Goal: Task Accomplishment & Management: Use online tool/utility

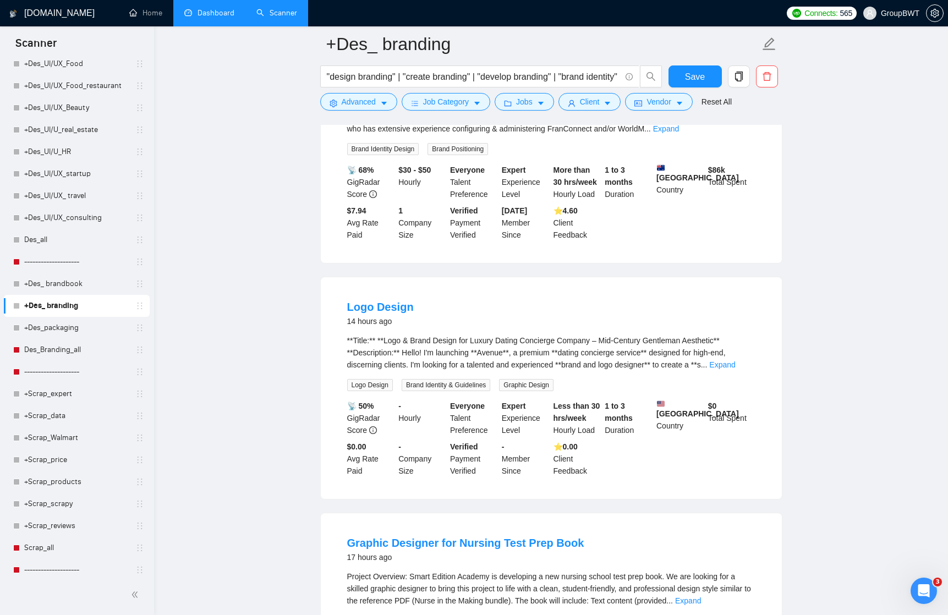
click at [201, 8] on link "Dashboard" at bounding box center [209, 12] width 50 height 9
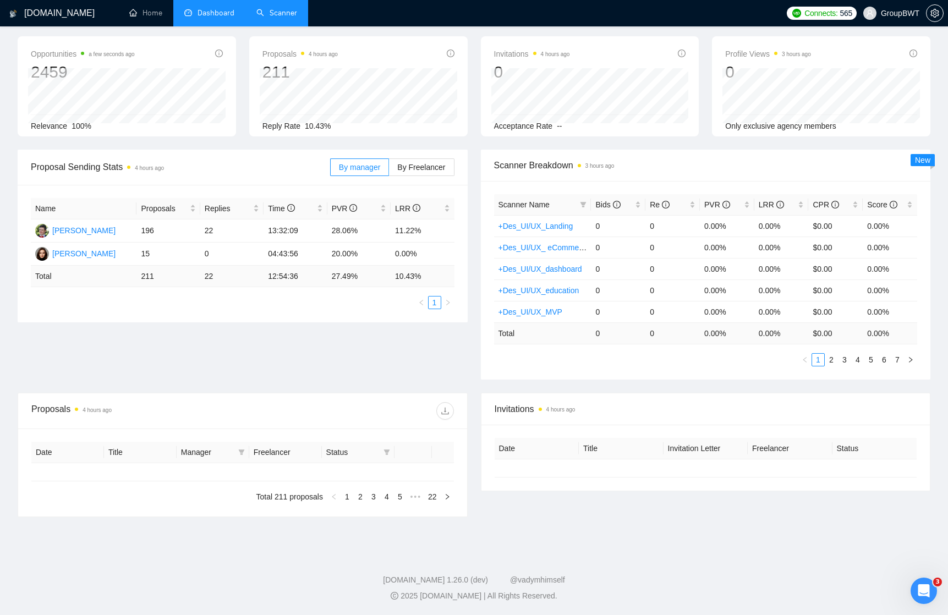
type input "[DATE]"
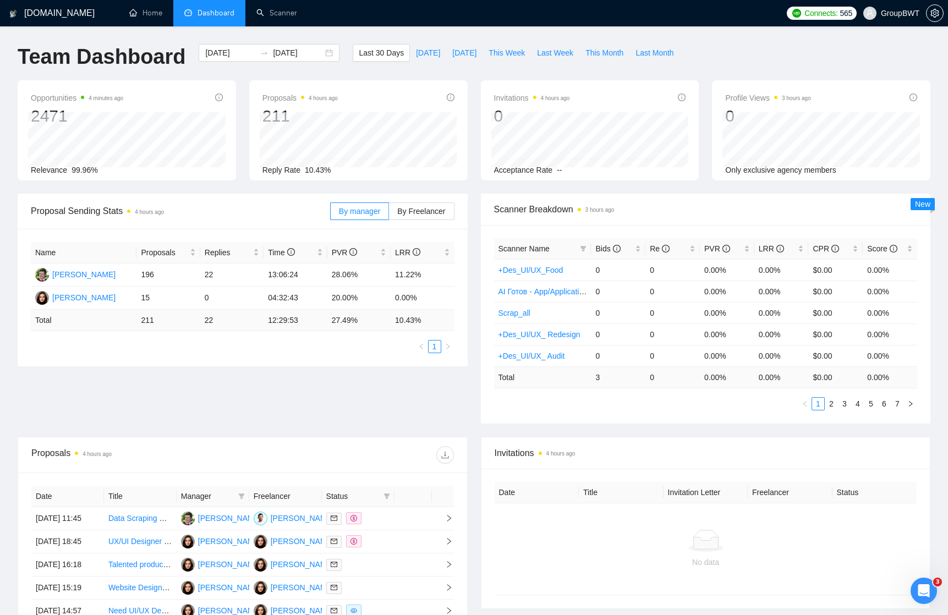
click at [423, 389] on div "Proposal Sending Stats 4 hours ago By manager By Freelancer Name Proposals Repl…" at bounding box center [474, 315] width 926 height 243
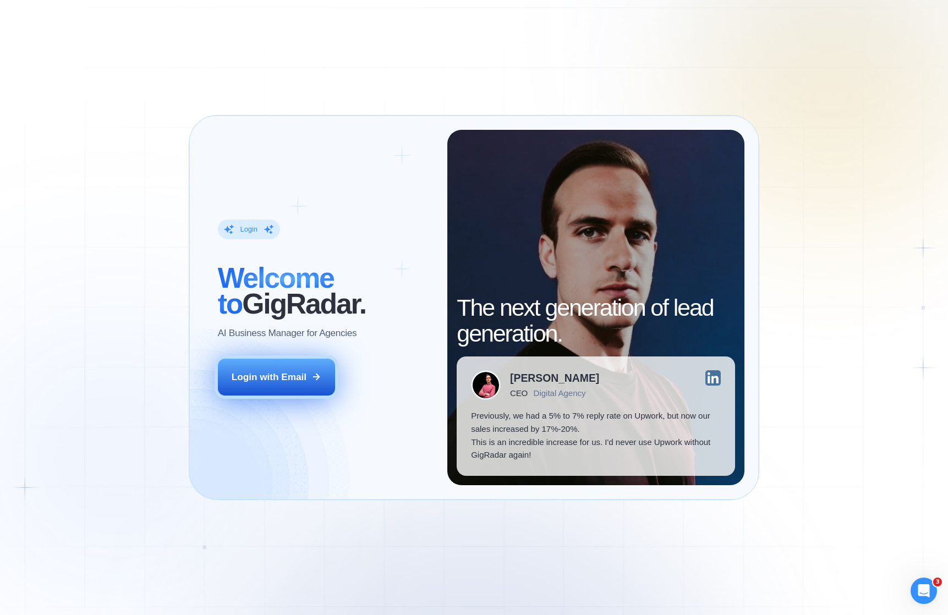
click at [288, 369] on button "Login with Email" at bounding box center [276, 377] width 117 height 37
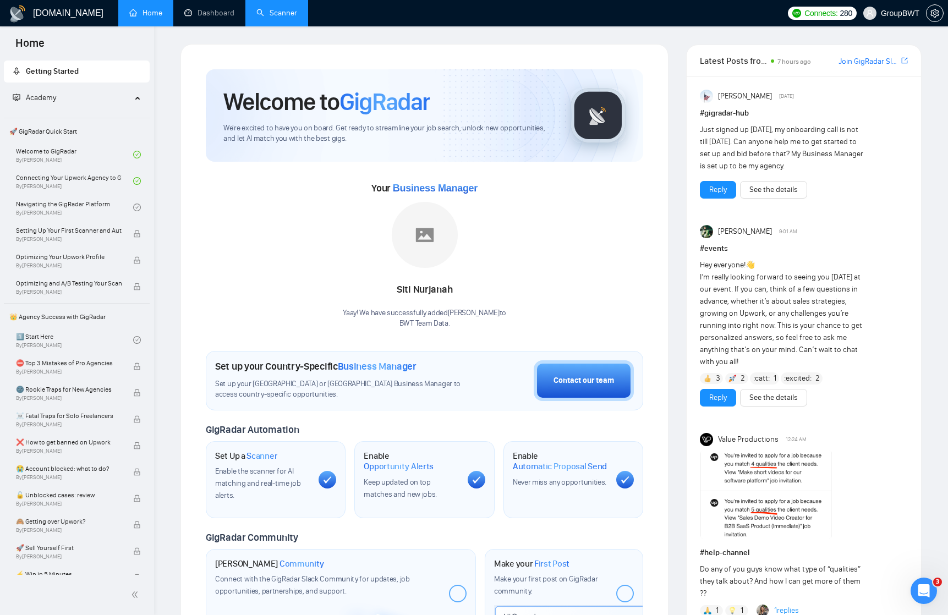
click at [292, 8] on link "Scanner" at bounding box center [276, 12] width 41 height 9
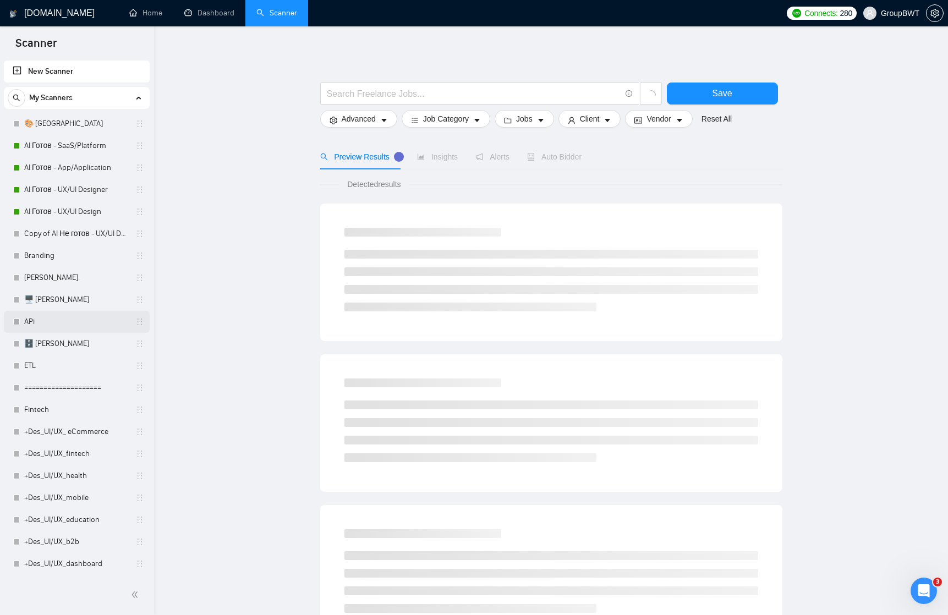
click at [45, 319] on link "APi" at bounding box center [76, 322] width 105 height 22
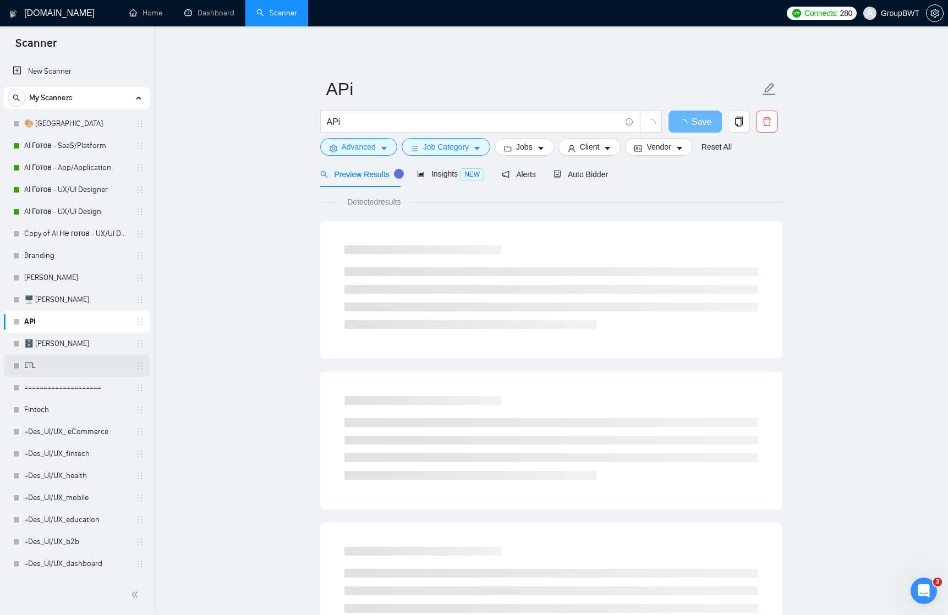
click at [36, 365] on link "ETL" at bounding box center [76, 366] width 105 height 22
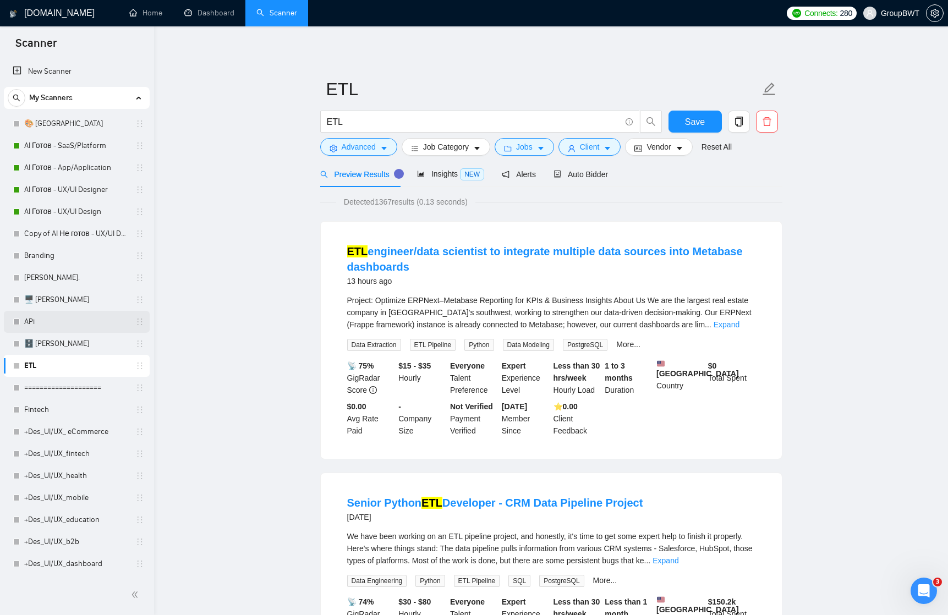
click at [32, 320] on link "APi" at bounding box center [76, 322] width 105 height 22
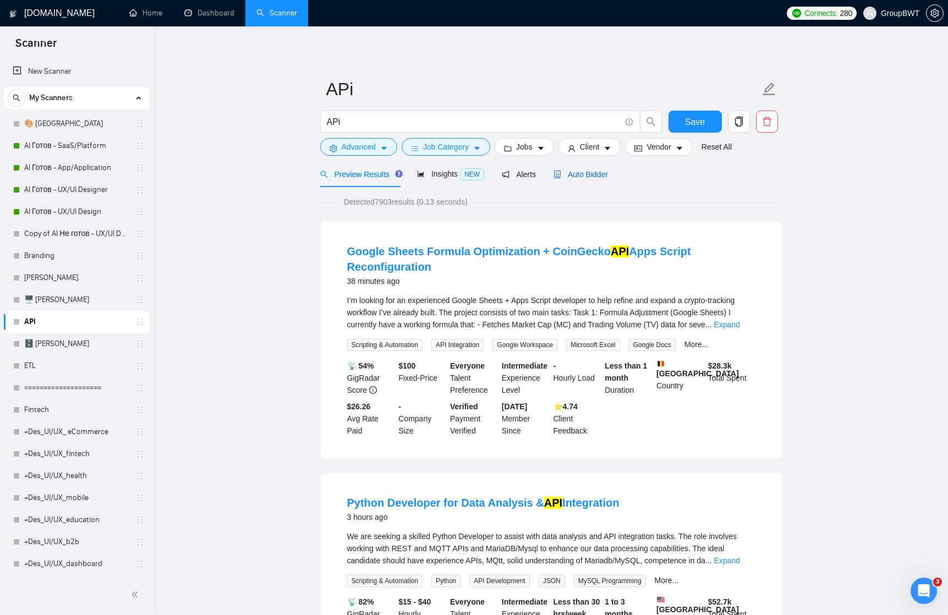
click at [594, 174] on span "Auto Bidder" at bounding box center [581, 174] width 54 height 9
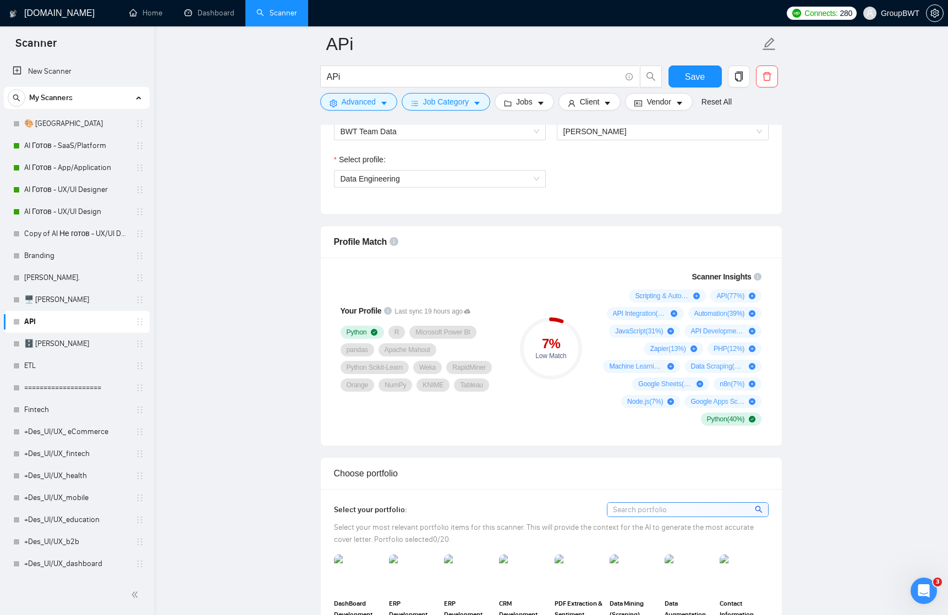
scroll to position [585, 0]
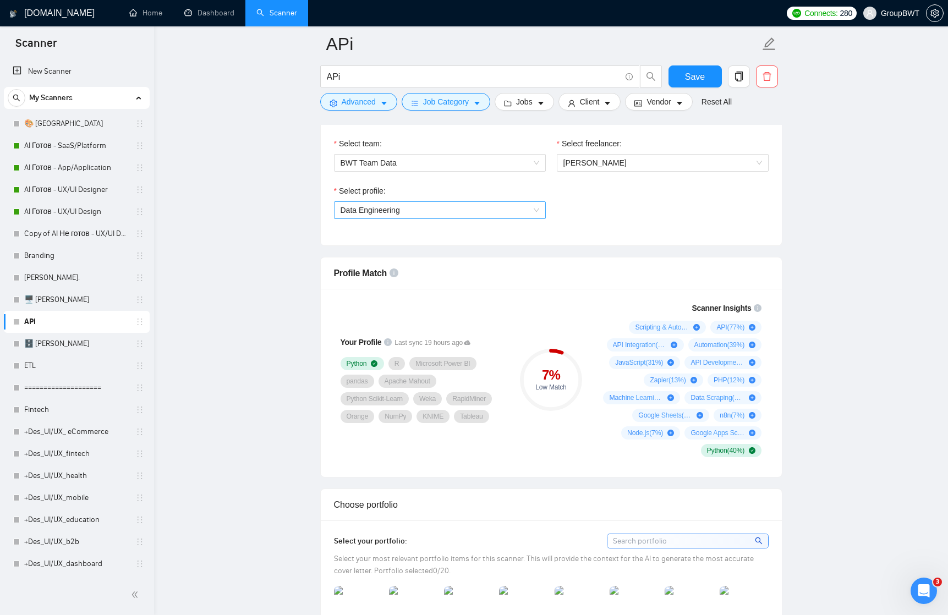
click at [517, 211] on span "Data Engineering" at bounding box center [440, 210] width 199 height 17
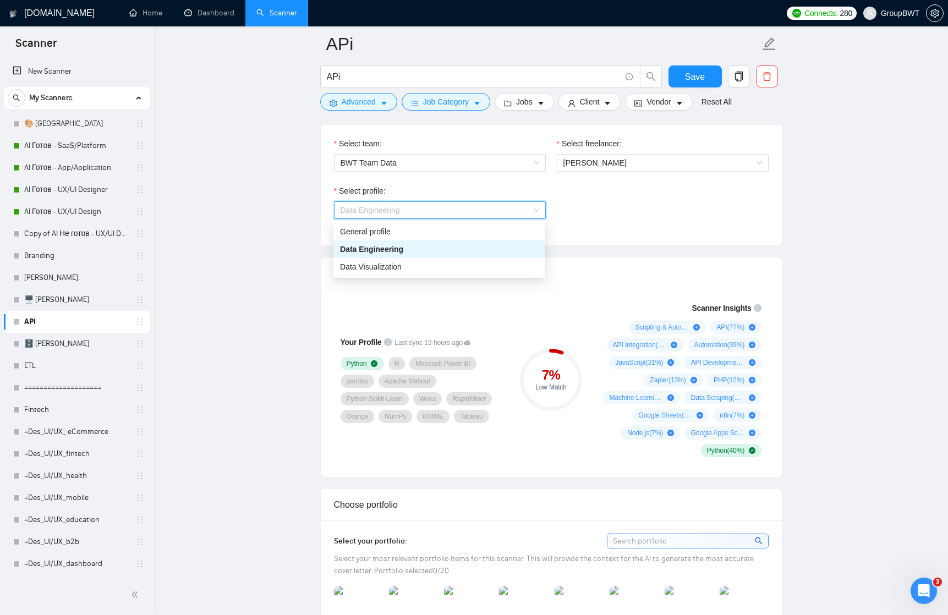
click at [472, 245] on div "Data Engineering" at bounding box center [439, 249] width 199 height 12
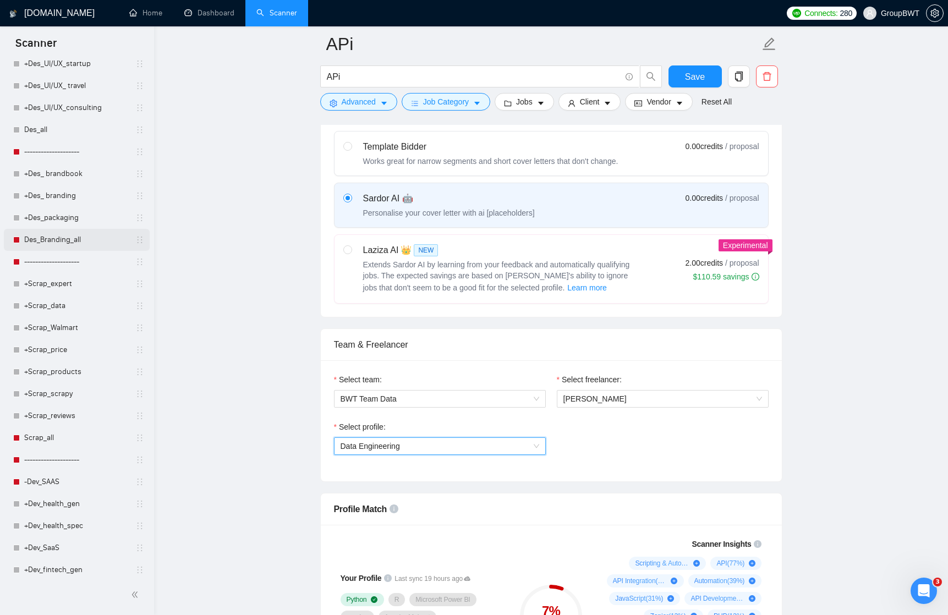
scroll to position [781, 0]
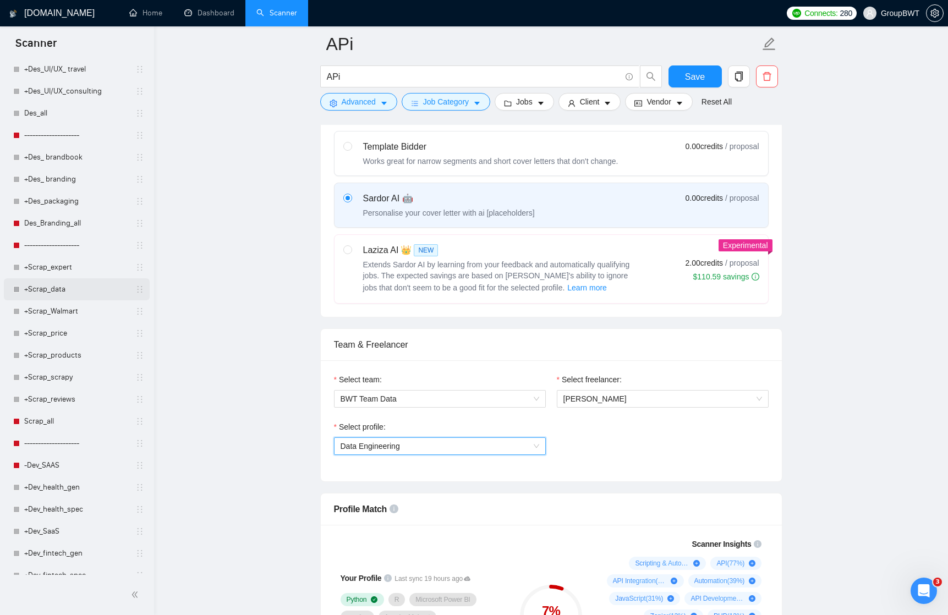
click at [53, 288] on link "+Scrap_data" at bounding box center [76, 290] width 105 height 22
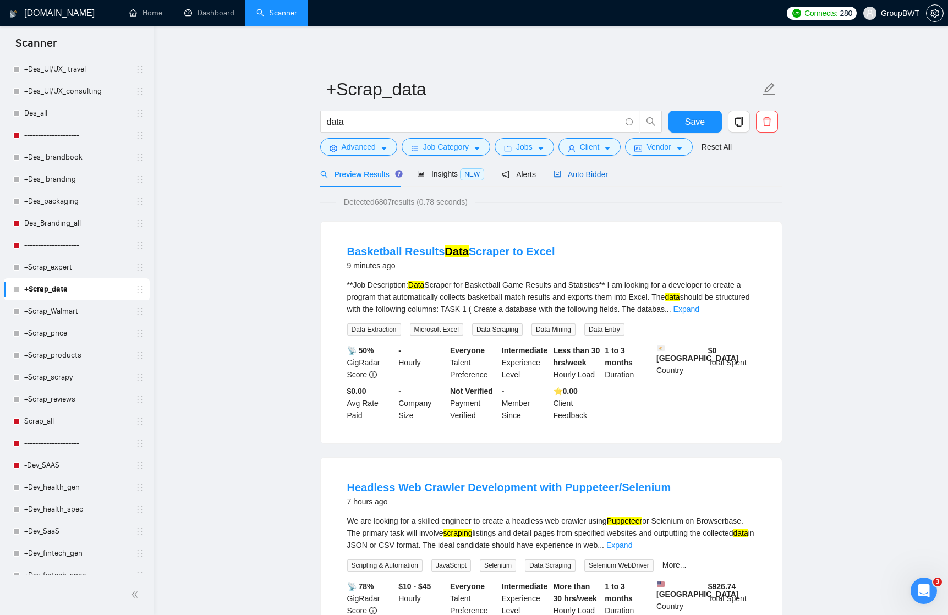
click at [602, 174] on span "Auto Bidder" at bounding box center [581, 174] width 54 height 9
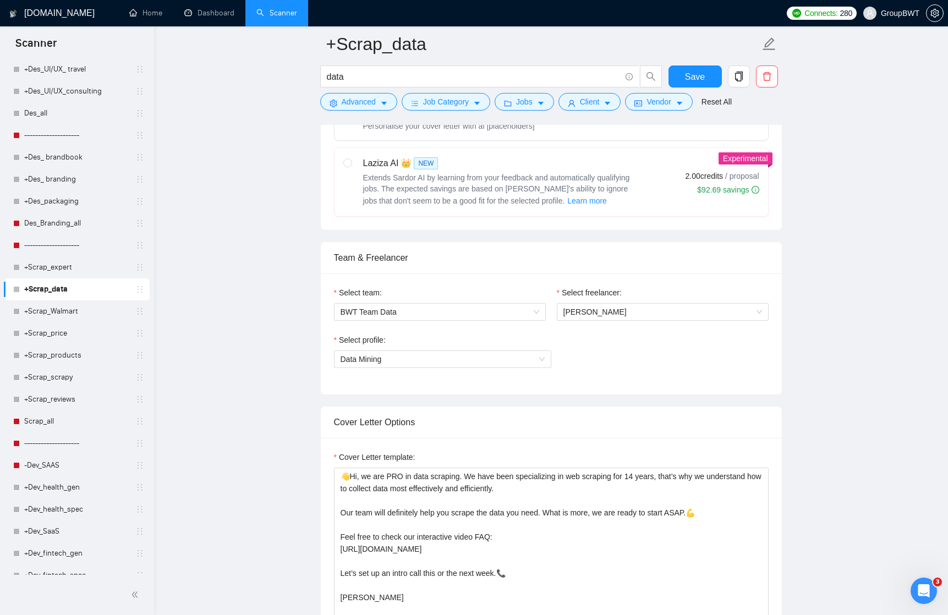
scroll to position [476, 0]
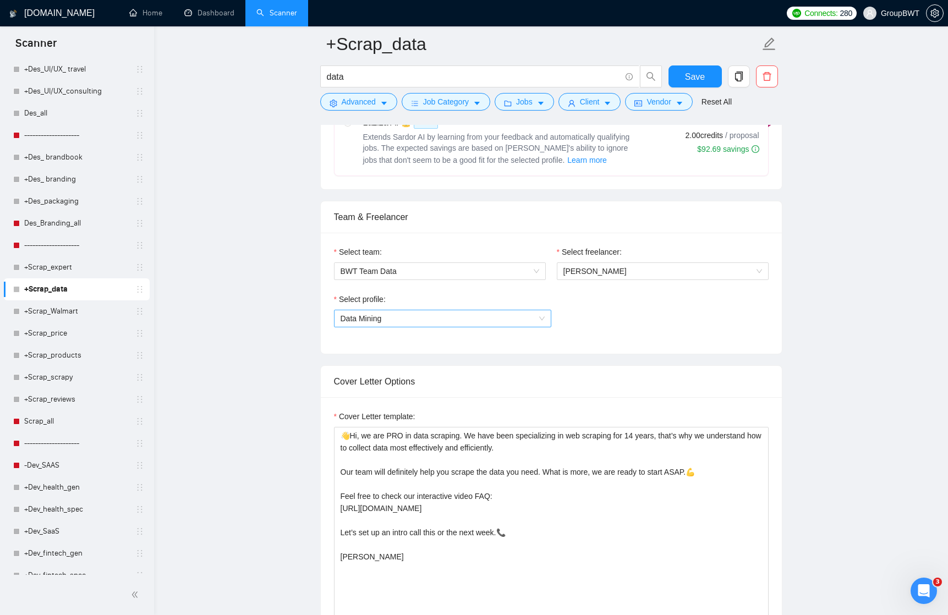
click at [484, 322] on span "Data Mining" at bounding box center [443, 318] width 204 height 17
click at [594, 323] on div "Select profile: Data Mining" at bounding box center [551, 316] width 435 height 47
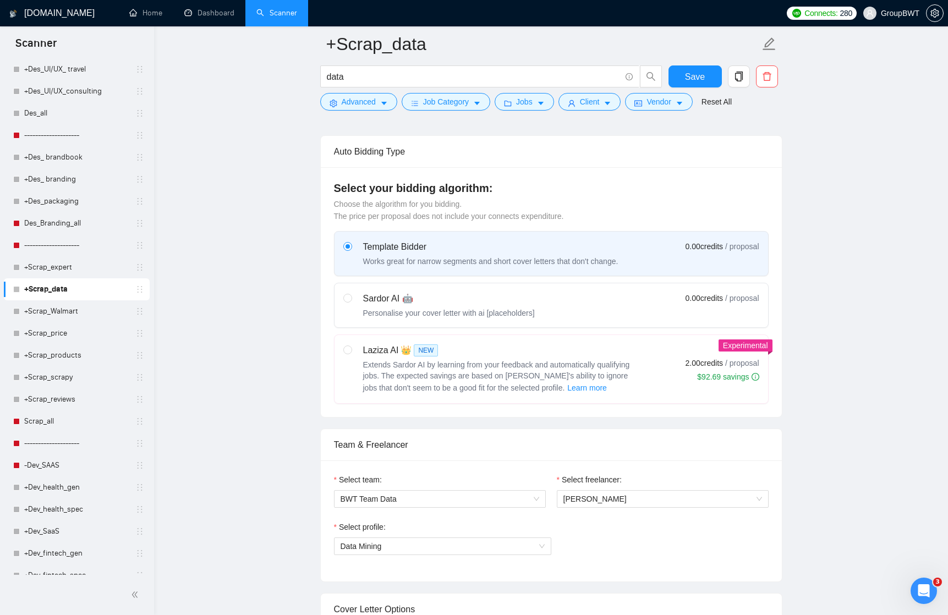
scroll to position [216, 0]
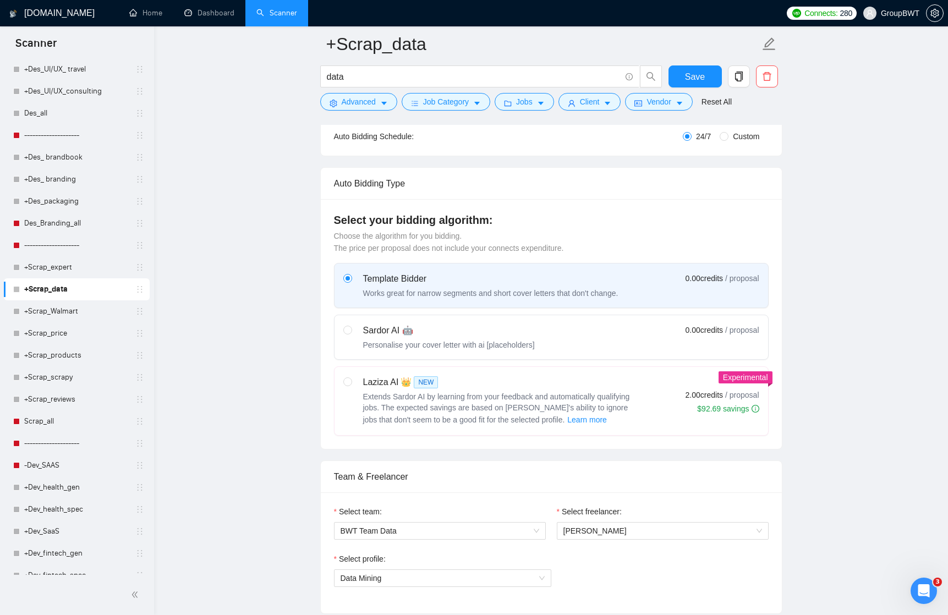
click at [521, 337] on div "Sardor AI 🤖" at bounding box center [449, 330] width 172 height 13
click at [351, 334] on input "radio" at bounding box center [347, 330] width 8 height 8
radio input "true"
radio input "false"
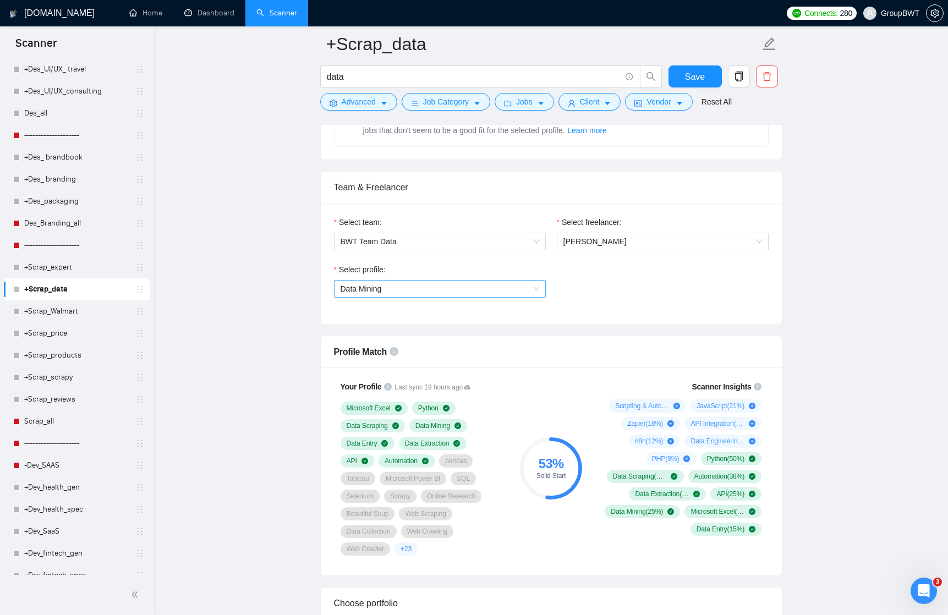
scroll to position [501, 0]
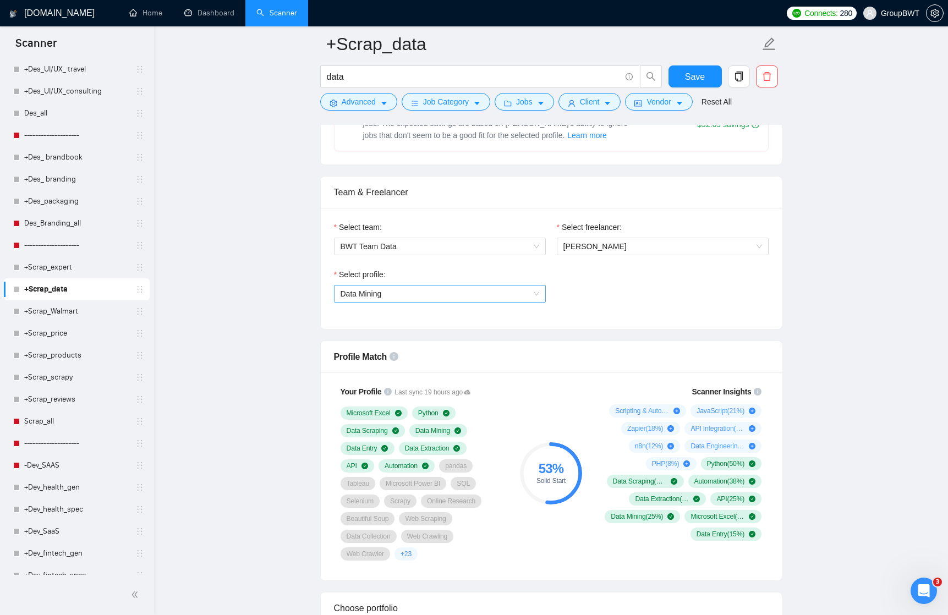
click at [524, 293] on span "Data Mining" at bounding box center [440, 294] width 199 height 17
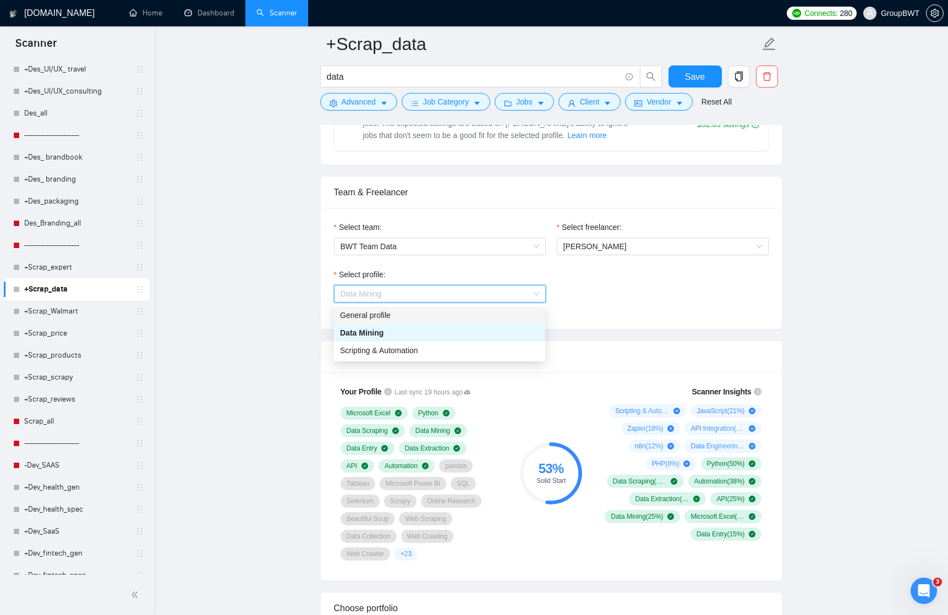
click at [458, 318] on div "General profile" at bounding box center [439, 315] width 199 height 12
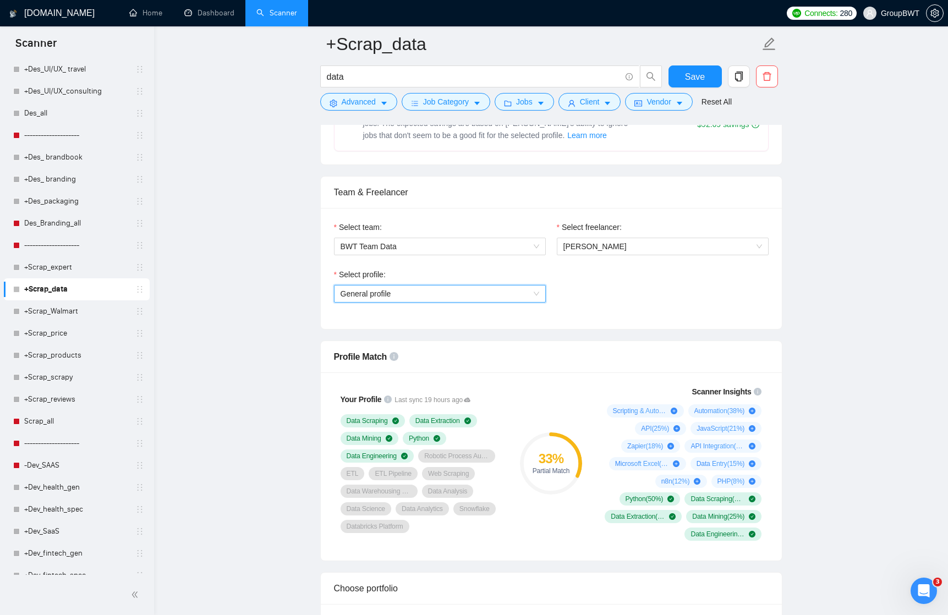
click at [532, 293] on span "General profile" at bounding box center [440, 294] width 199 height 17
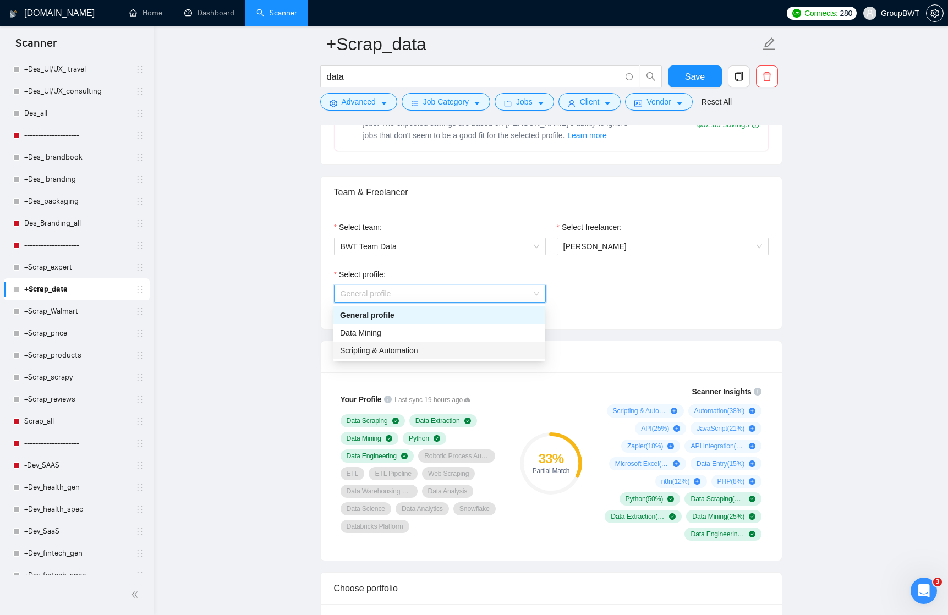
click at [483, 346] on div "Scripting & Automation" at bounding box center [439, 351] width 199 height 12
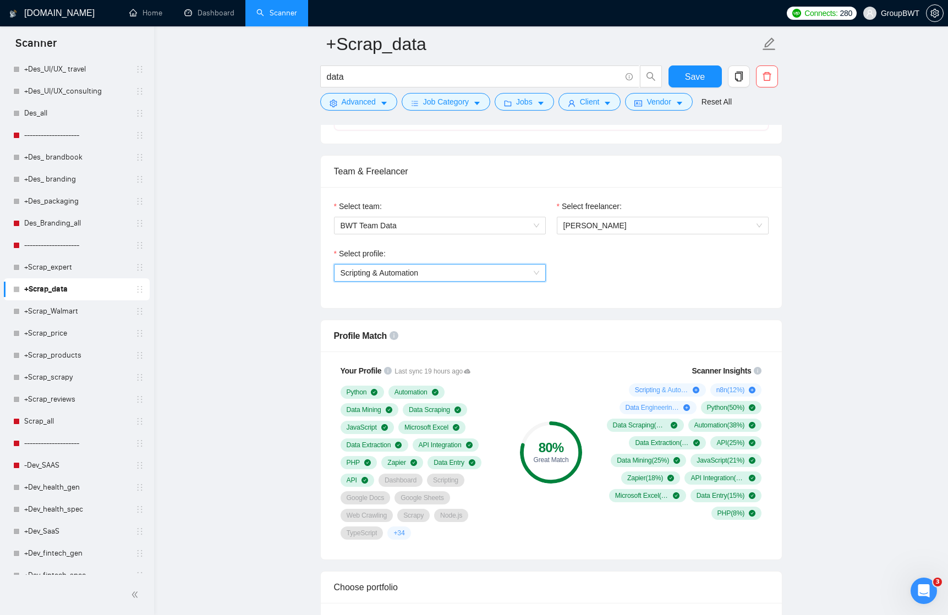
scroll to position [523, 0]
click at [520, 272] on span "Scripting & Automation" at bounding box center [440, 272] width 199 height 17
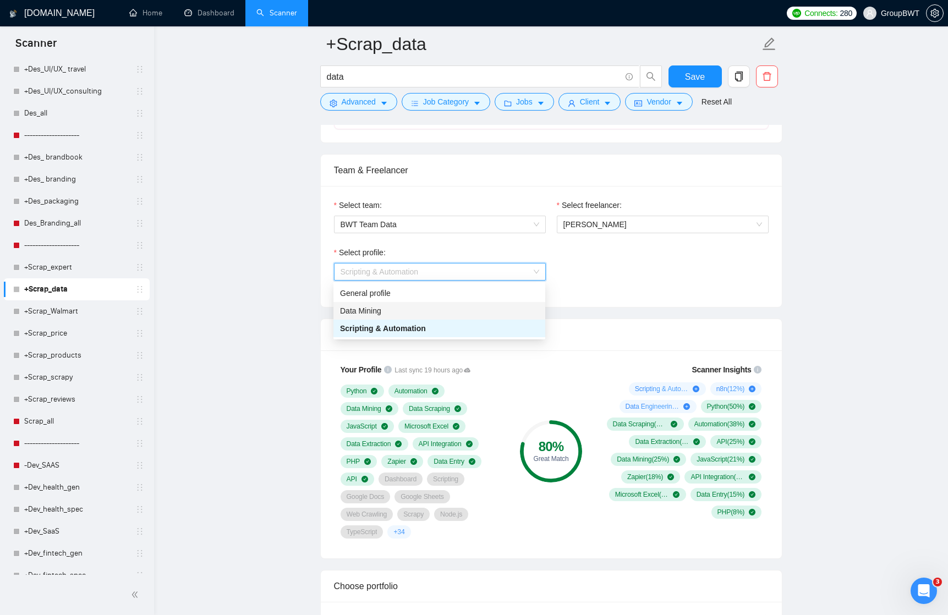
click at [471, 309] on div "Data Mining" at bounding box center [439, 311] width 199 height 12
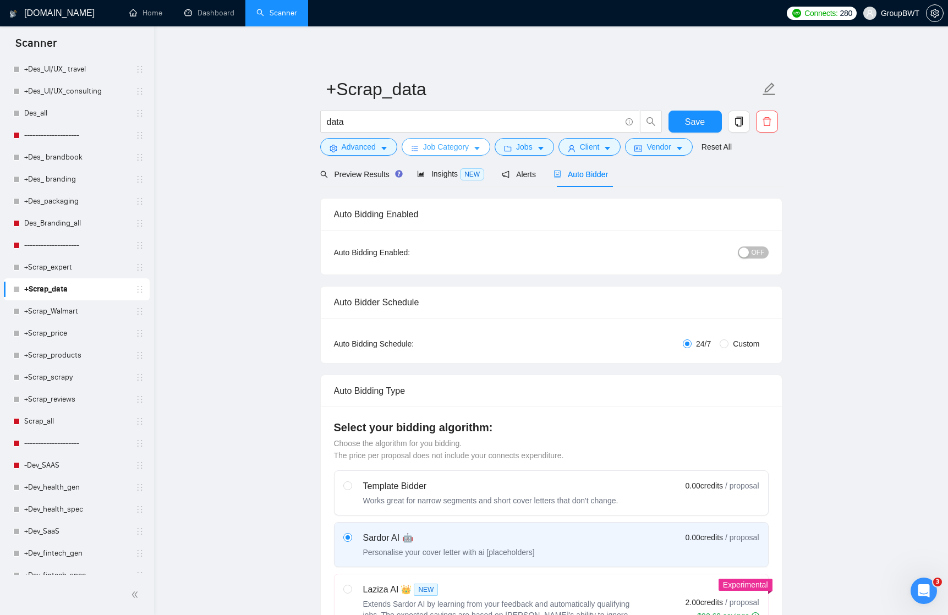
scroll to position [0, 0]
click at [378, 145] on button "Advanced" at bounding box center [358, 147] width 77 height 18
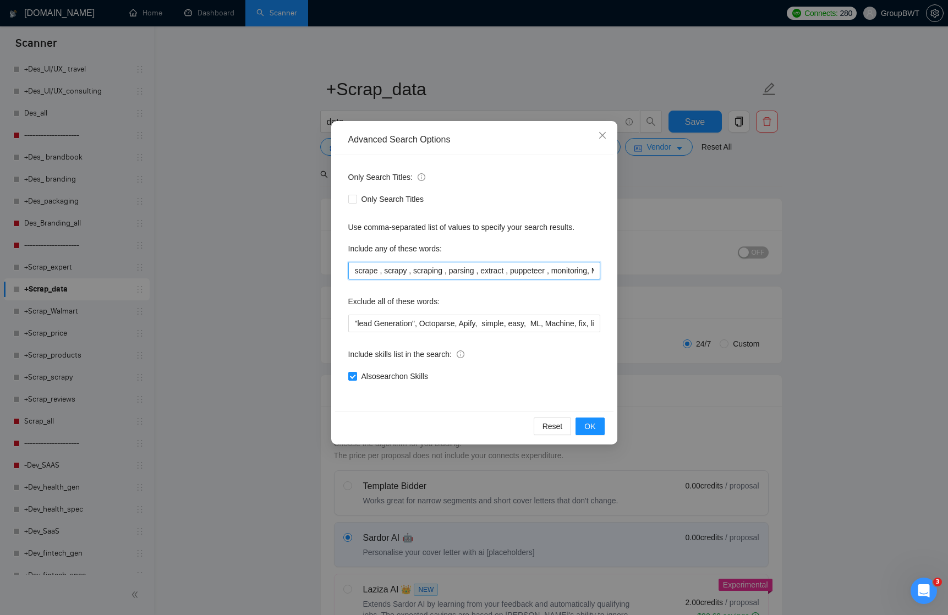
drag, startPoint x: 394, startPoint y: 272, endPoint x: 624, endPoint y: 272, distance: 230.1
click at [624, 272] on div "Advanced Search Options Only Search Titles: Only Search Titles Use comma-separa…" at bounding box center [474, 307] width 948 height 615
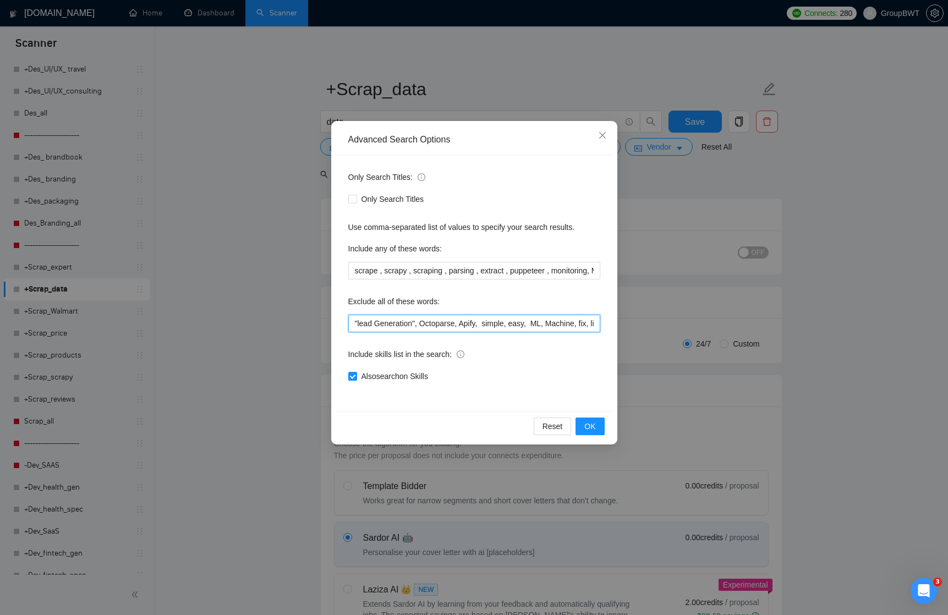
drag, startPoint x: 403, startPoint y: 320, endPoint x: 630, endPoint y: 318, distance: 226.8
click at [630, 318] on div "Advanced Search Options Only Search Titles: Only Search Titles Use comma-separa…" at bounding box center [474, 307] width 948 height 615
click at [548, 324] on input ""lead Generation", Octoparse, Apify, simple, easy, ML, Machine, fix, linkedin, …" at bounding box center [474, 324] width 252 height 18
drag, startPoint x: 534, startPoint y: 323, endPoint x: 610, endPoint y: 321, distance: 76.0
click at [610, 321] on div "Only Search Titles: Only Search Titles Use comma-separated list of values to sp…" at bounding box center [474, 283] width 279 height 256
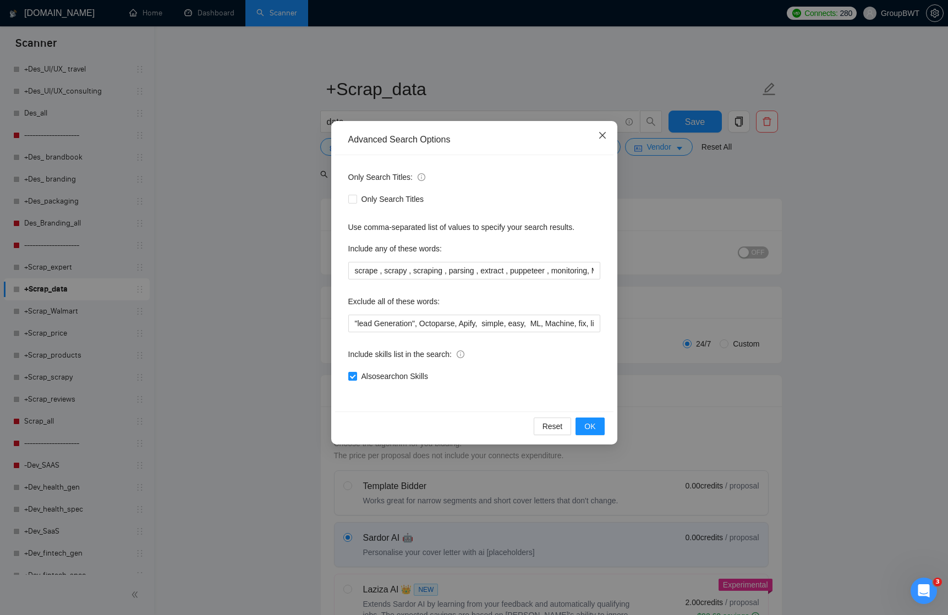
click at [604, 134] on icon "close" at bounding box center [602, 135] width 9 height 9
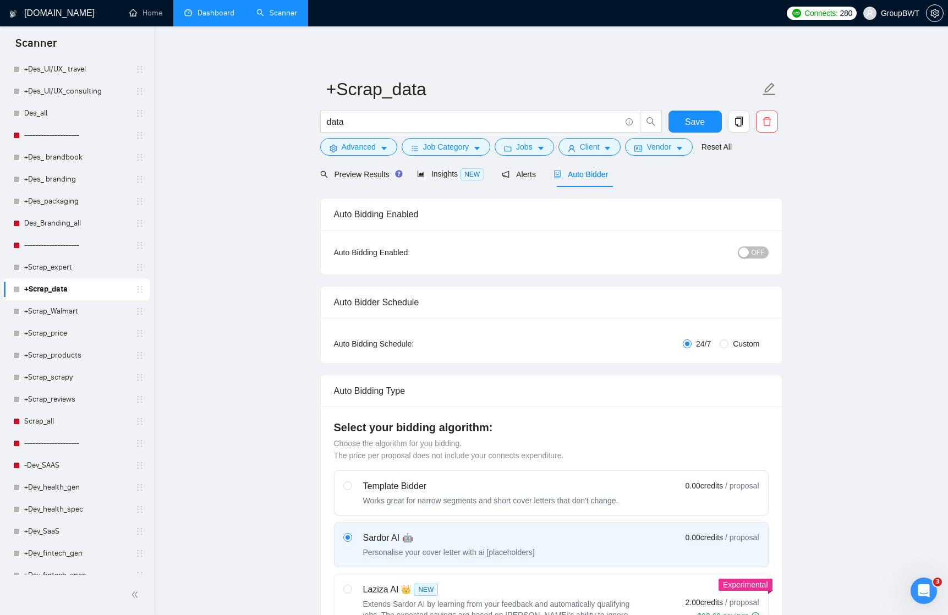
click at [213, 10] on link "Dashboard" at bounding box center [209, 12] width 50 height 9
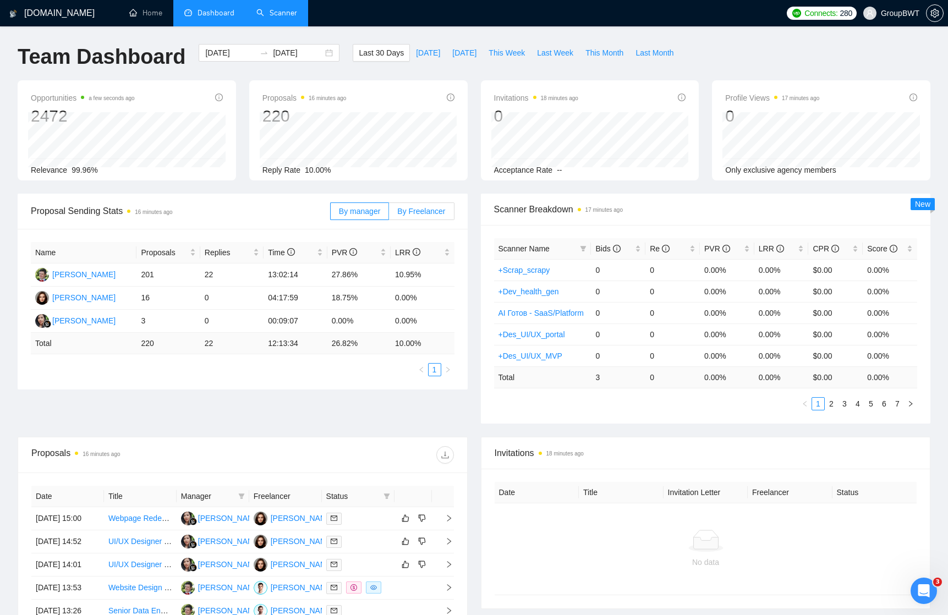
click at [409, 212] on span "By Freelancer" at bounding box center [421, 211] width 48 height 9
click at [389, 214] on input "By Freelancer" at bounding box center [389, 214] width 0 height 0
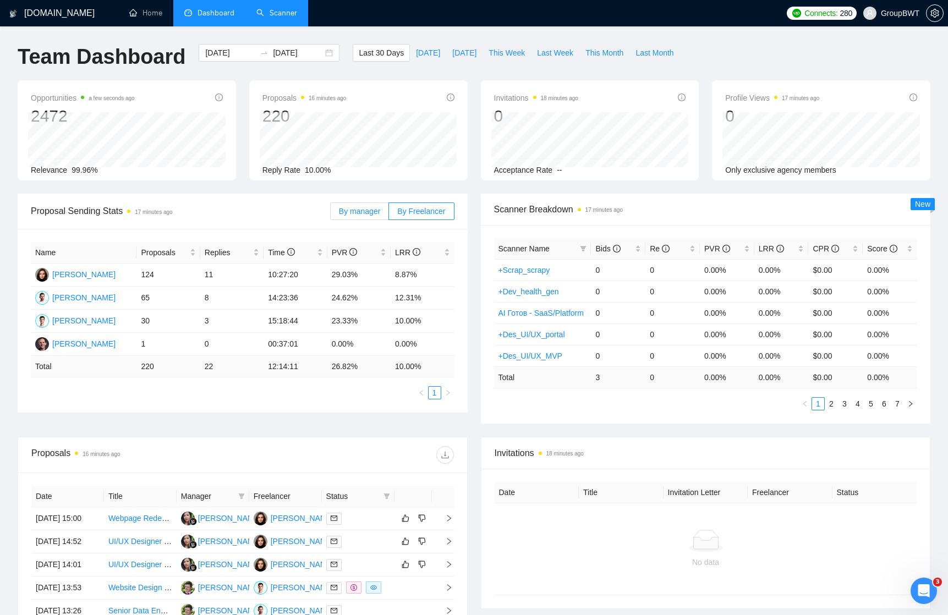
click at [360, 207] on span "By manager" at bounding box center [359, 211] width 41 height 9
click at [331, 214] on input "By manager" at bounding box center [331, 214] width 0 height 0
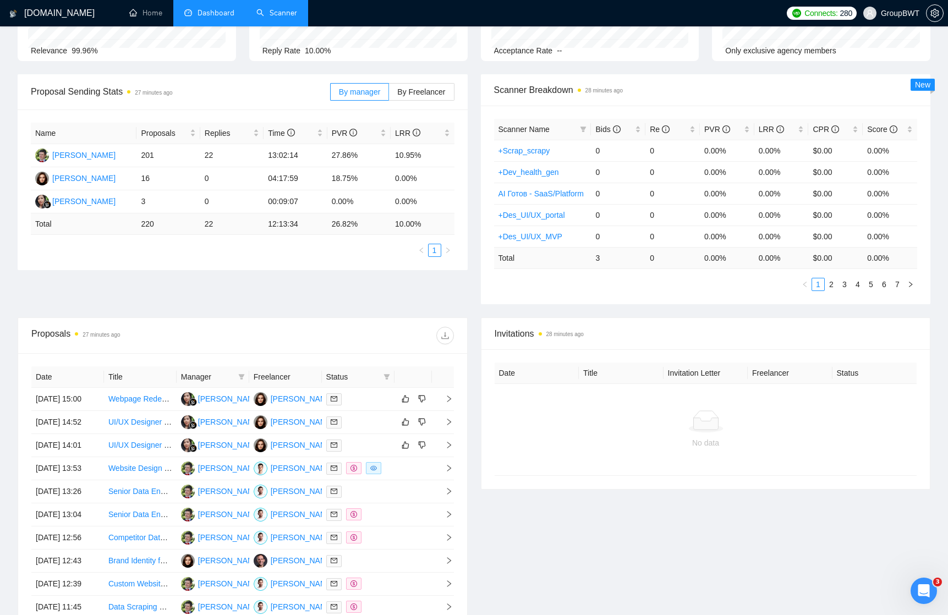
scroll to position [133, 0]
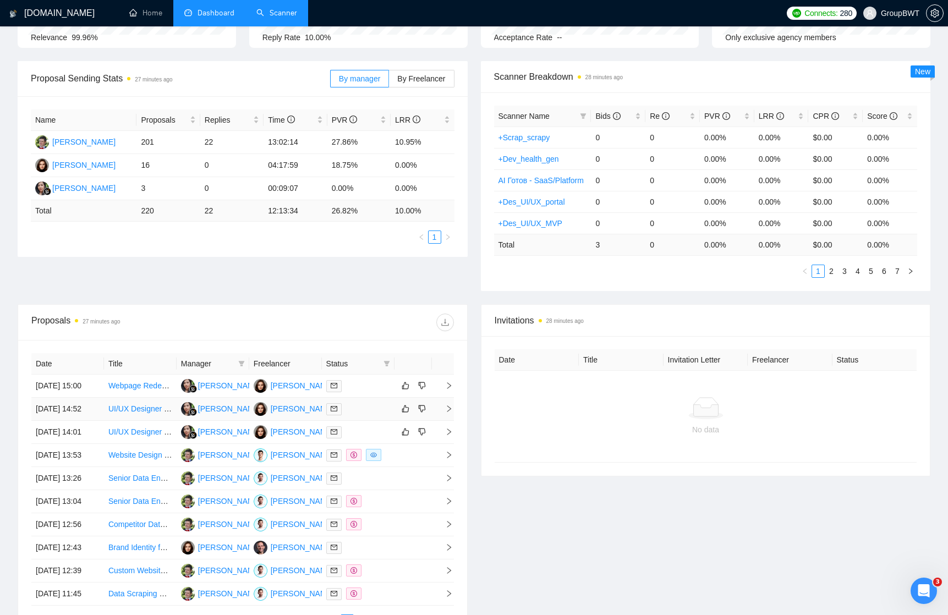
click at [445, 413] on icon "right" at bounding box center [449, 409] width 8 height 8
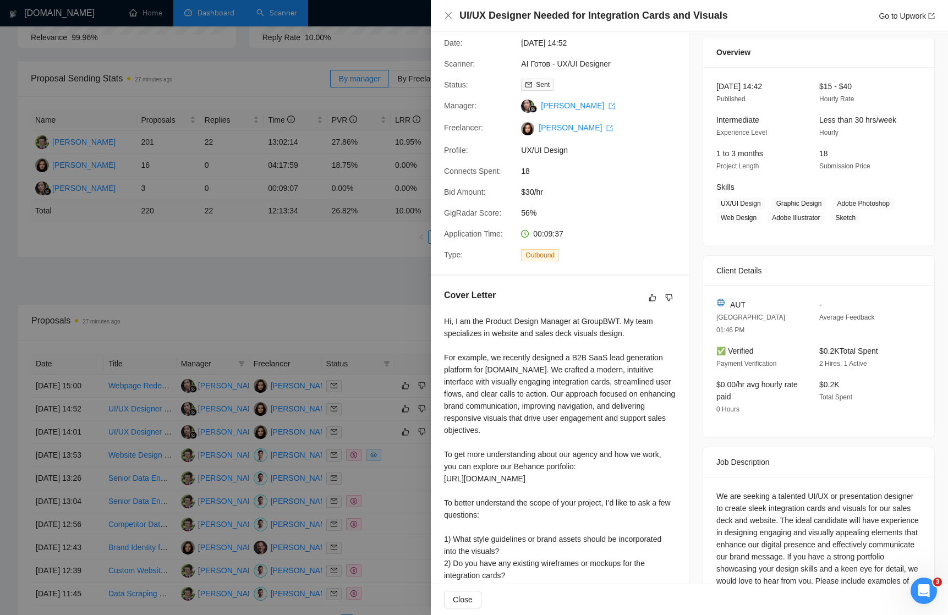
scroll to position [31, 0]
click at [384, 326] on div at bounding box center [474, 307] width 948 height 615
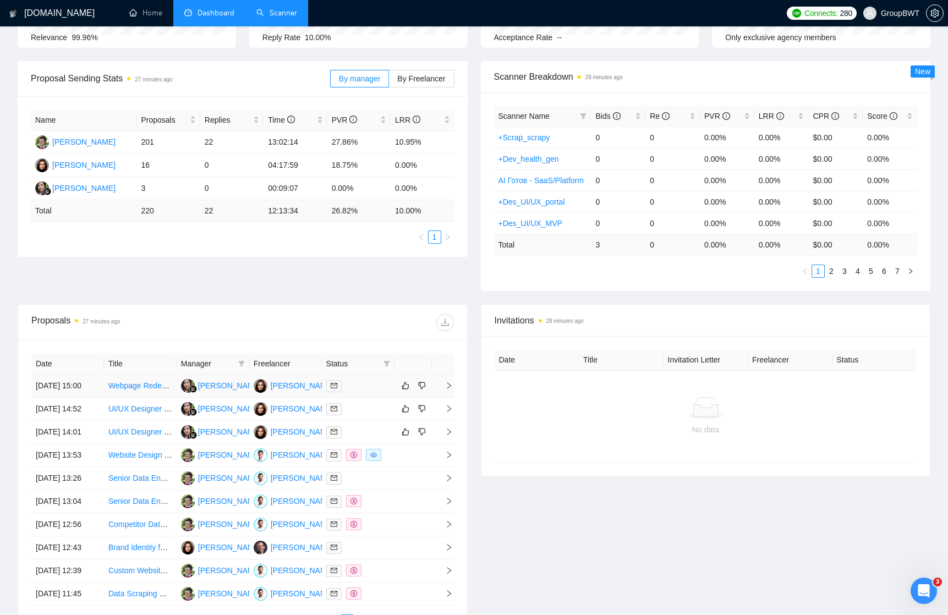
click at [452, 390] on icon "right" at bounding box center [449, 386] width 8 height 8
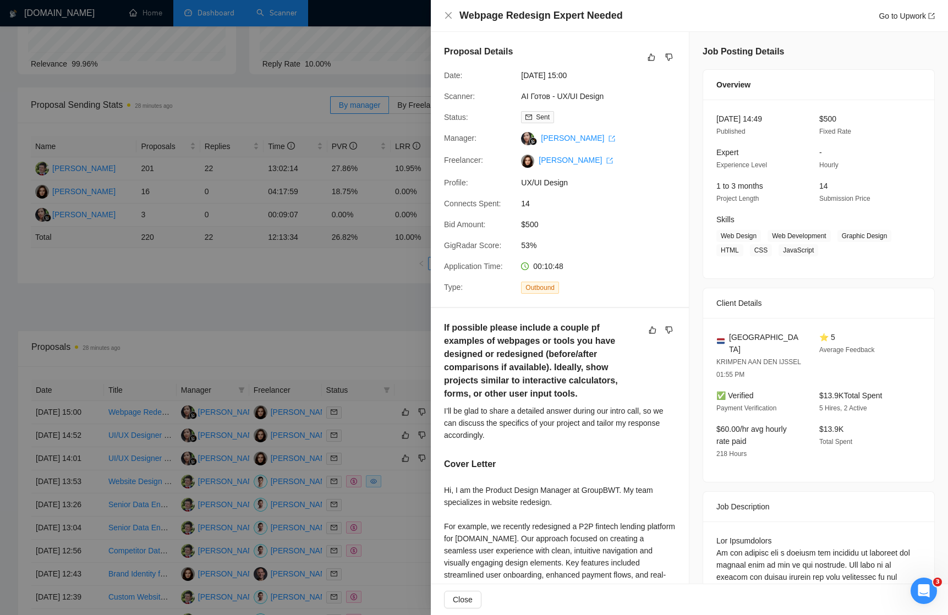
scroll to position [106, 0]
click at [446, 16] on icon "close" at bounding box center [448, 15] width 9 height 9
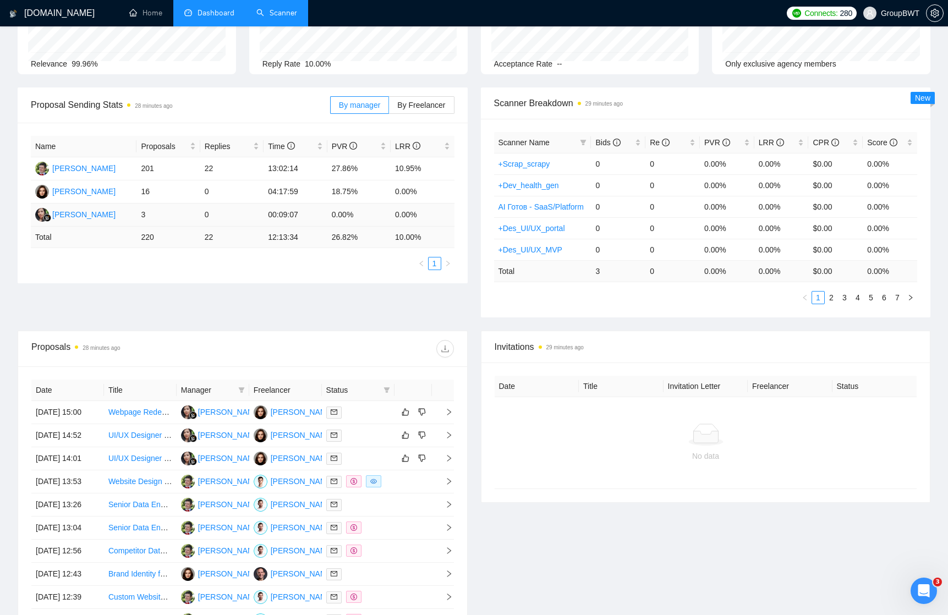
scroll to position [123, 0]
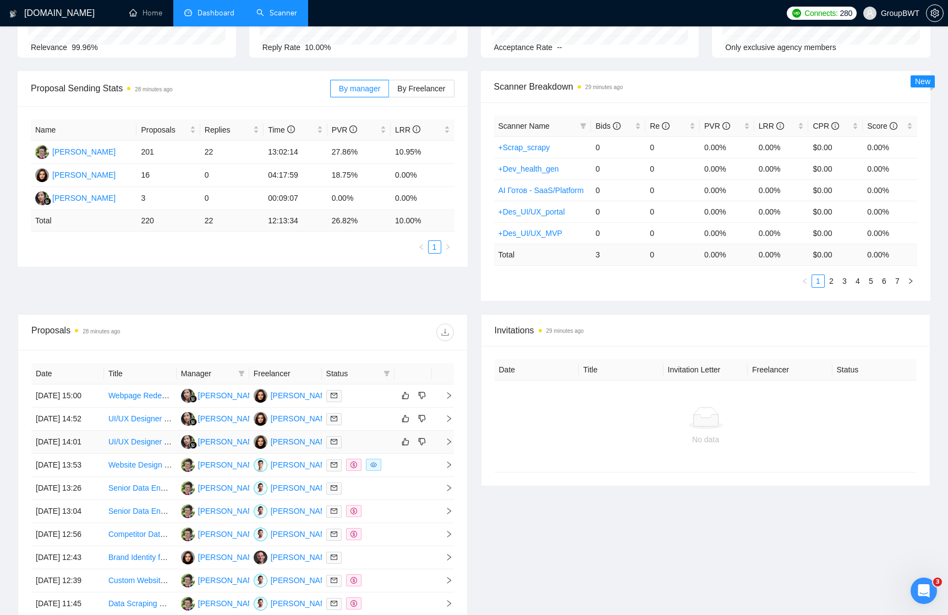
click at [450, 445] on icon "right" at bounding box center [449, 442] width 4 height 7
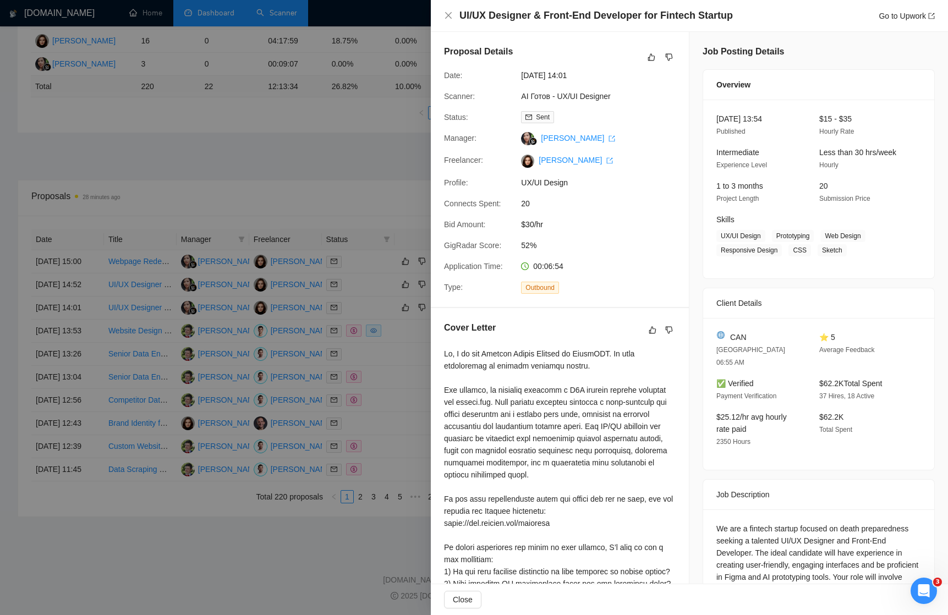
scroll to position [0, 0]
click at [448, 13] on icon "close" at bounding box center [448, 15] width 9 height 9
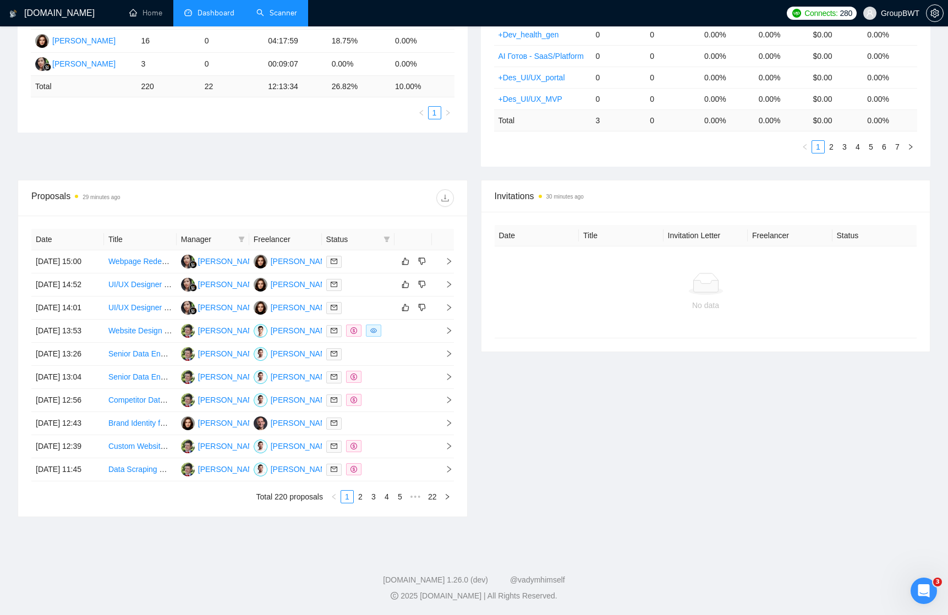
scroll to position [287, 0]
click at [452, 335] on icon "right" at bounding box center [449, 331] width 8 height 8
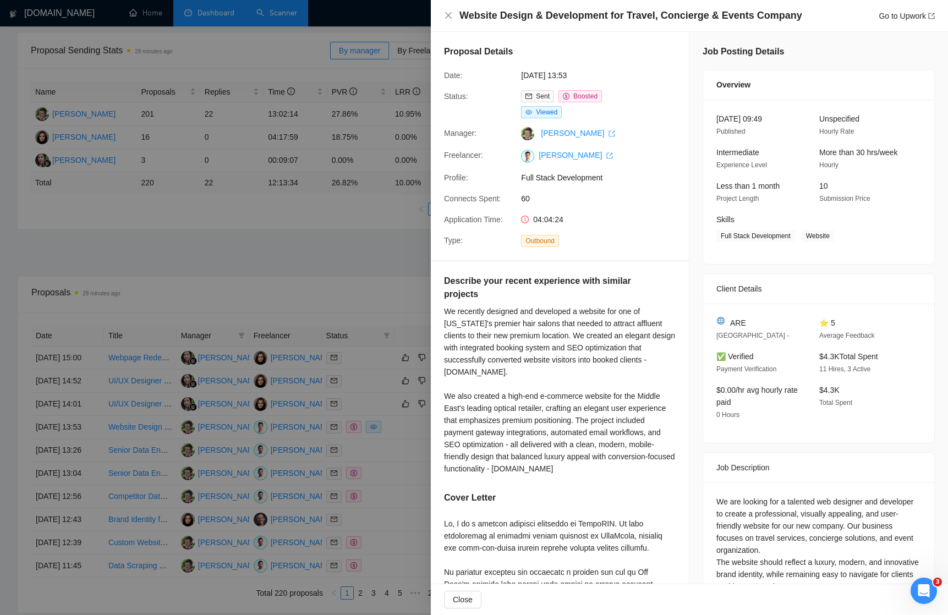
scroll to position [0, 0]
click at [316, 222] on div at bounding box center [474, 307] width 948 height 615
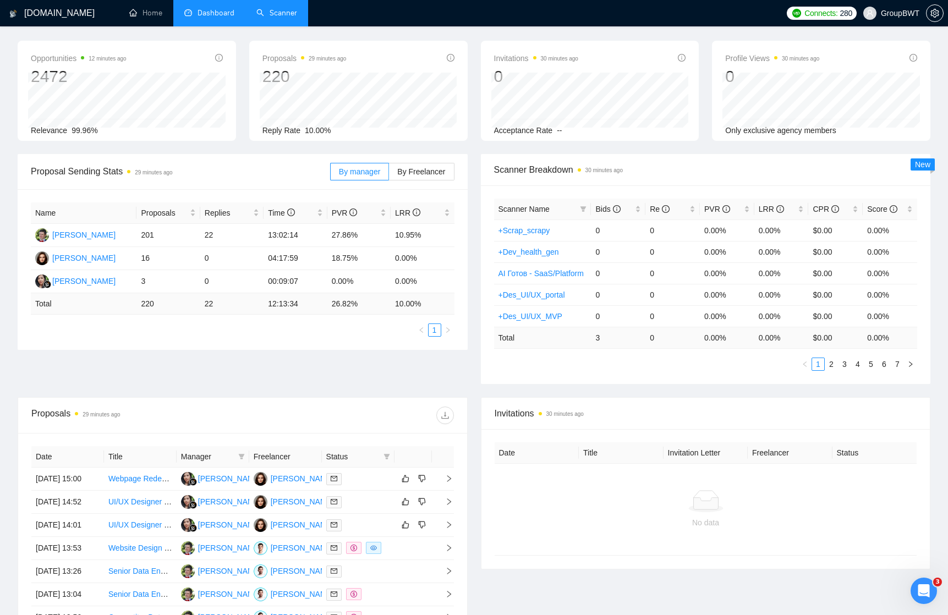
scroll to position [26, 0]
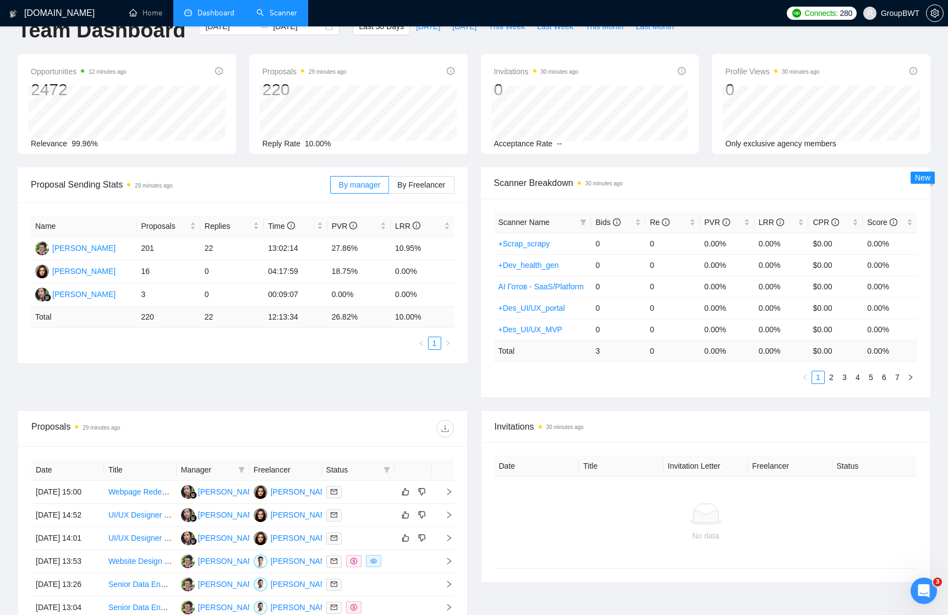
click at [279, 16] on link "Scanner" at bounding box center [276, 12] width 41 height 9
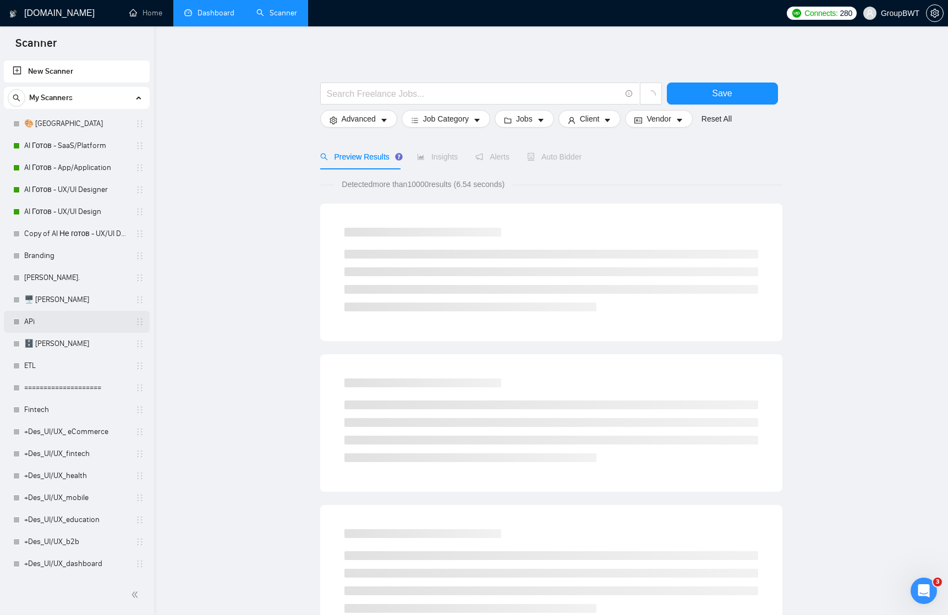
click at [43, 319] on link "APi" at bounding box center [76, 322] width 105 height 22
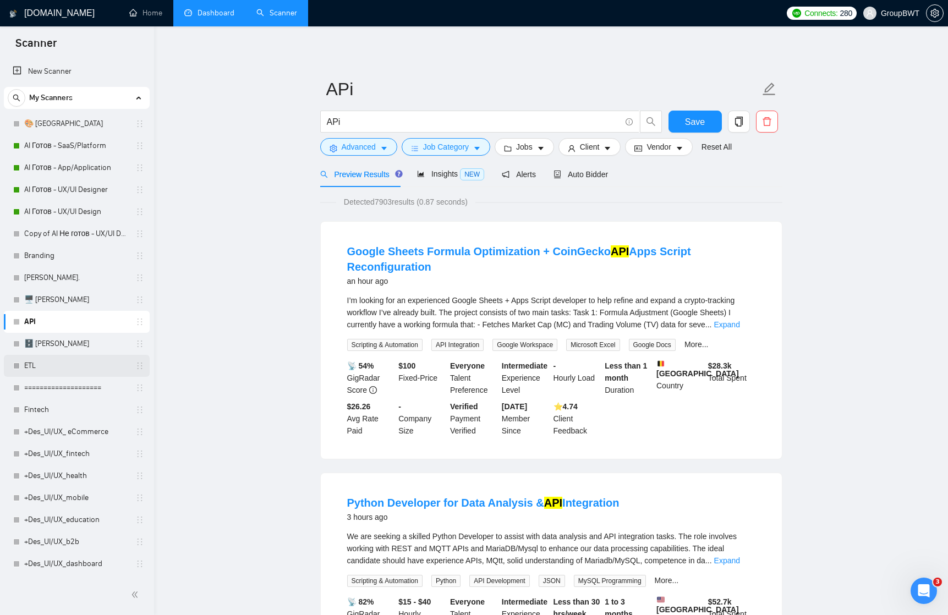
click at [60, 365] on link "ETL" at bounding box center [76, 366] width 105 height 22
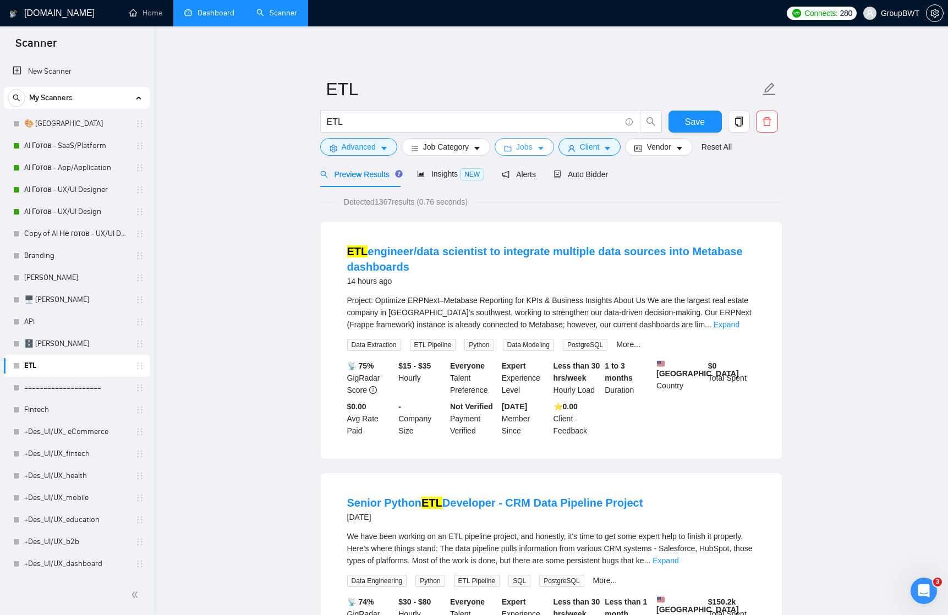
click at [540, 145] on icon "caret-down" at bounding box center [541, 149] width 8 height 8
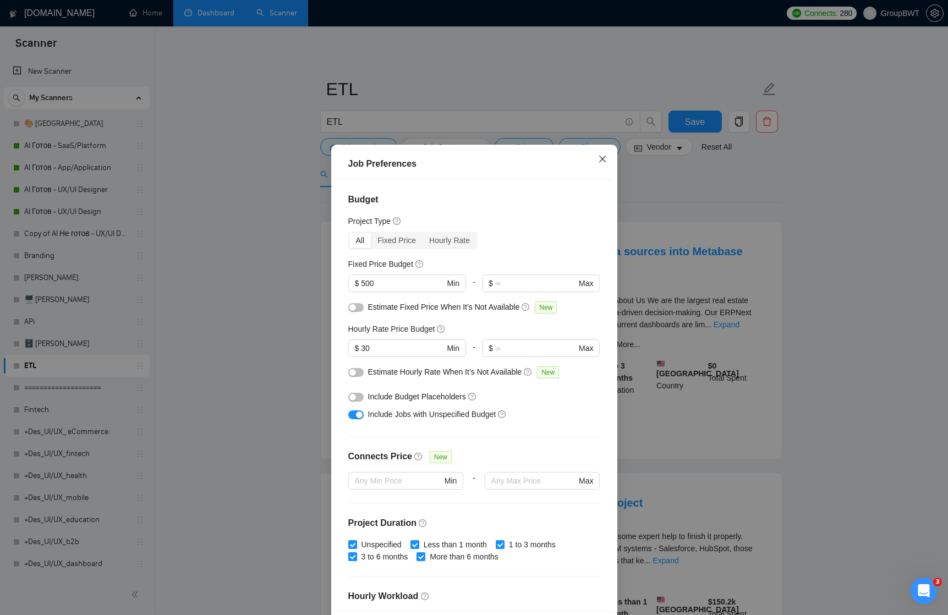
click at [604, 157] on icon "close" at bounding box center [602, 159] width 9 height 9
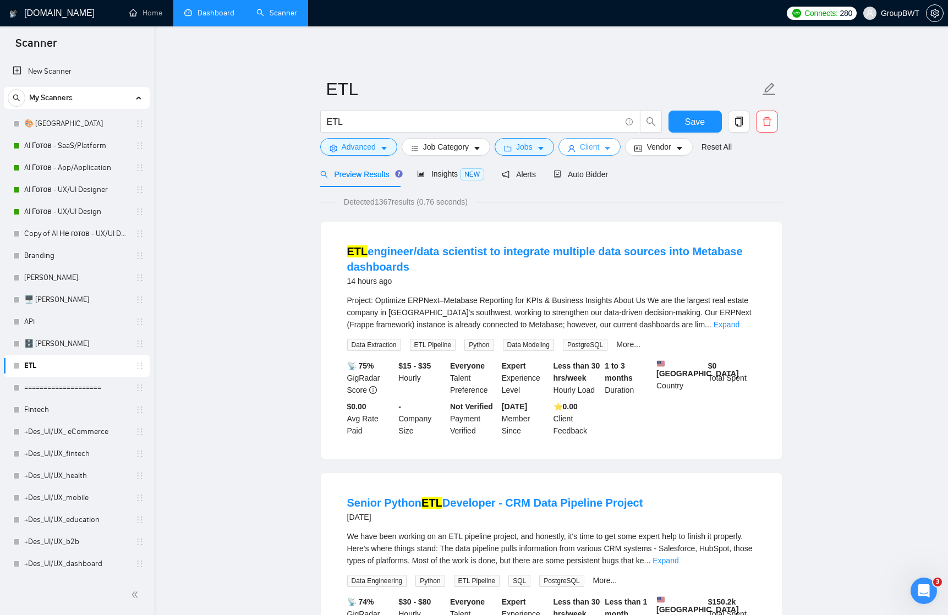
click at [600, 145] on span "Client" at bounding box center [590, 147] width 20 height 12
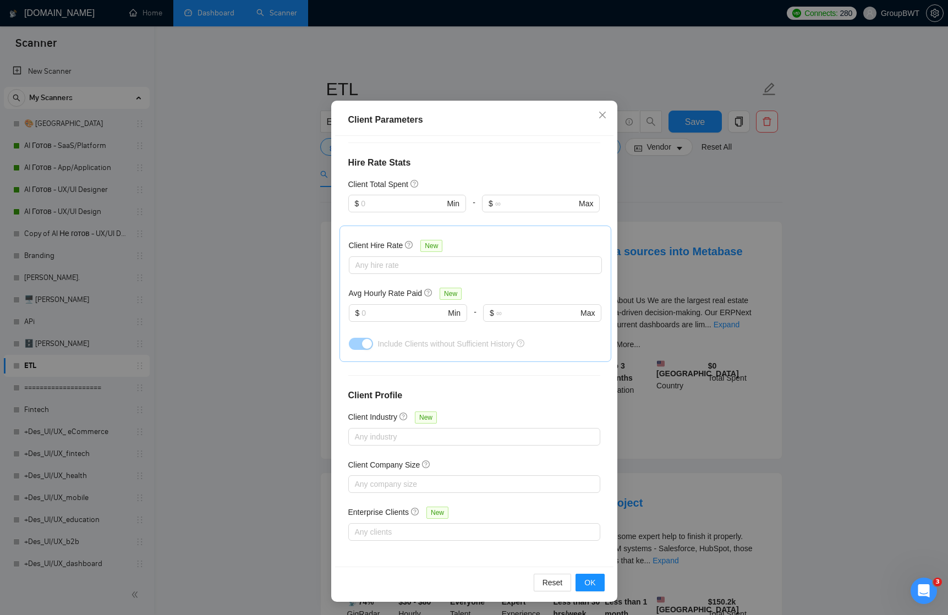
scroll to position [44, 0]
click at [440, 436] on div at bounding box center [469, 436] width 236 height 13
click at [461, 397] on h4 "Client Profile" at bounding box center [474, 395] width 252 height 13
click at [402, 528] on div at bounding box center [469, 532] width 236 height 13
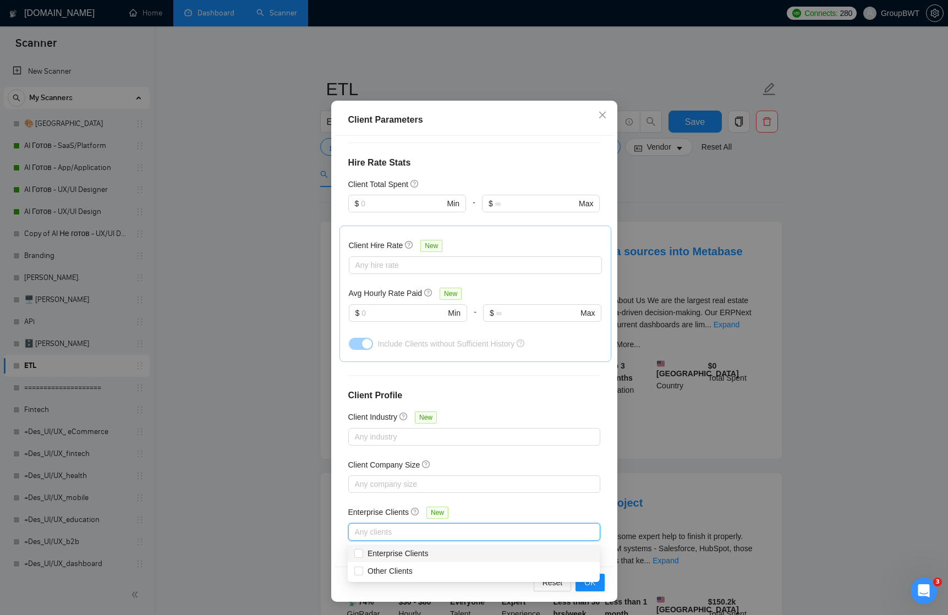
click at [299, 419] on div "Client Parameters Client Location Include Client Countries [GEOGRAPHIC_DATA] [G…" at bounding box center [474, 307] width 948 height 615
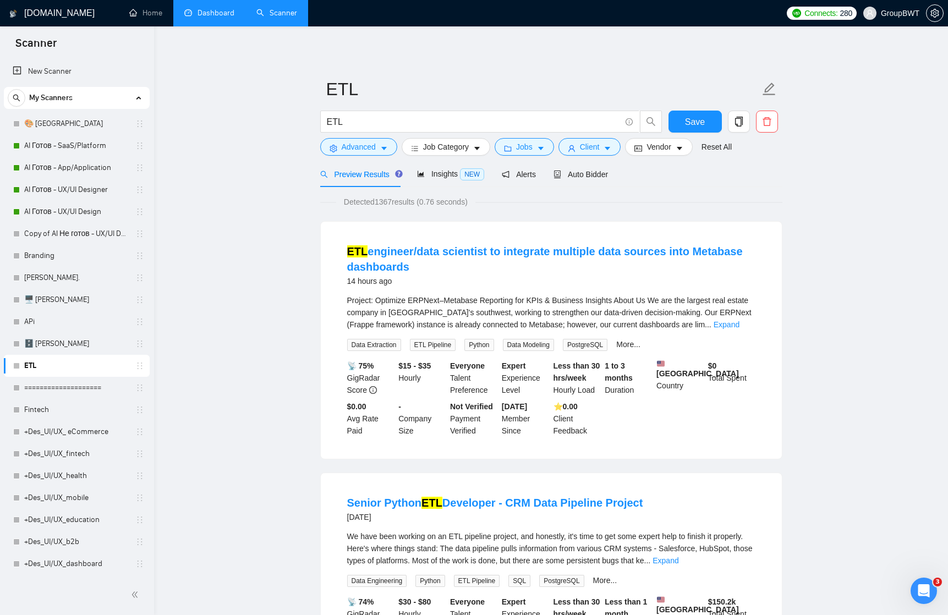
scroll to position [0, 0]
click at [68, 323] on link "APi" at bounding box center [76, 322] width 105 height 22
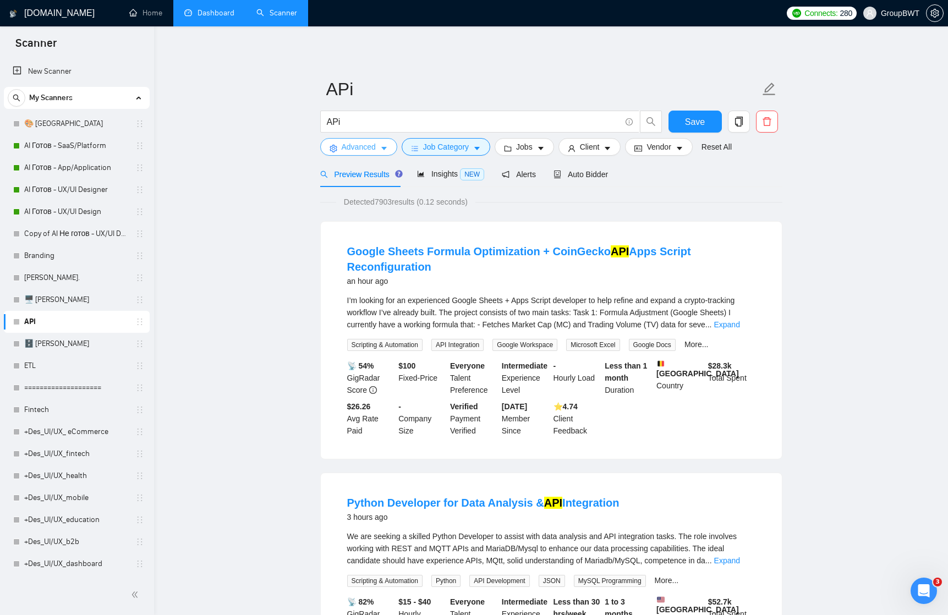
click at [386, 151] on icon "caret-down" at bounding box center [384, 149] width 8 height 8
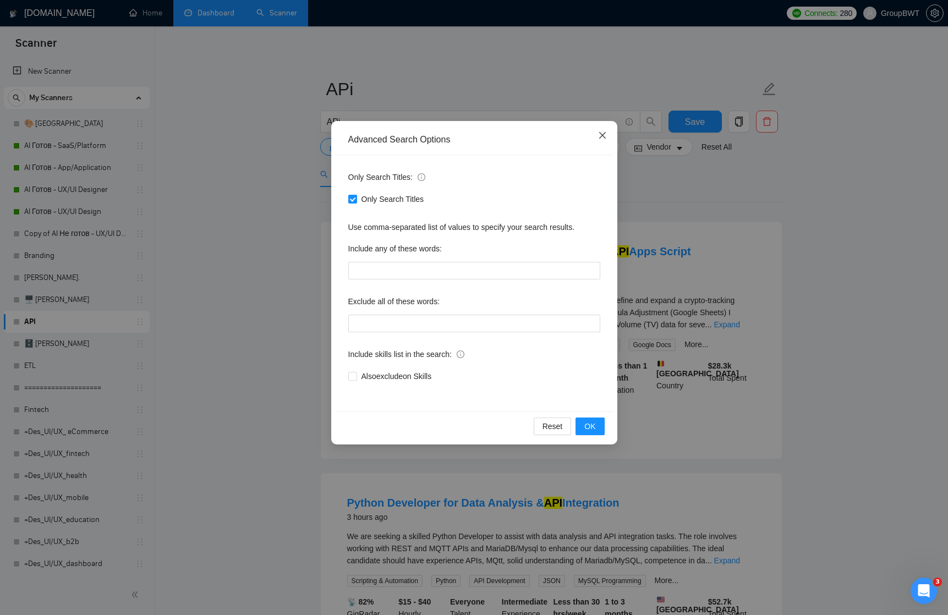
click at [608, 133] on span "Close" at bounding box center [603, 136] width 30 height 30
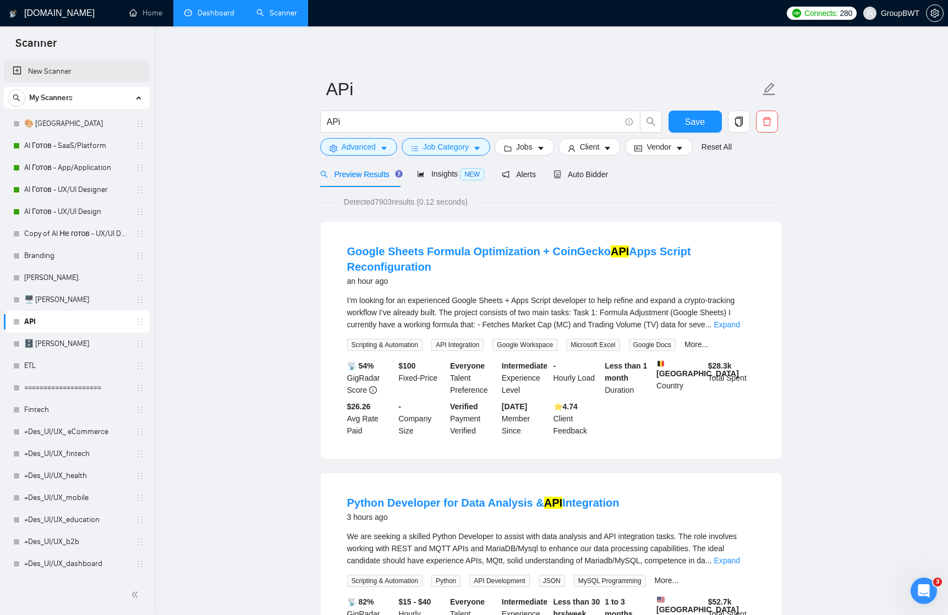
click at [74, 65] on link "New Scanner" at bounding box center [77, 72] width 128 height 22
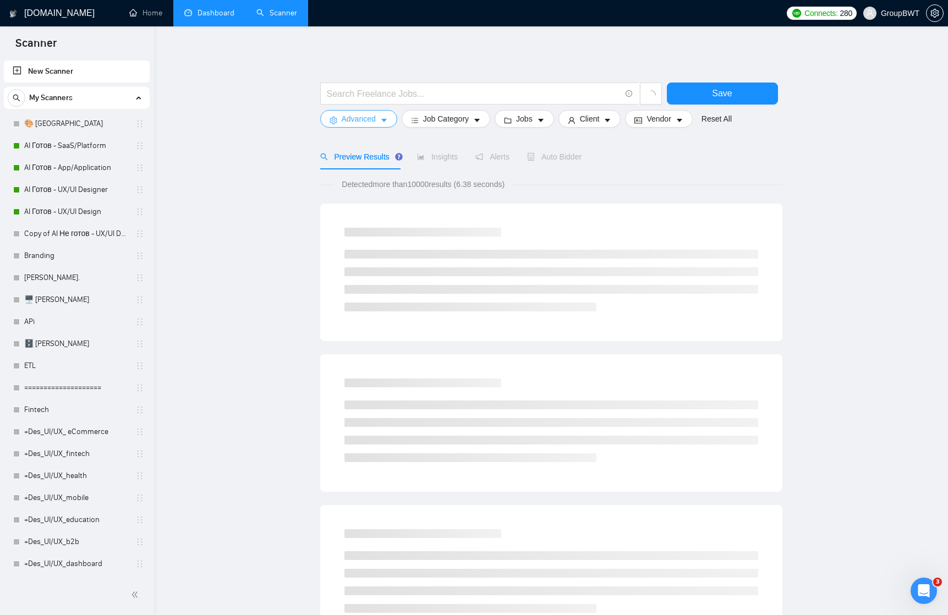
click at [386, 120] on icon "caret-down" at bounding box center [384, 120] width 6 height 3
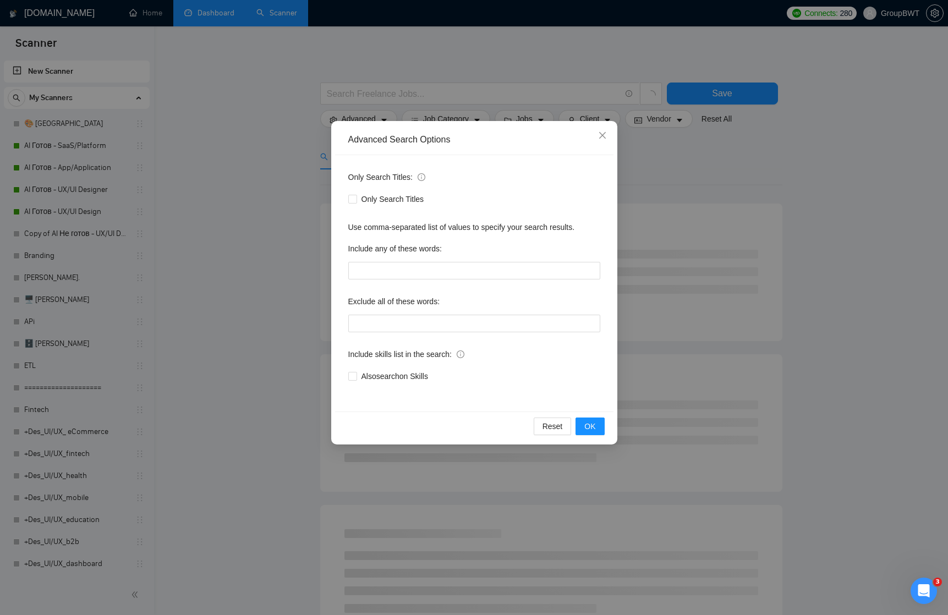
click at [644, 149] on div "Advanced Search Options Only Search Titles: Only Search Titles Use comma-separa…" at bounding box center [474, 307] width 948 height 615
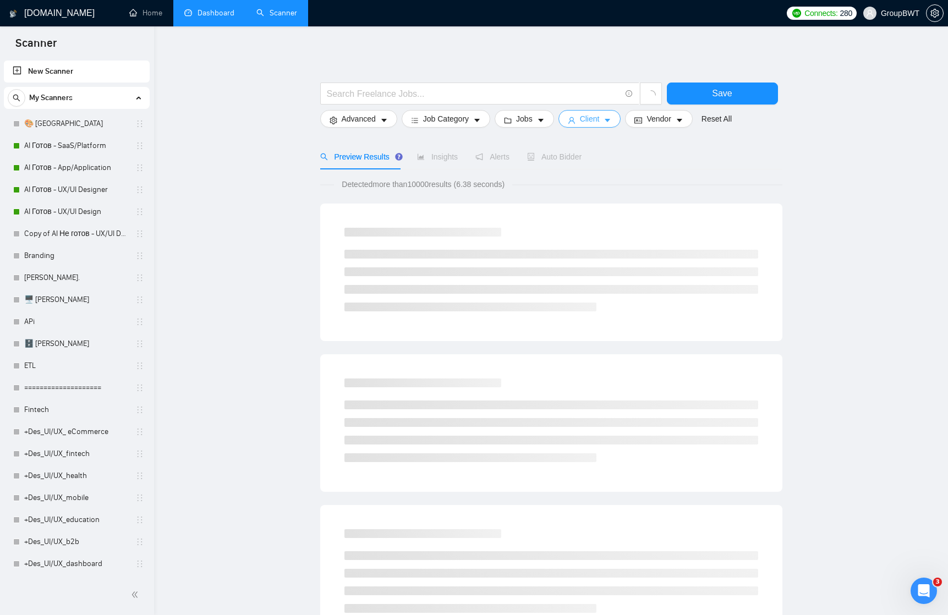
click at [620, 118] on button "Client" at bounding box center [590, 119] width 63 height 18
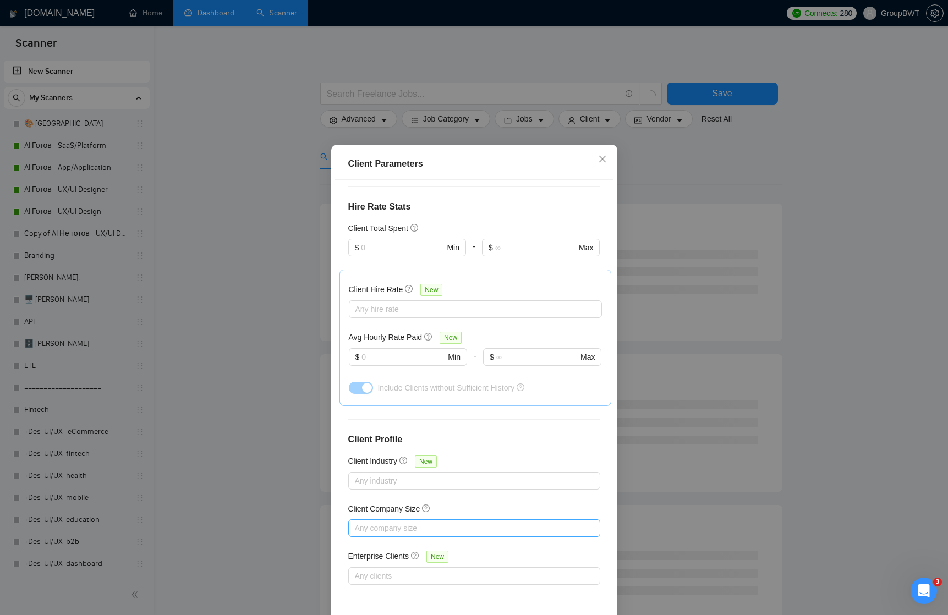
scroll to position [256, 0]
click at [412, 577] on div at bounding box center [469, 576] width 236 height 13
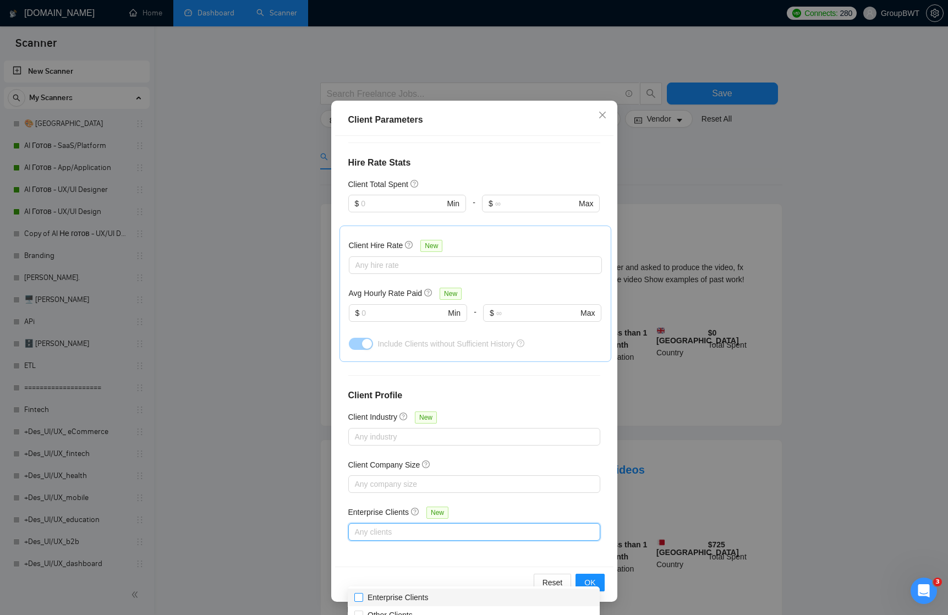
scroll to position [44, 0]
click at [358, 596] on input "Enterprise Clients" at bounding box center [358, 597] width 8 height 8
checkbox input "true"
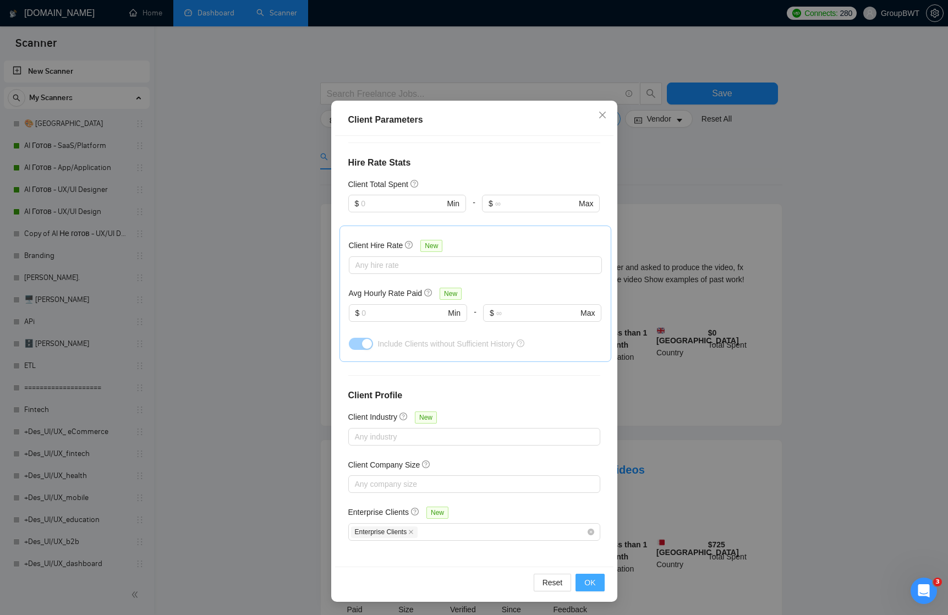
click at [593, 580] on span "OK" at bounding box center [590, 583] width 11 height 12
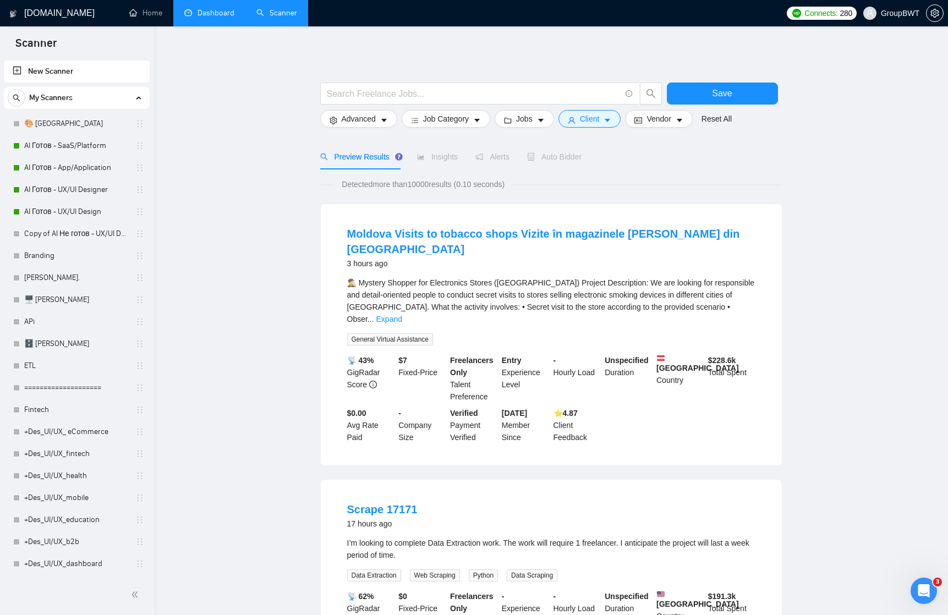
scroll to position [0, 0]
click at [442, 157] on span "Insights" at bounding box center [437, 156] width 41 height 9
click at [433, 95] on input "text" at bounding box center [474, 94] width 294 height 14
click at [383, 119] on icon "caret-down" at bounding box center [384, 120] width 6 height 3
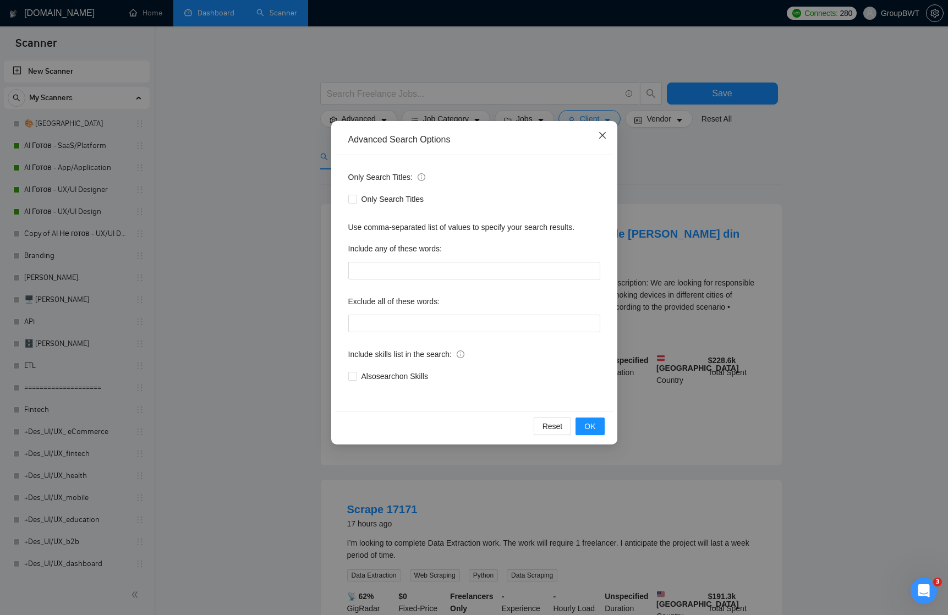
click at [605, 136] on icon "close" at bounding box center [602, 135] width 9 height 9
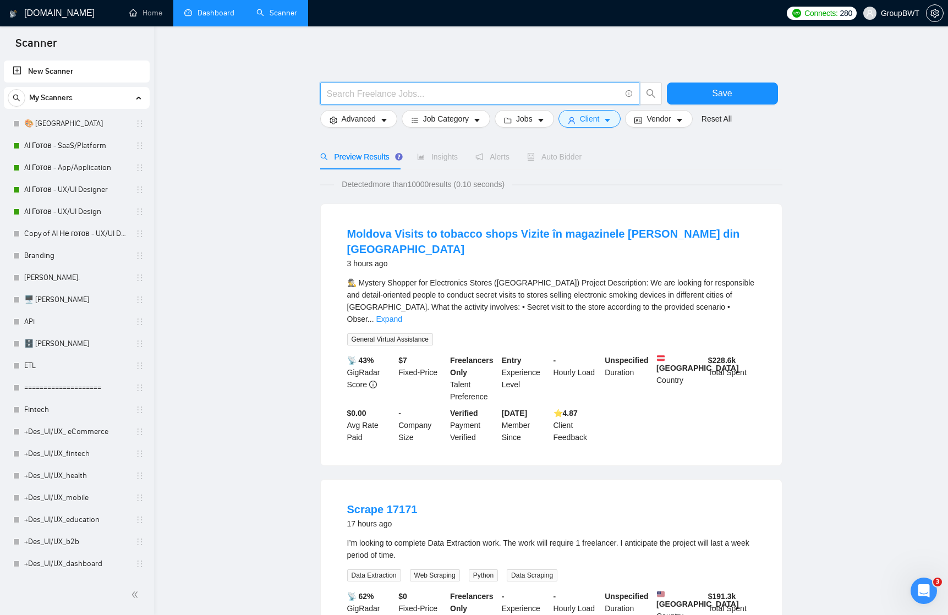
click at [412, 91] on input "text" at bounding box center [474, 94] width 294 height 14
type input "в"
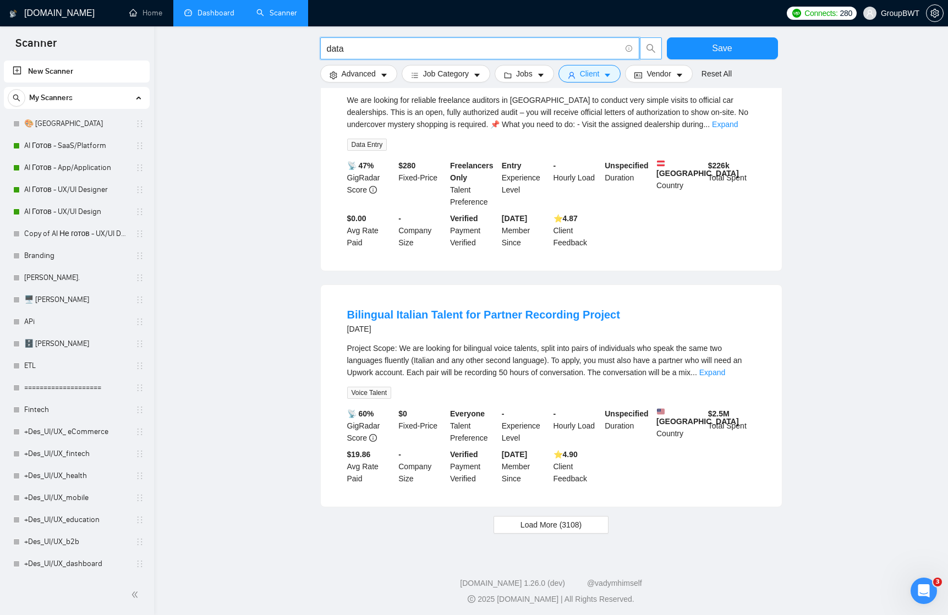
scroll to position [943, 0]
click at [538, 528] on button "Load More (3108)" at bounding box center [551, 526] width 115 height 18
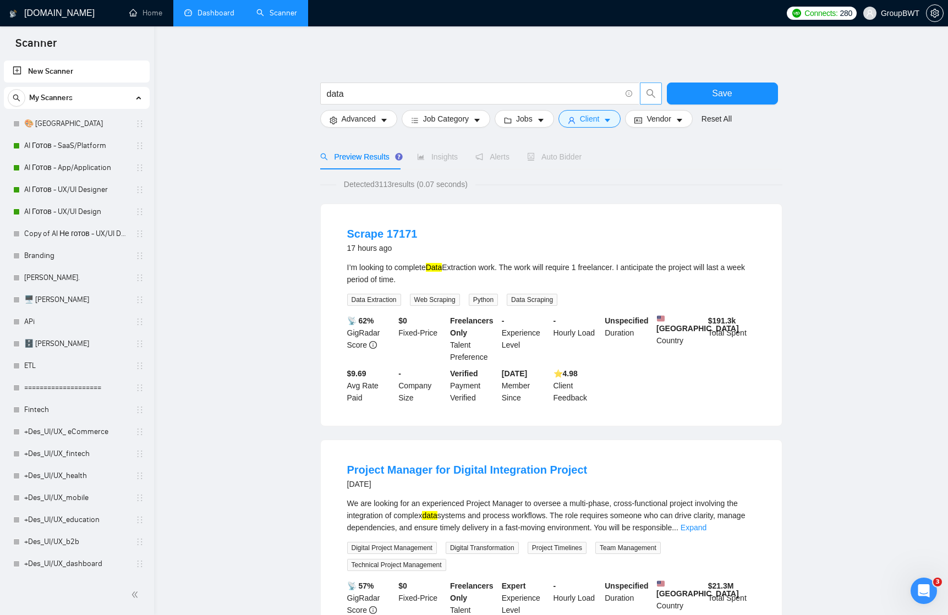
scroll to position [0, 0]
click at [359, 93] on input "data" at bounding box center [474, 94] width 294 height 14
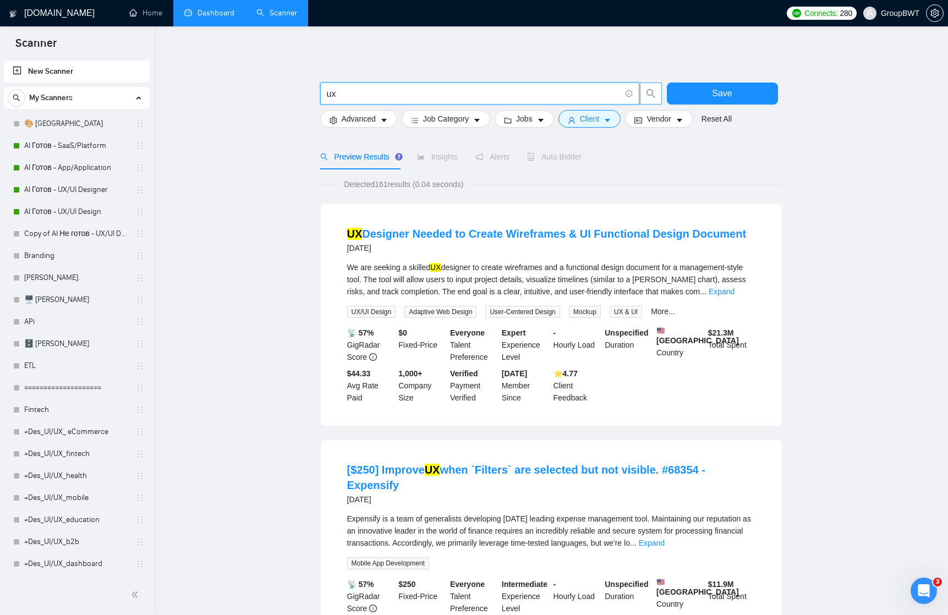
drag, startPoint x: 345, startPoint y: 100, endPoint x: 319, endPoint y: 99, distance: 25.3
click at [319, 99] on div "ux" at bounding box center [491, 97] width 347 height 28
type input "u"
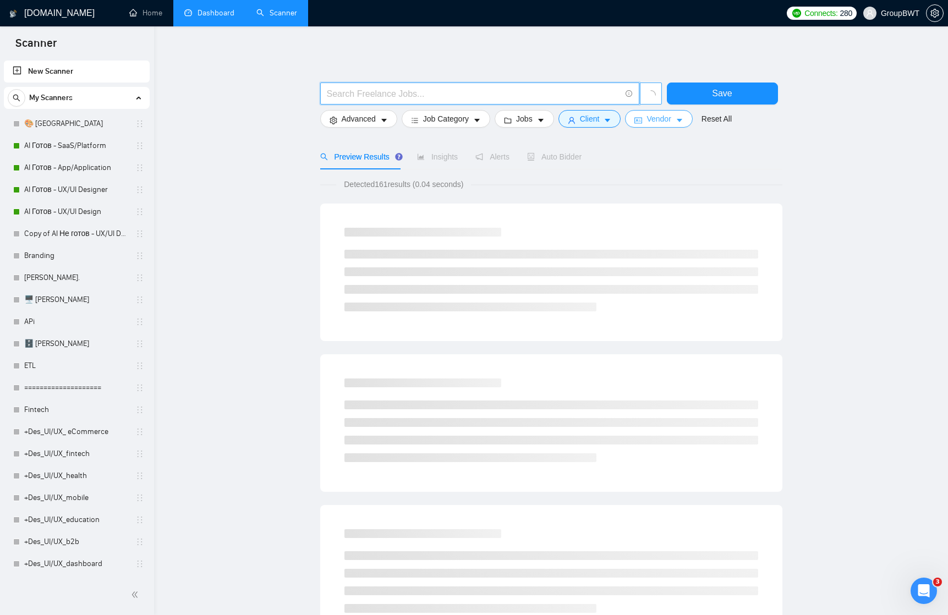
click at [682, 118] on icon "caret-down" at bounding box center [680, 121] width 8 height 8
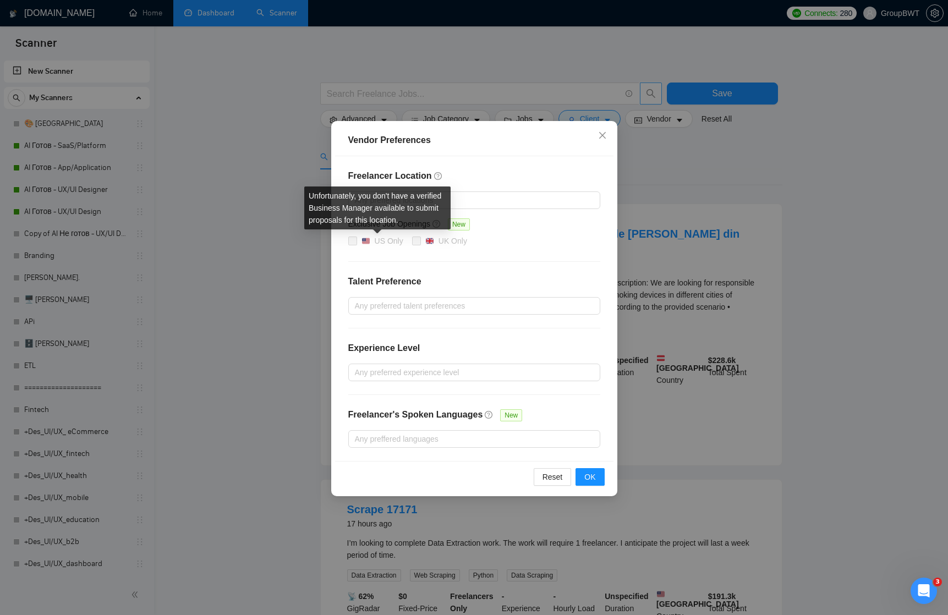
click at [352, 239] on span at bounding box center [352, 241] width 9 height 9
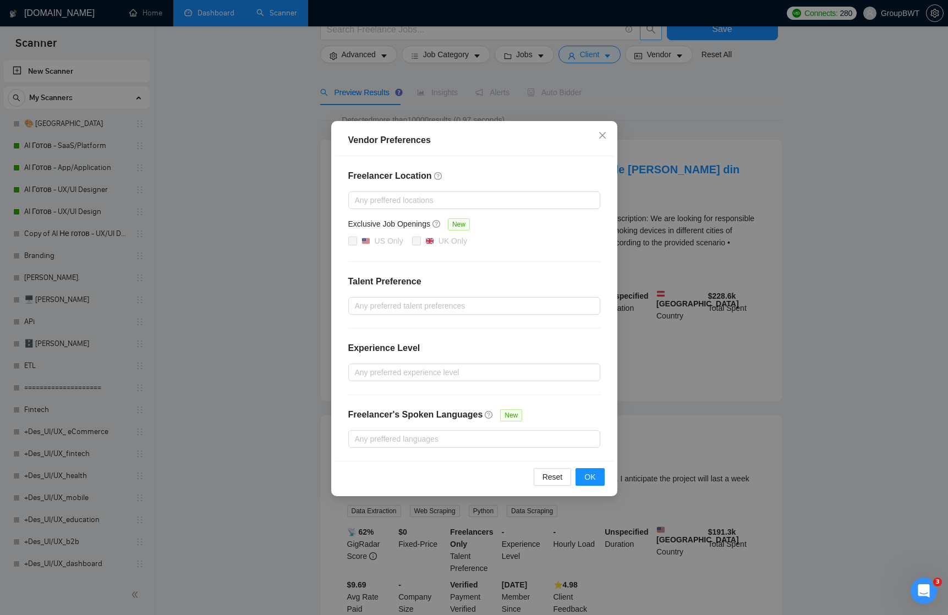
scroll to position [75, 0]
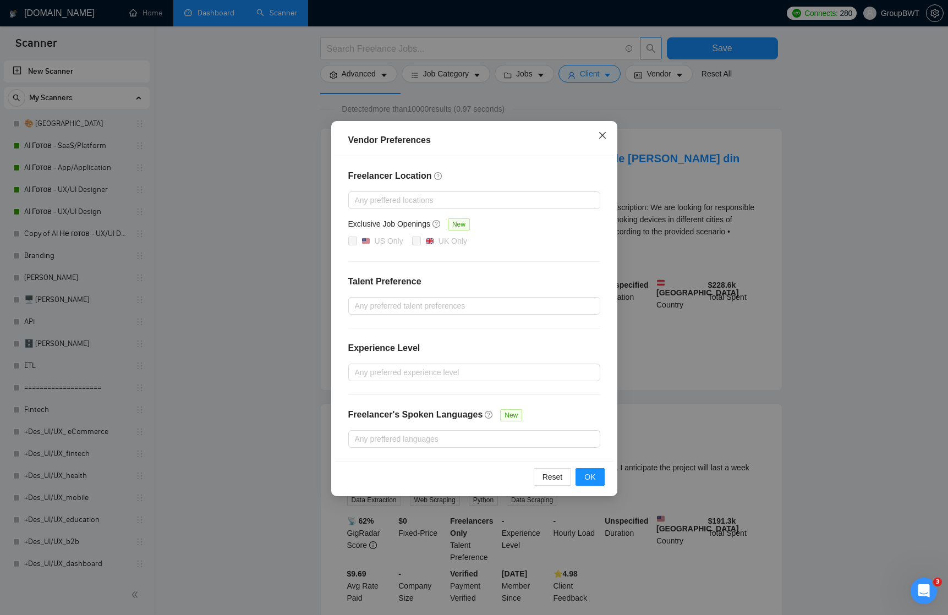
click at [604, 137] on icon "close" at bounding box center [602, 135] width 7 height 7
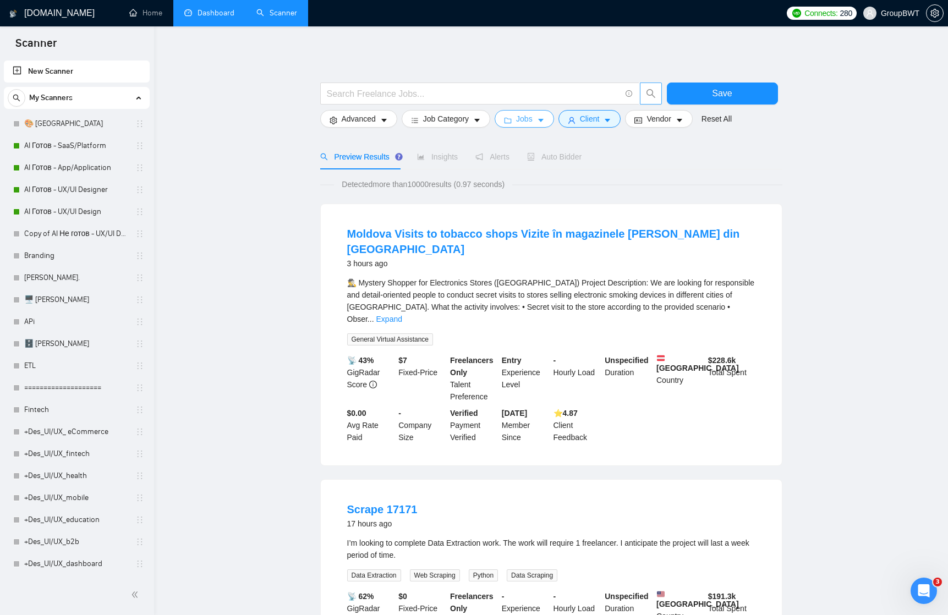
scroll to position [0, 0]
click at [468, 118] on span "Job Category" at bounding box center [446, 119] width 46 height 12
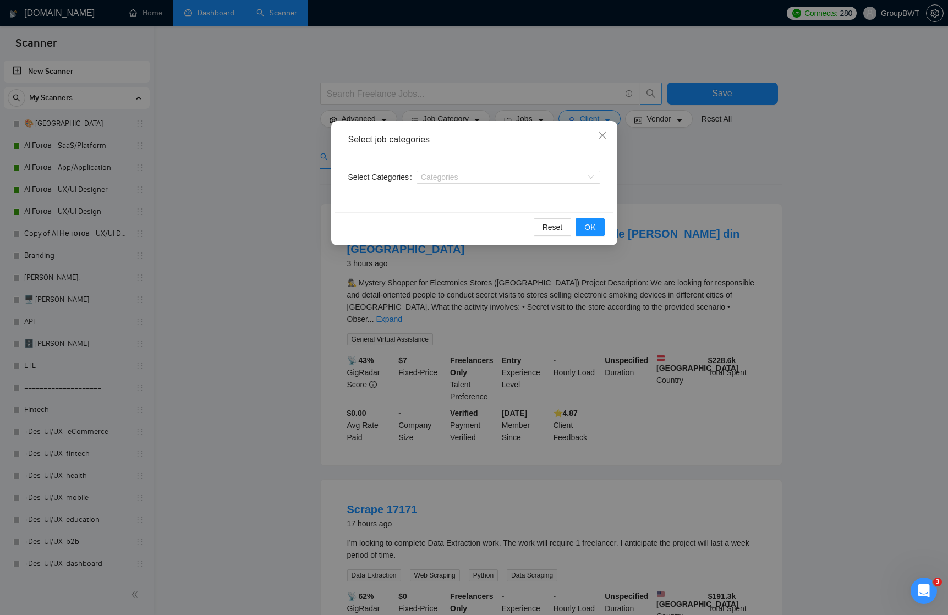
click at [463, 100] on div "Select job categories Select Categories Categories Reset OK" at bounding box center [474, 307] width 948 height 615
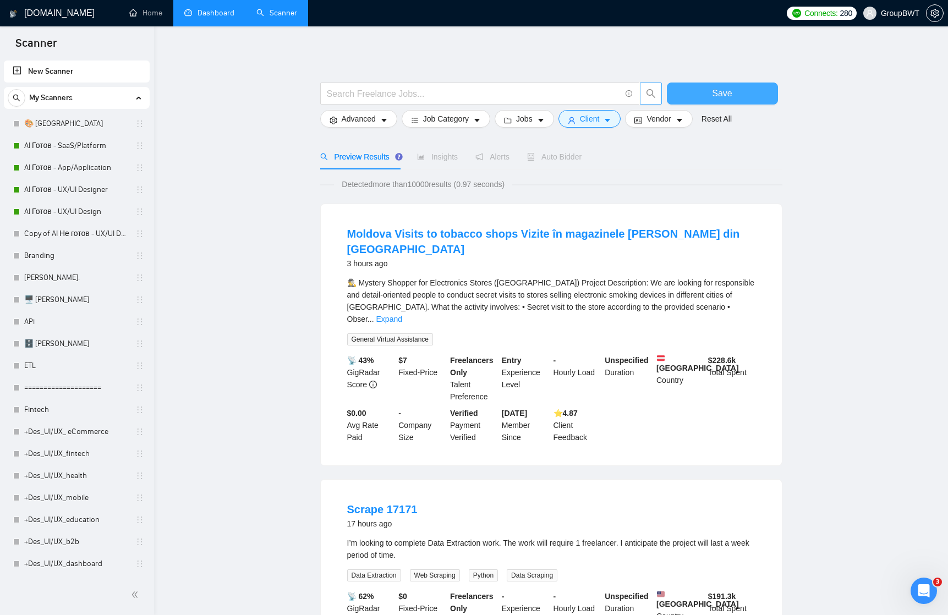
click at [739, 94] on button "Save" at bounding box center [722, 94] width 111 height 22
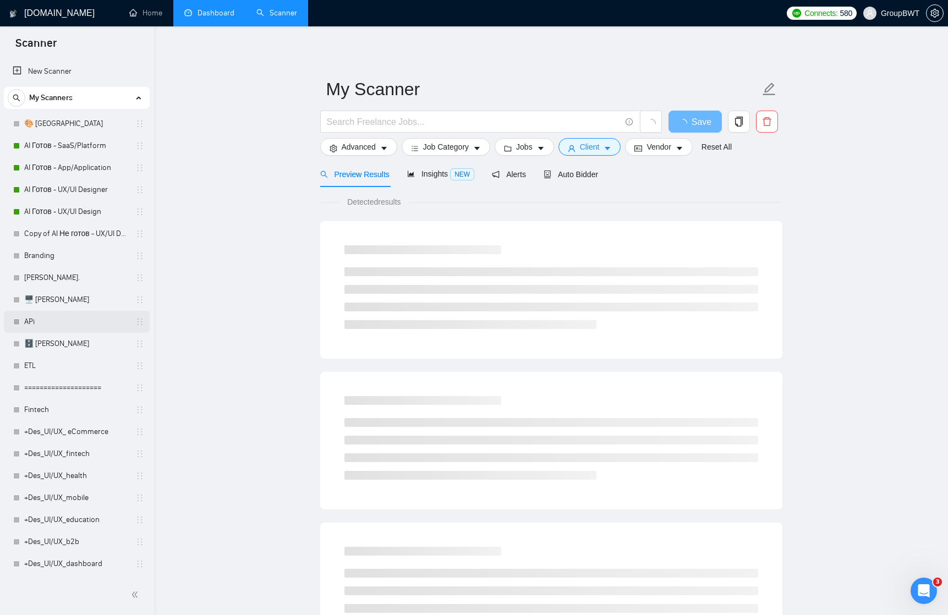
click at [47, 321] on link "APi" at bounding box center [76, 322] width 105 height 22
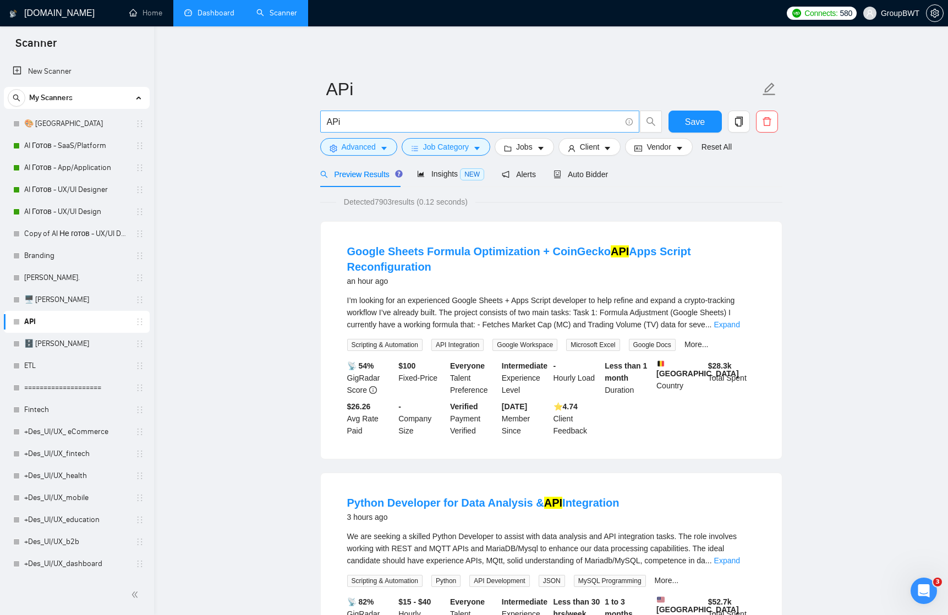
click at [352, 122] on input "APi" at bounding box center [474, 122] width 294 height 14
click at [383, 144] on button "Advanced" at bounding box center [358, 147] width 77 height 18
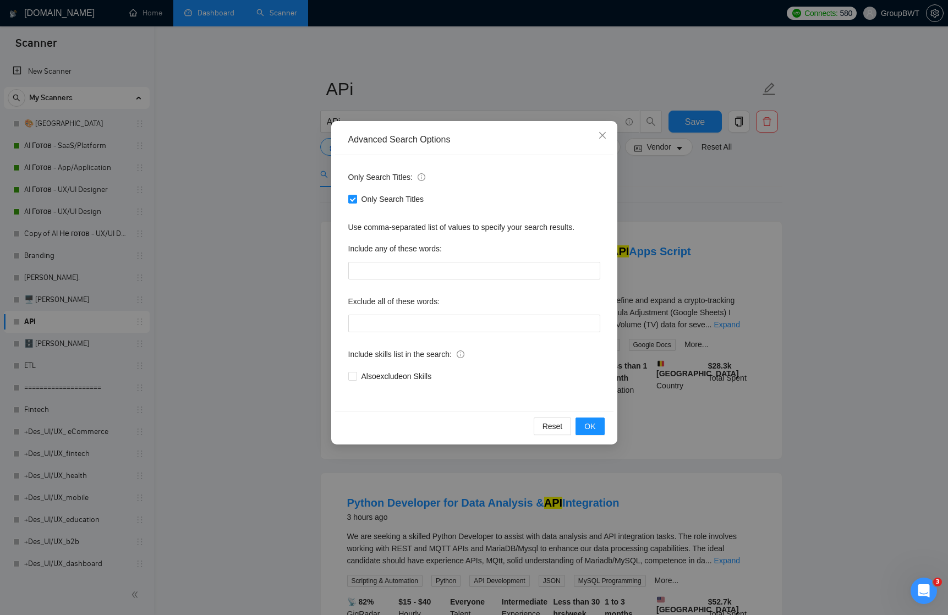
click at [424, 101] on div "Advanced Search Options Only Search Titles: Only Search Titles Use comma-separa…" at bounding box center [474, 307] width 948 height 615
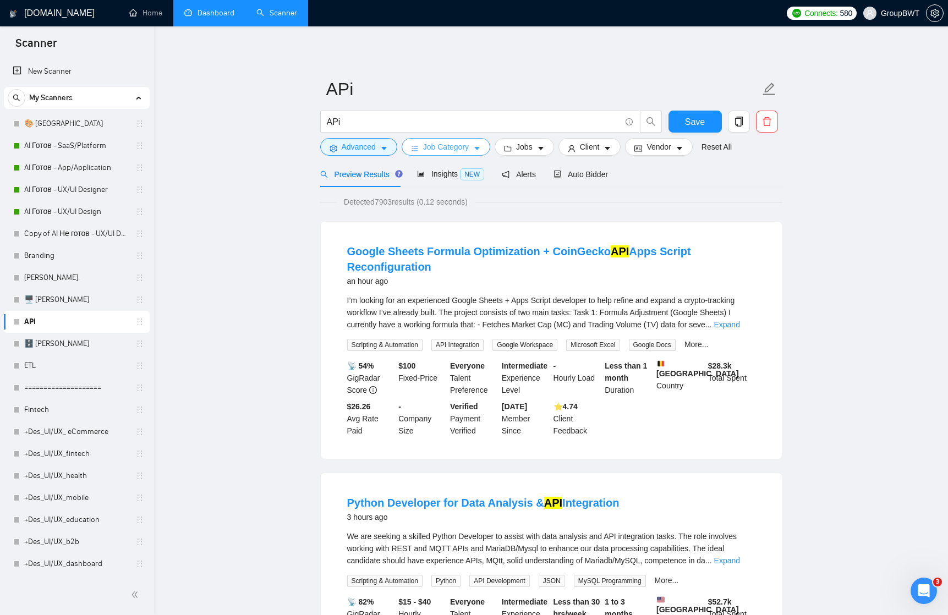
click at [457, 145] on span "Job Category" at bounding box center [446, 147] width 46 height 12
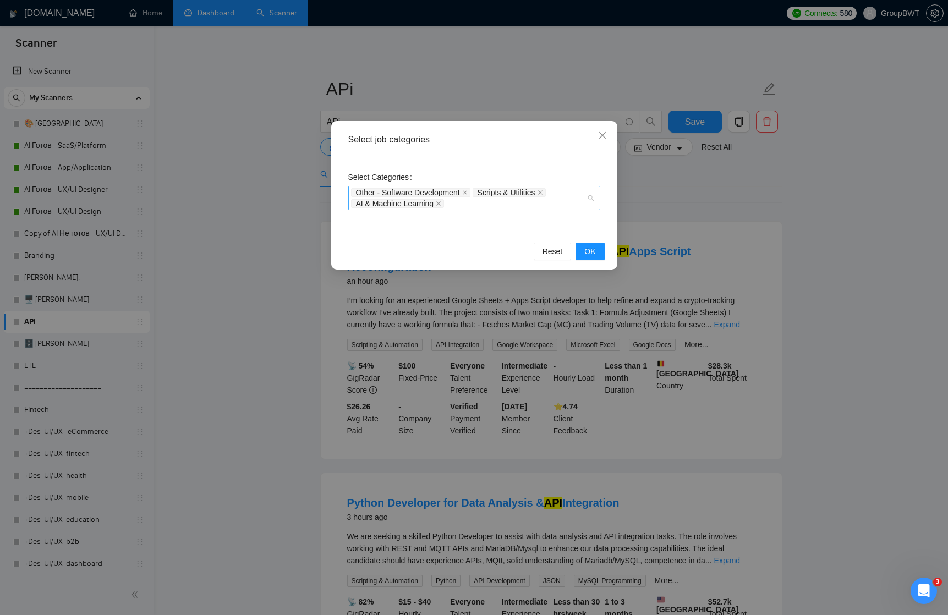
click at [591, 202] on div "Other - Software Development Scripts & Utilities AI & Machine Learning" at bounding box center [474, 198] width 252 height 24
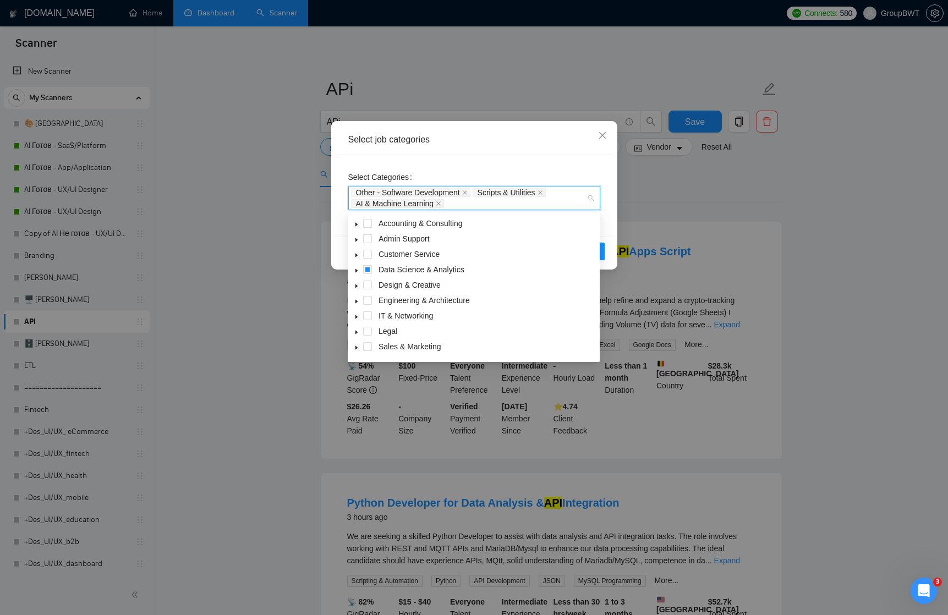
click at [355, 270] on icon "caret-down" at bounding box center [357, 271] width 6 height 6
click at [380, 313] on span at bounding box center [380, 316] width 9 height 9
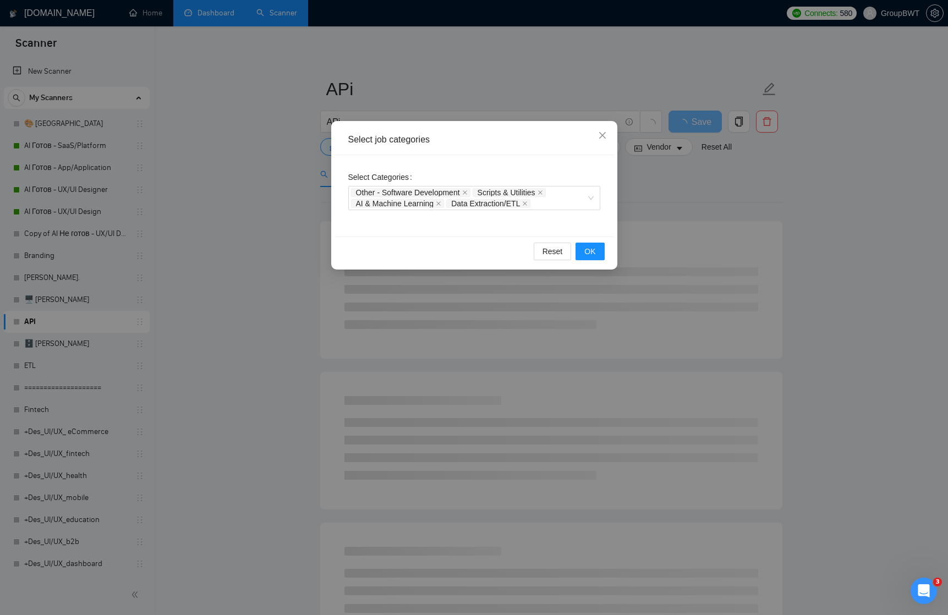
click at [611, 225] on div "Select Categories Other - Software Development Scripts & Utilities AI & Machine…" at bounding box center [474, 195] width 279 height 81
click at [590, 250] on span "OK" at bounding box center [590, 251] width 11 height 12
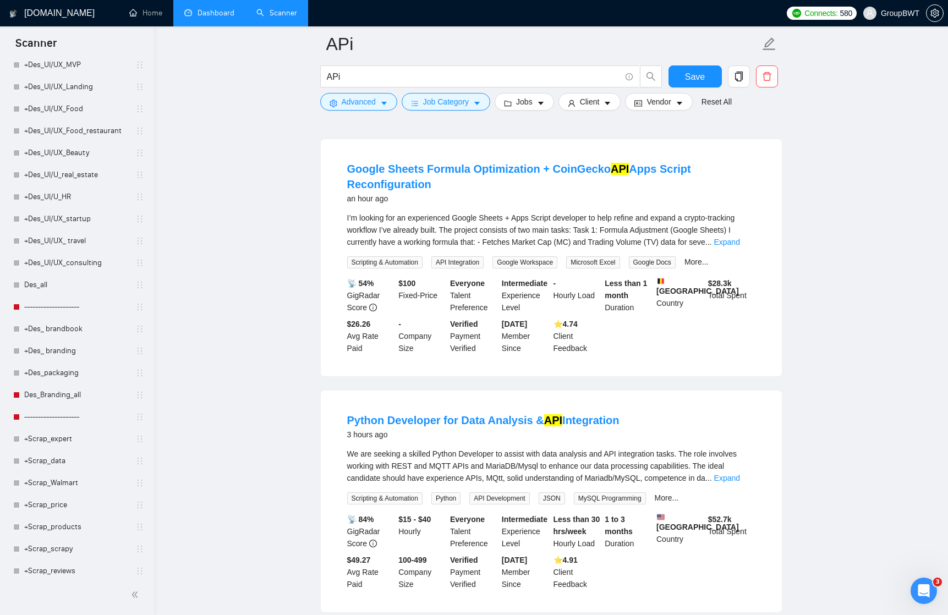
scroll to position [634, 0]
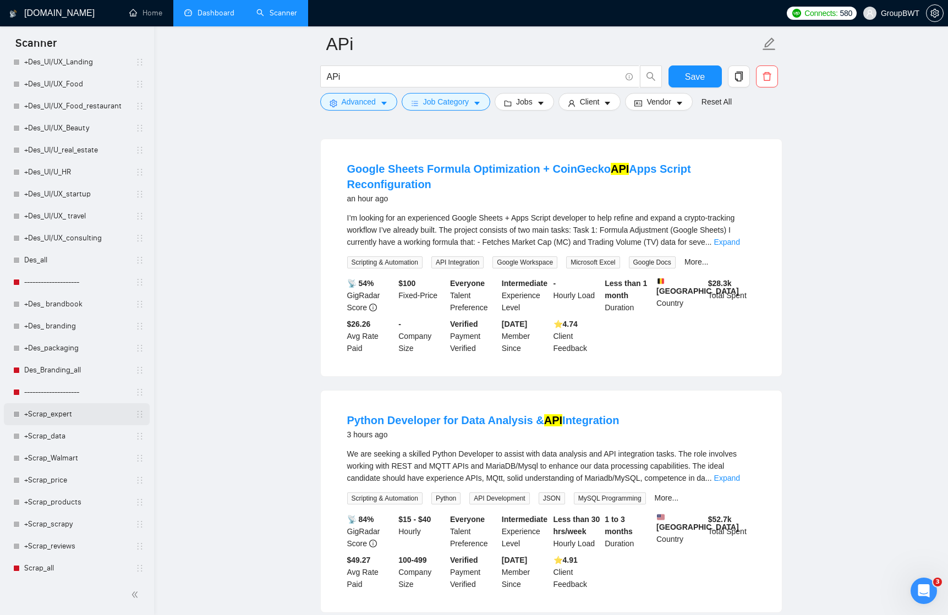
click at [46, 418] on link "+Scrap_expert" at bounding box center [76, 414] width 105 height 22
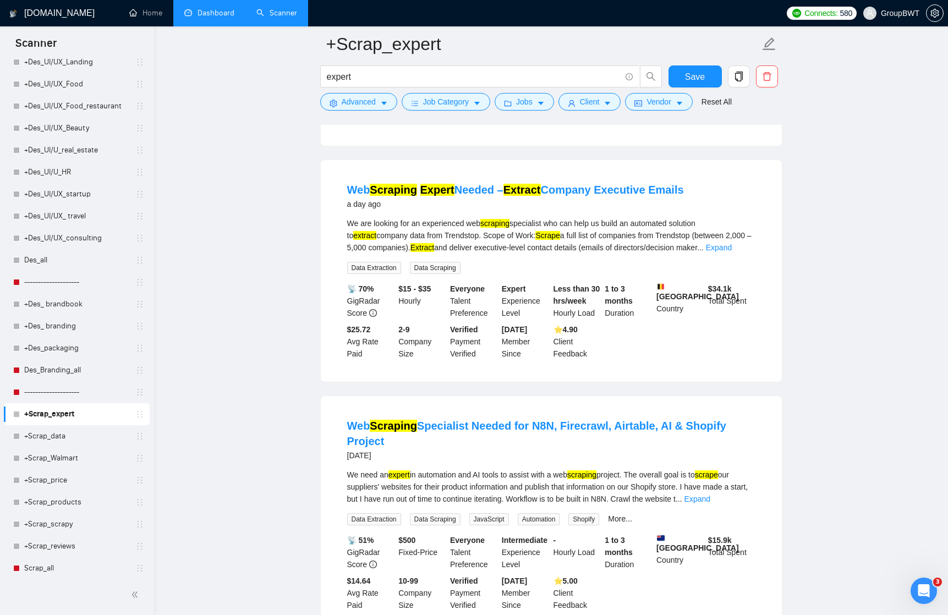
scroll to position [1031, 0]
click at [580, 440] on link "Web Scraping Specialist Needed for N8N, Firecrawl, Airtable, AI & Shopify Proje…" at bounding box center [536, 433] width 379 height 28
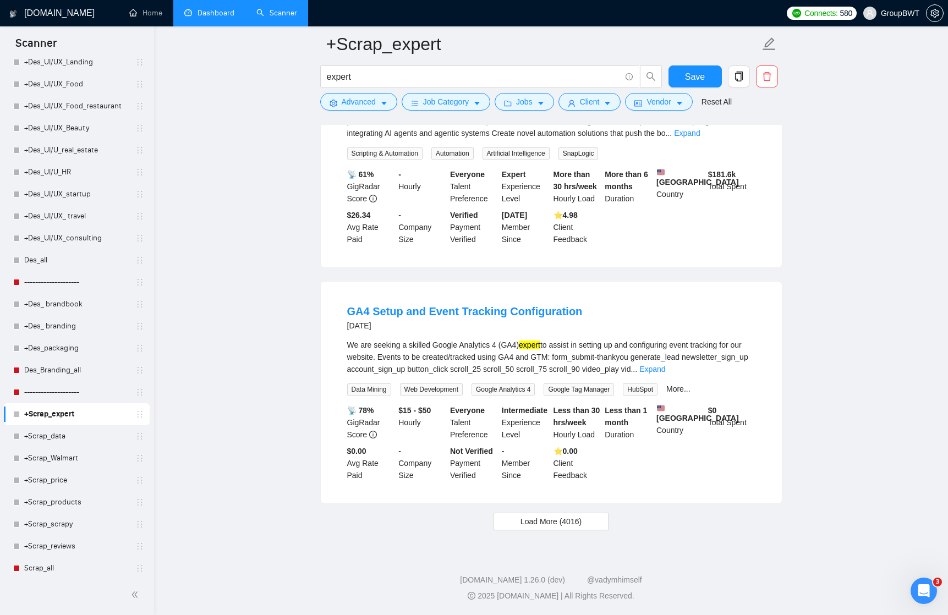
scroll to position [2151, 0]
click at [52, 435] on link "+Scrap_data" at bounding box center [76, 436] width 105 height 22
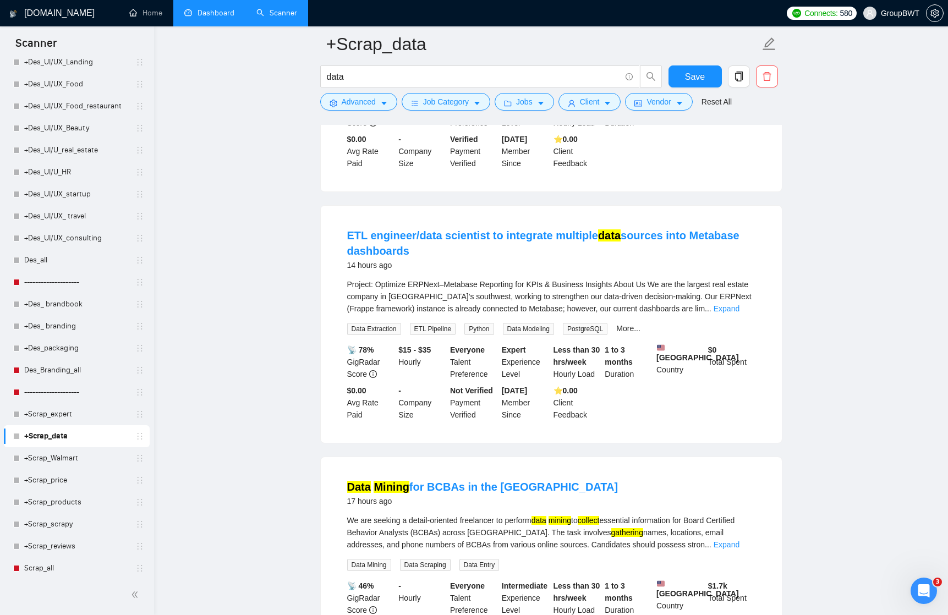
scroll to position [1452, 0]
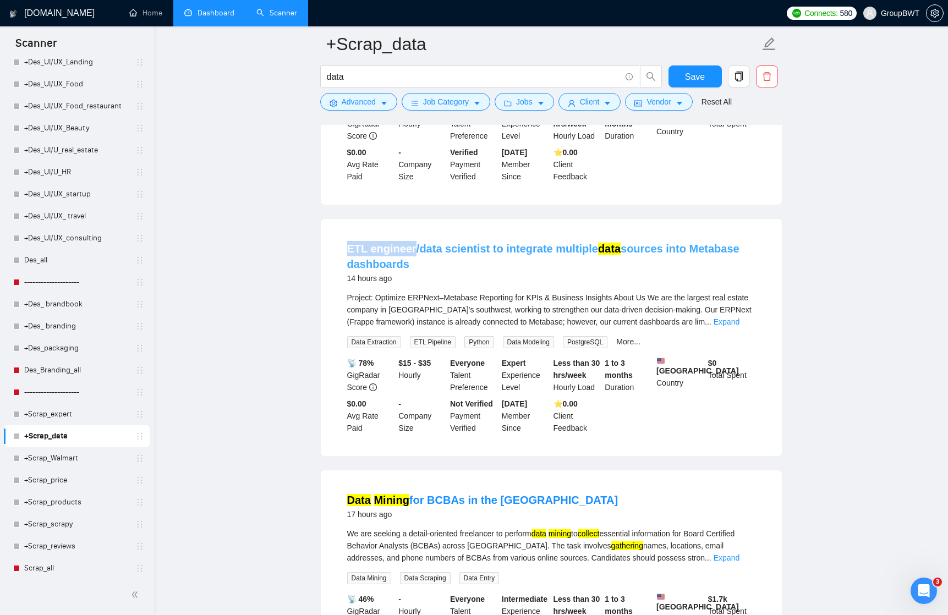
drag, startPoint x: 342, startPoint y: 241, endPoint x: 409, endPoint y: 248, distance: 66.9
click at [411, 248] on li "ETL engineer/data scientist to integrate multiple data sources into Metabase da…" at bounding box center [551, 337] width 435 height 211
copy link "ETL enginee"
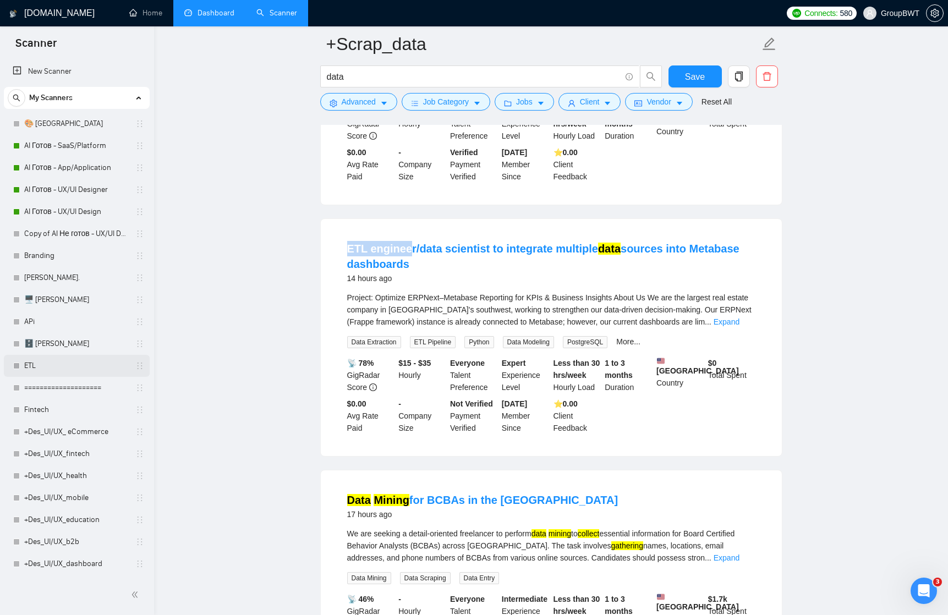
scroll to position [0, 0]
click at [37, 322] on link "APi" at bounding box center [76, 322] width 105 height 22
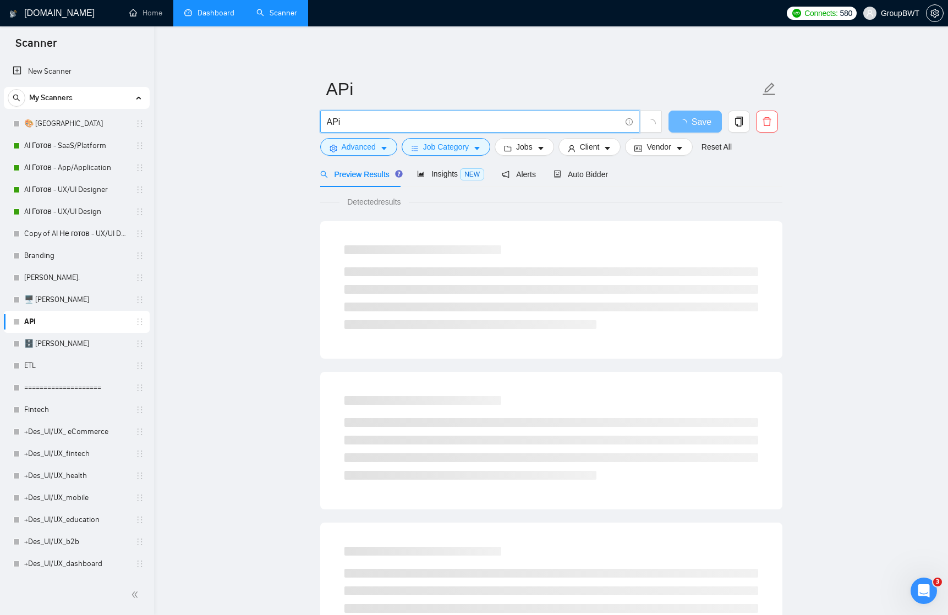
click at [358, 122] on input "APi" at bounding box center [474, 122] width 294 height 14
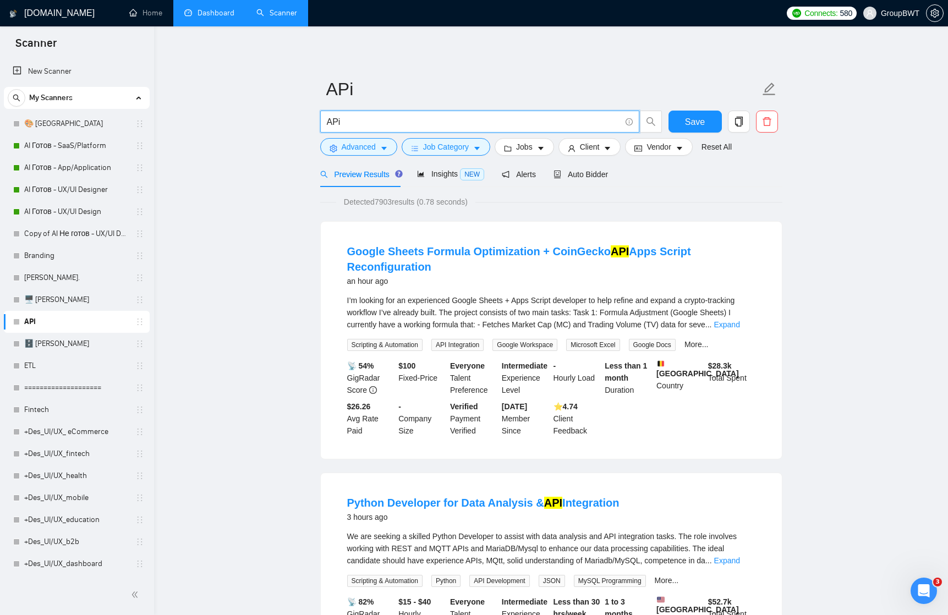
paste input "ETL enginee"
type input "APi"
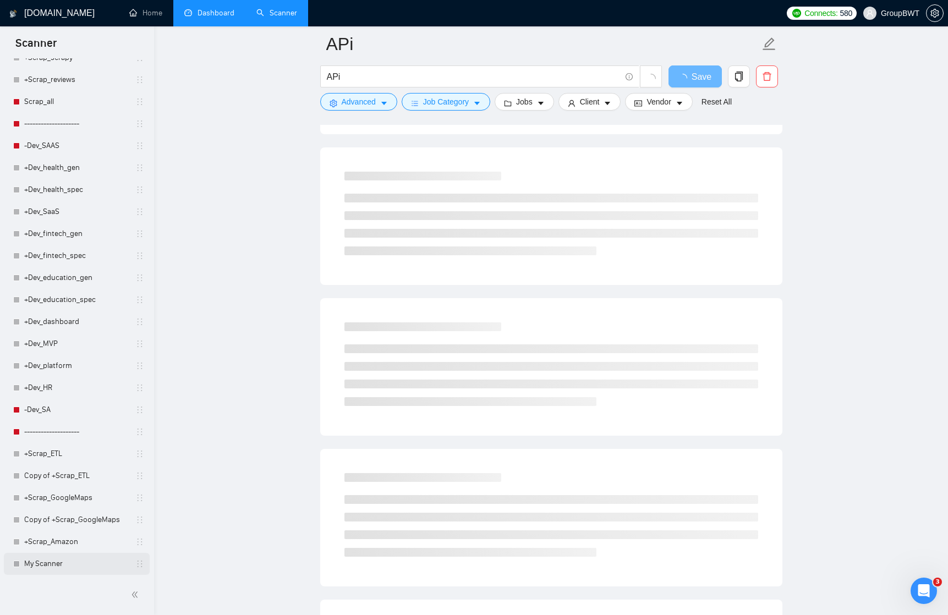
scroll to position [1101, 0]
click at [42, 569] on link "My Scanner" at bounding box center [76, 564] width 105 height 22
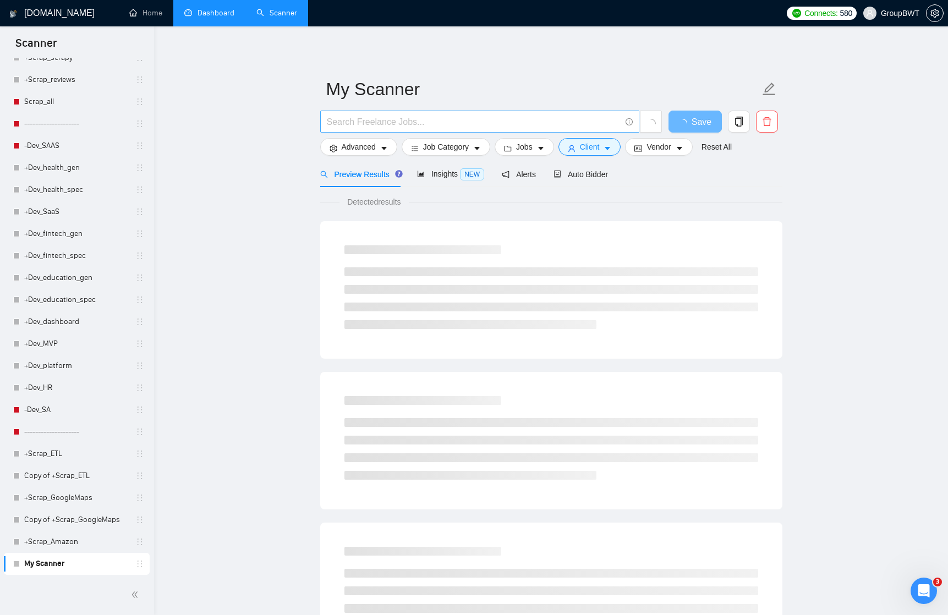
click at [389, 120] on input "text" at bounding box center [474, 122] width 294 height 14
paste input "ETL enginee"
click at [609, 144] on span "caret-down" at bounding box center [608, 148] width 8 height 8
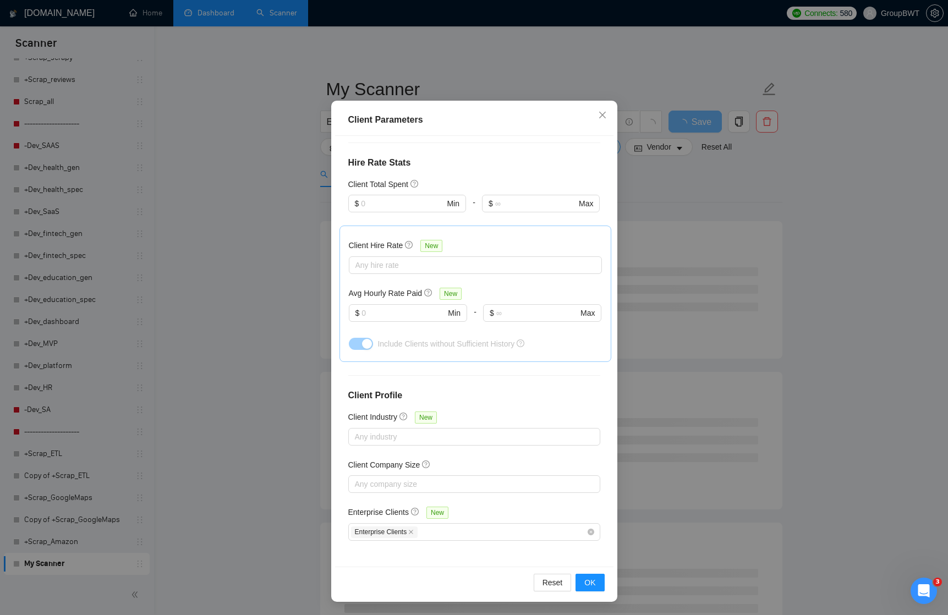
scroll to position [44, 0]
click at [693, 183] on div "Client Parameters Client Location Include Client Countries Select Exclude Clien…" at bounding box center [474, 307] width 948 height 615
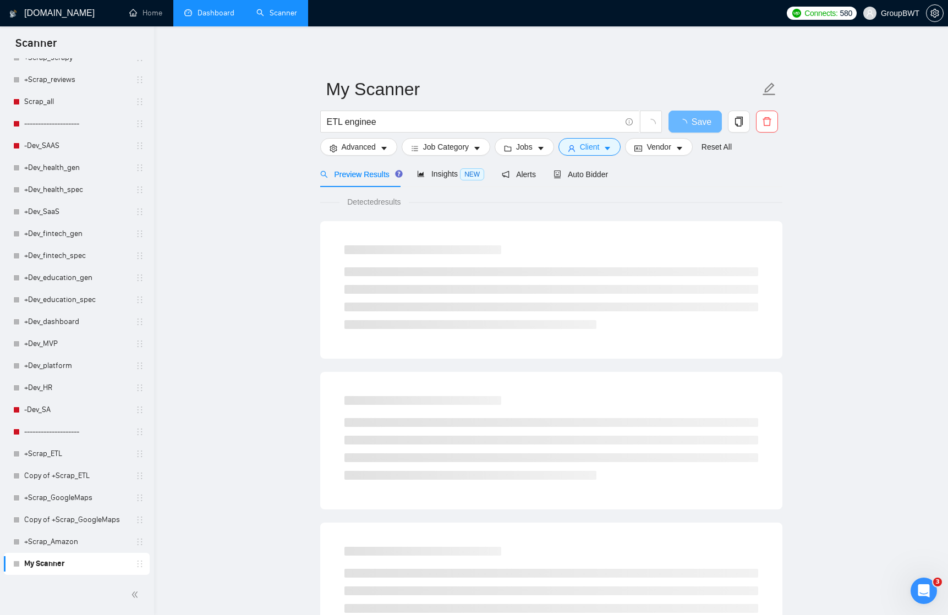
scroll to position [0, 0]
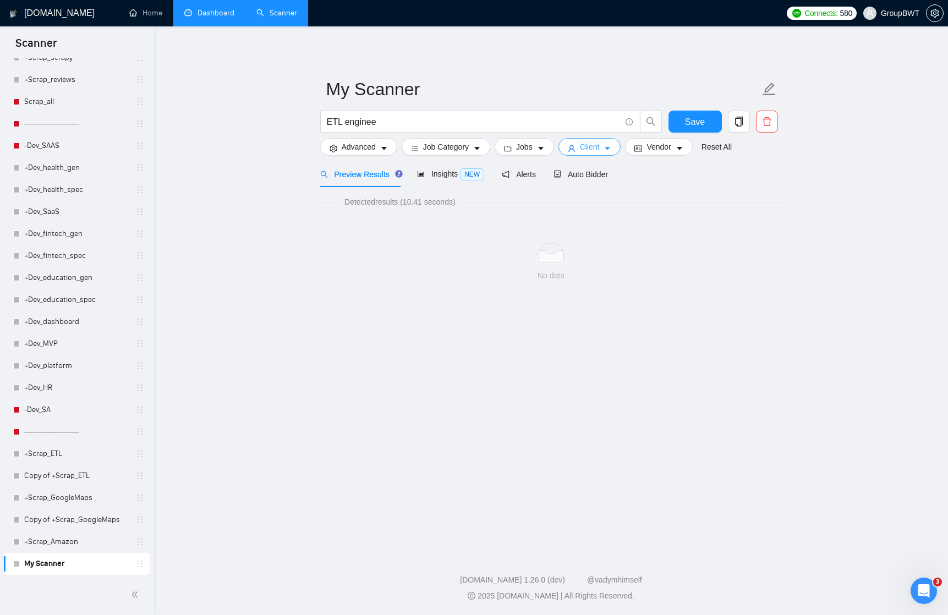
click at [618, 142] on button "Client" at bounding box center [590, 147] width 63 height 18
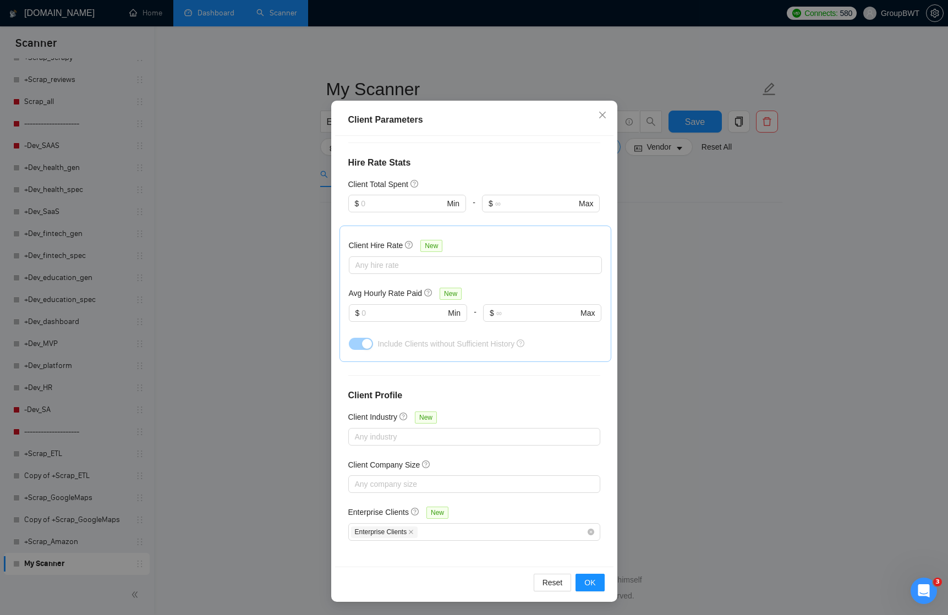
scroll to position [44, 0]
click at [413, 533] on icon "close" at bounding box center [411, 533] width 4 height 4
click at [588, 579] on span "OK" at bounding box center [590, 583] width 11 height 12
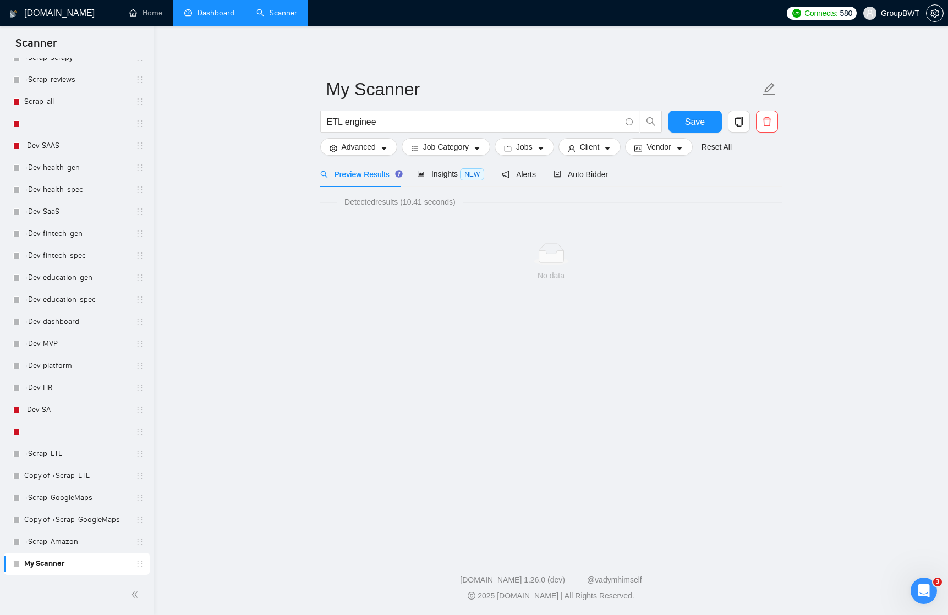
scroll to position [0, 0]
click at [478, 111] on span "ETL enginee" at bounding box center [479, 122] width 319 height 22
type input "ETL engineer"
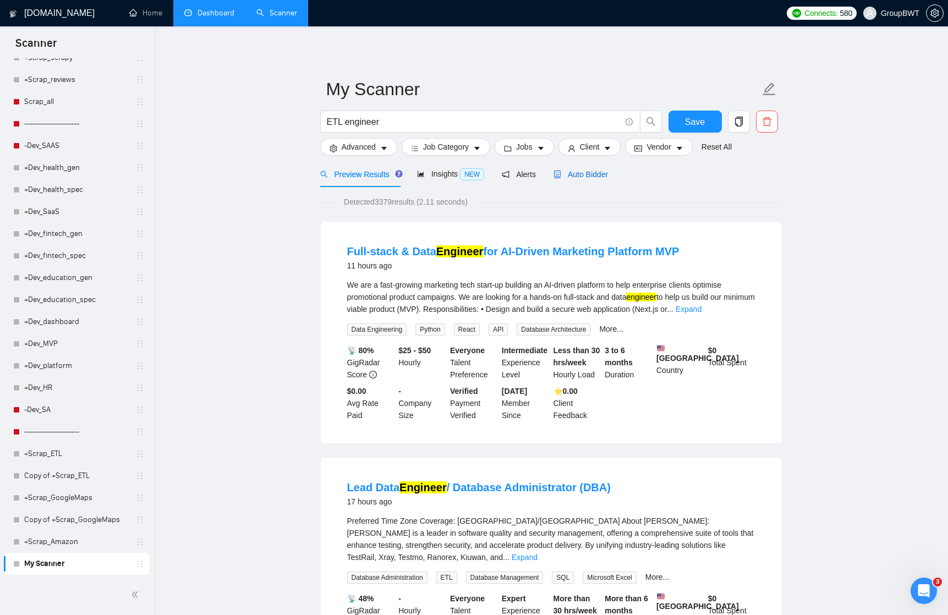
click at [594, 175] on span "Auto Bidder" at bounding box center [581, 174] width 54 height 9
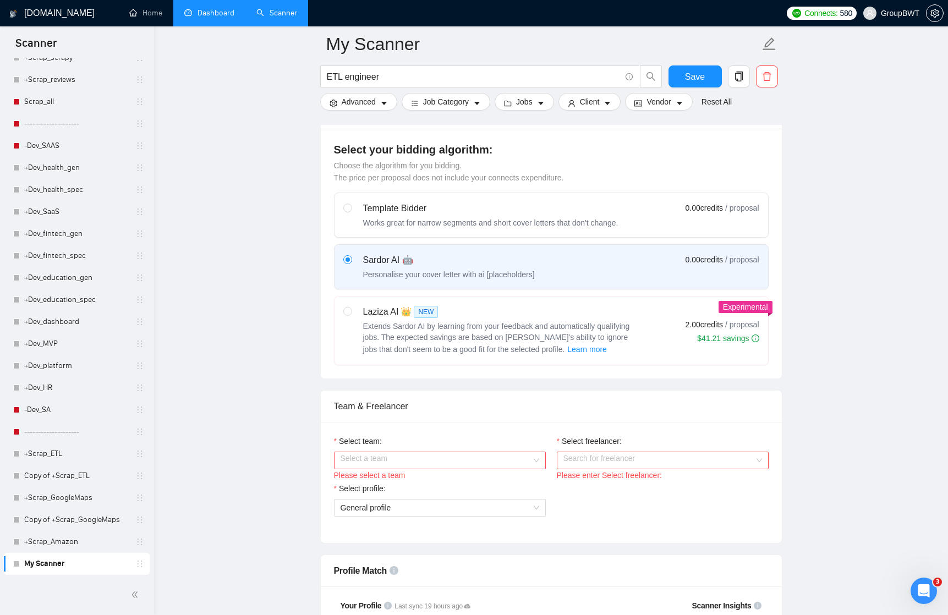
scroll to position [378, 0]
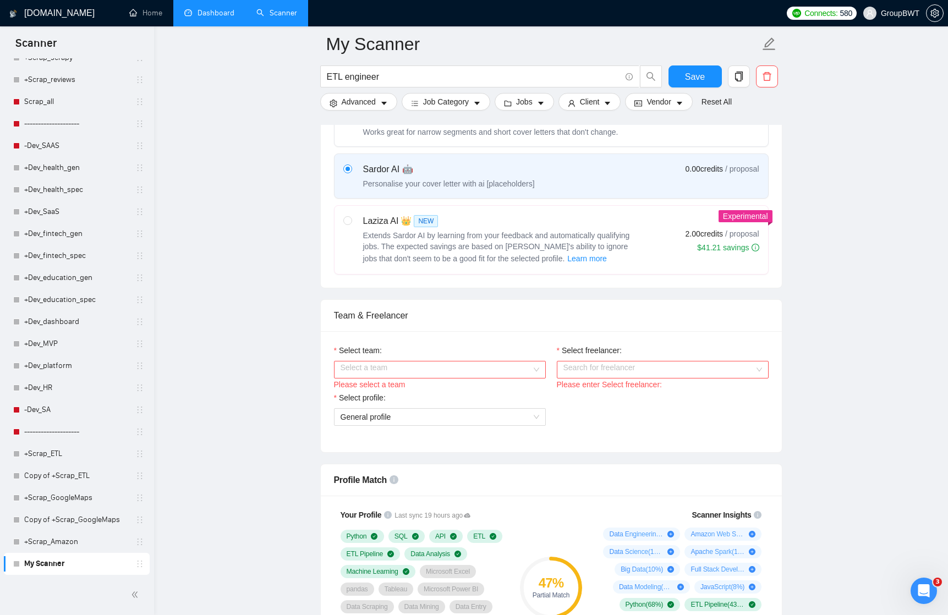
click at [428, 367] on input "Select team:" at bounding box center [436, 370] width 191 height 17
click at [427, 391] on div "BWT Team Data" at bounding box center [439, 391] width 199 height 12
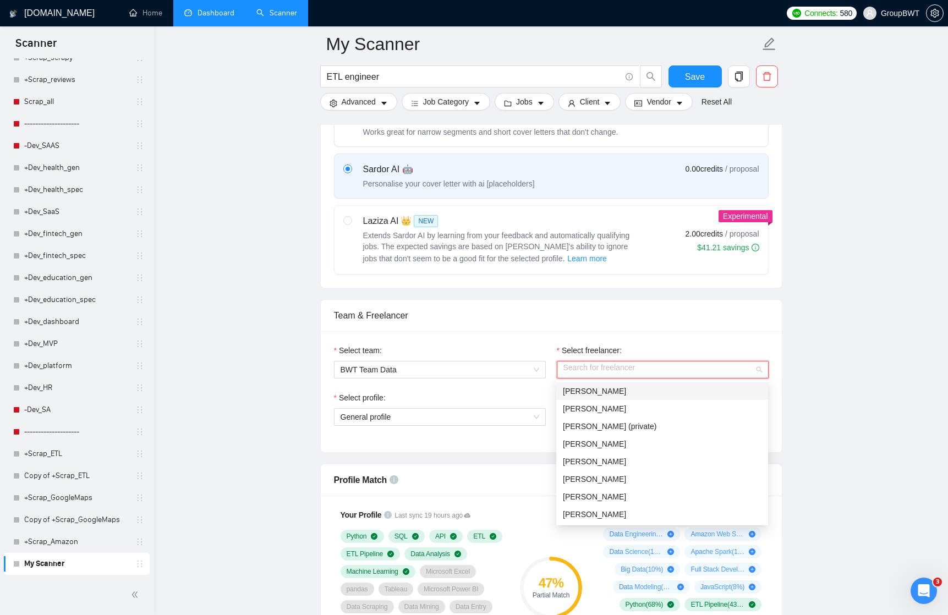
click at [605, 372] on input "Select freelancer:" at bounding box center [659, 370] width 191 height 17
click at [592, 468] on span "[PERSON_NAME]" at bounding box center [594, 467] width 63 height 9
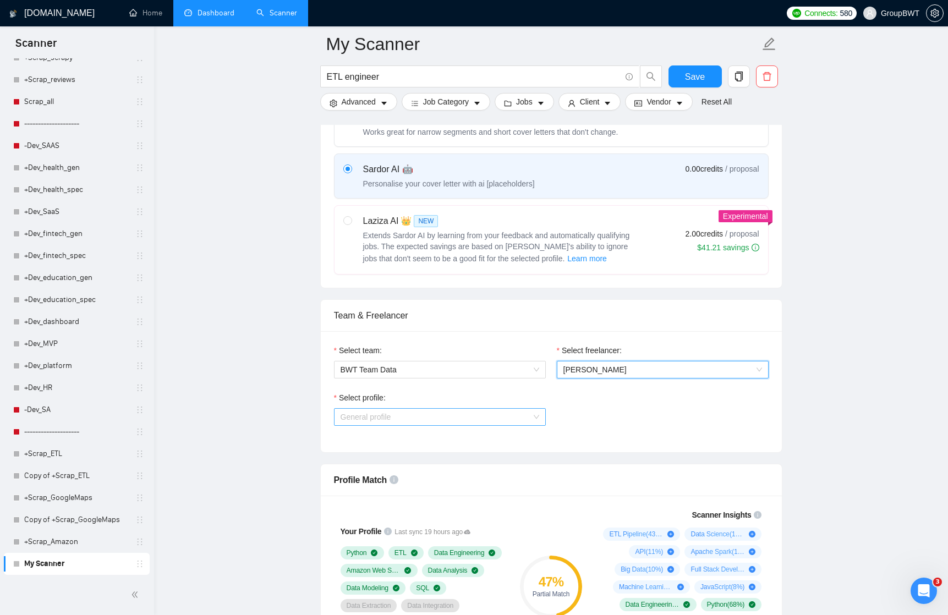
click at [533, 414] on span "General profile" at bounding box center [440, 417] width 199 height 17
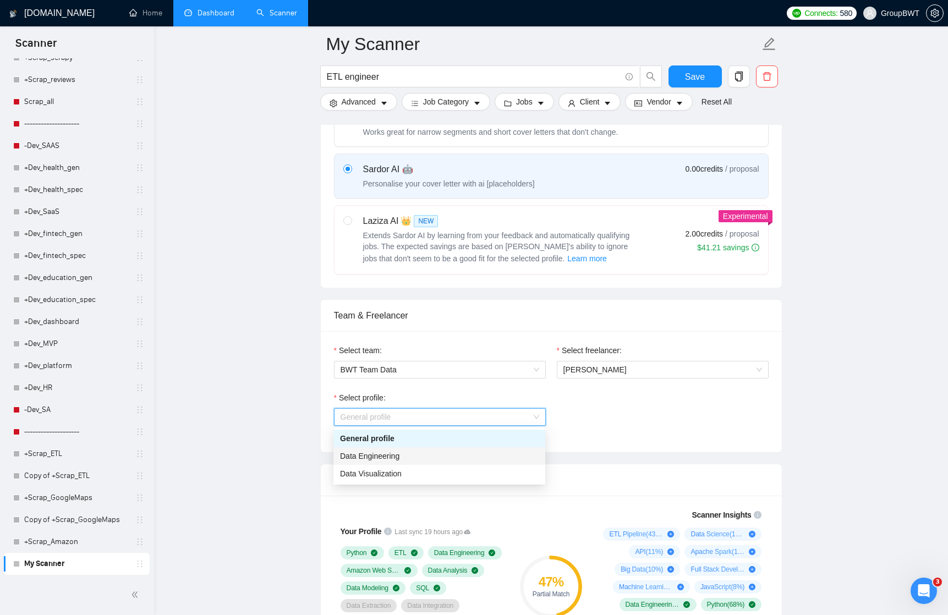
click at [500, 449] on div "Data Engineering" at bounding box center [440, 456] width 212 height 18
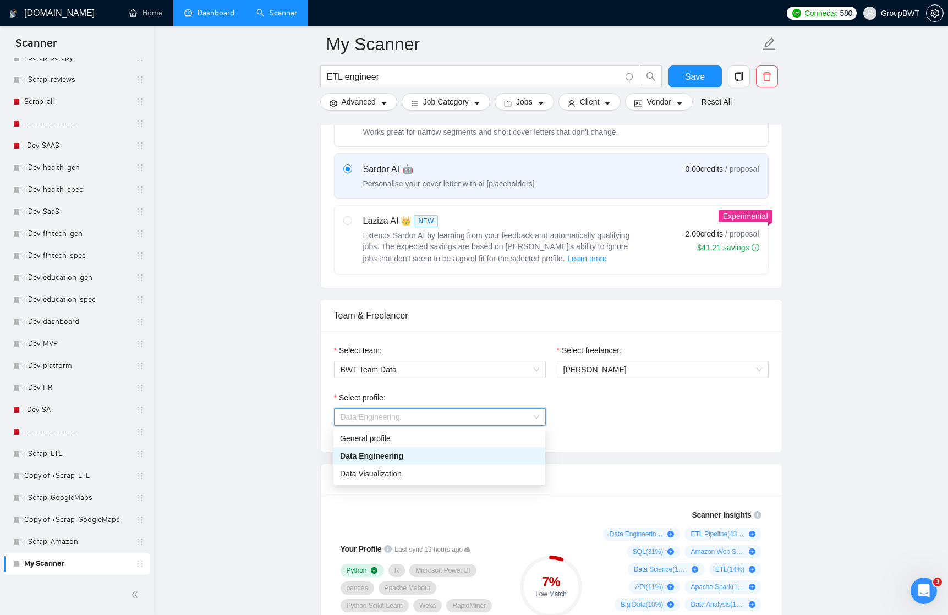
click at [531, 416] on span "Data Engineering" at bounding box center [440, 417] width 199 height 17
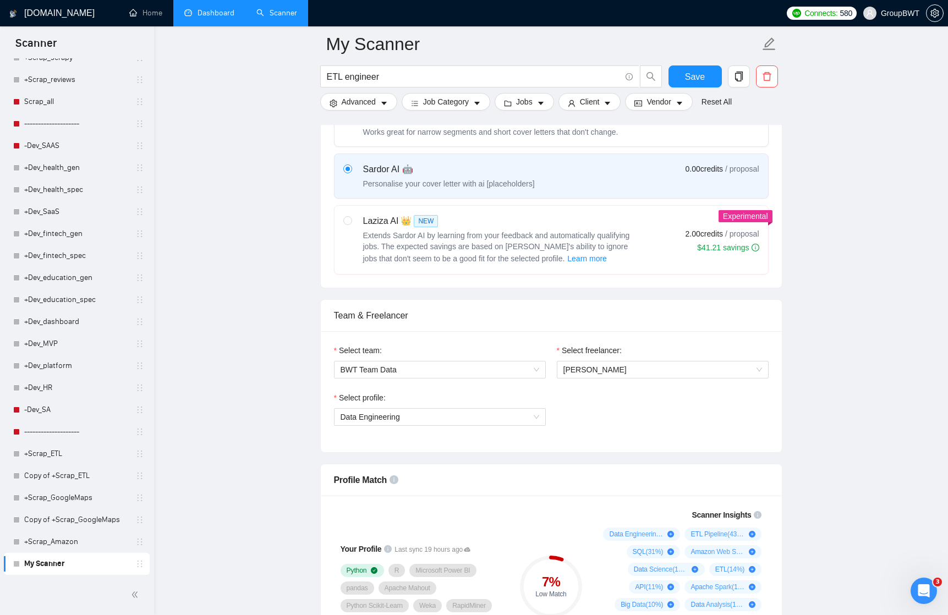
click at [582, 392] on div "Select profile: Data Engineering" at bounding box center [552, 415] width 446 height 47
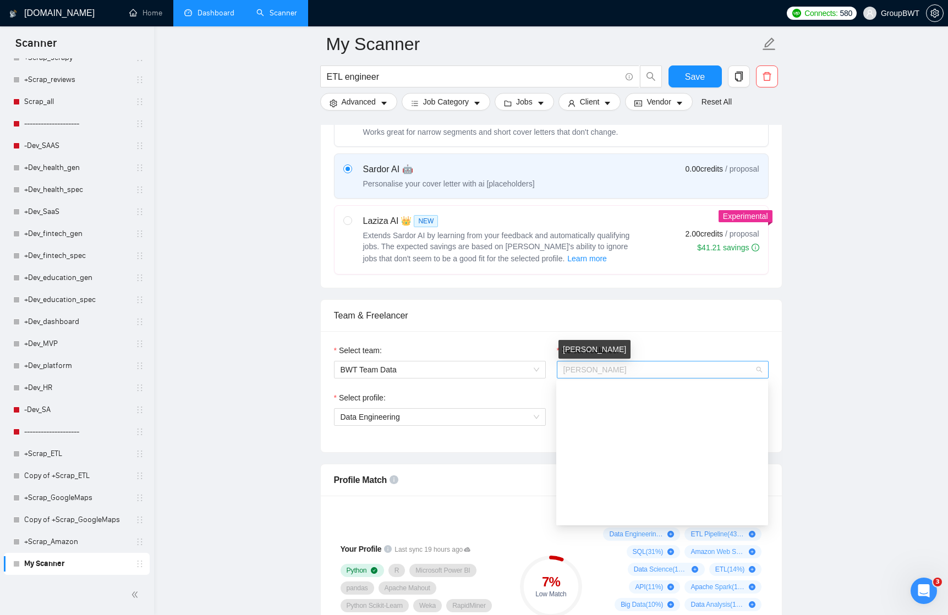
click at [585, 366] on span "[PERSON_NAME]" at bounding box center [595, 369] width 63 height 9
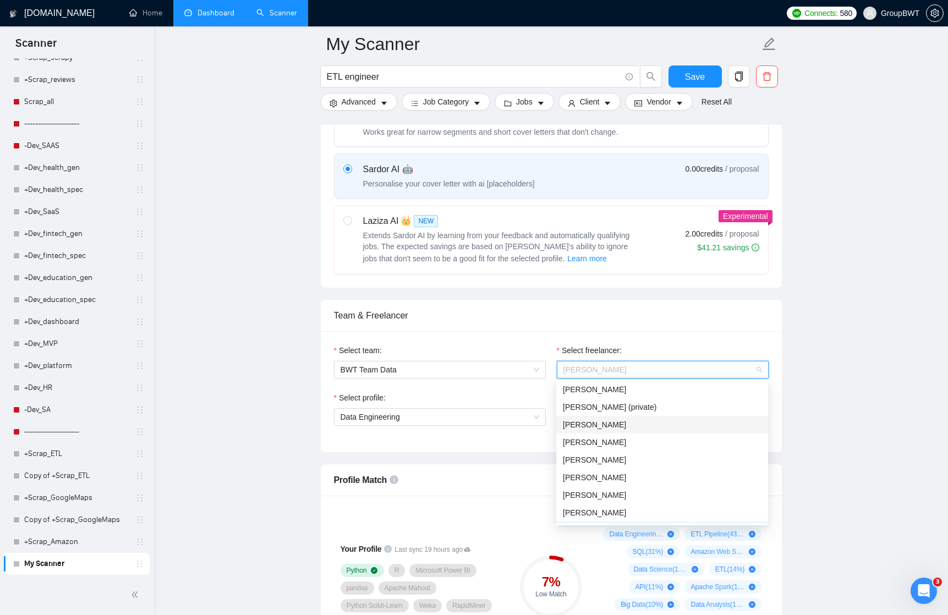
scroll to position [143, 0]
click at [592, 473] on span "[PERSON_NAME]" at bounding box center [594, 477] width 63 height 9
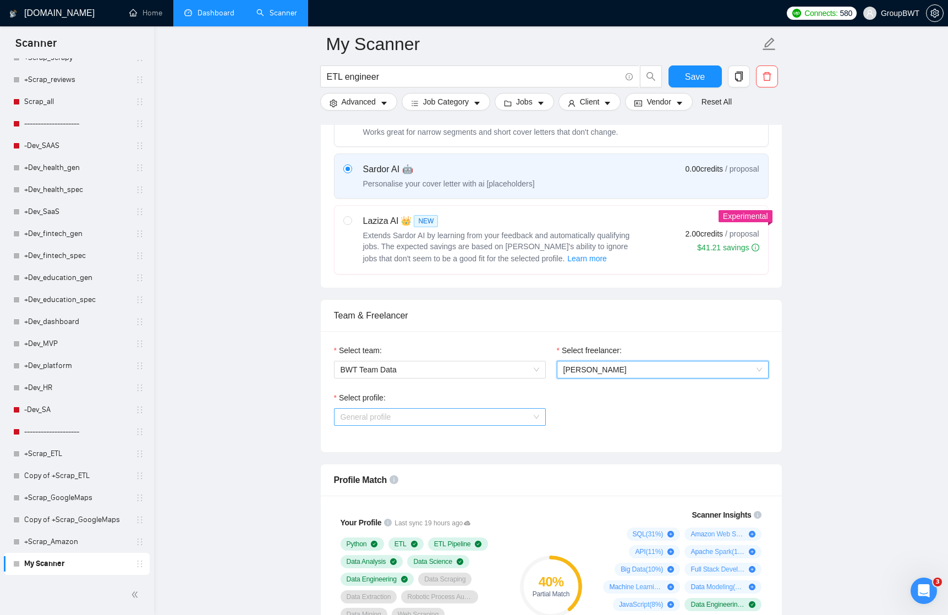
click at [536, 418] on span "General profile" at bounding box center [440, 417] width 199 height 17
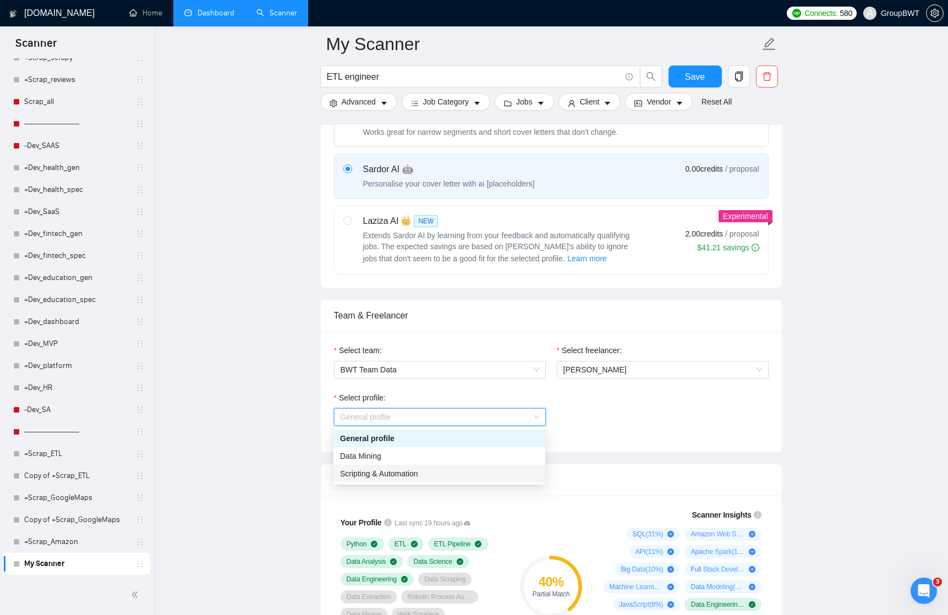
click at [516, 470] on div "Scripting & Automation" at bounding box center [439, 474] width 199 height 12
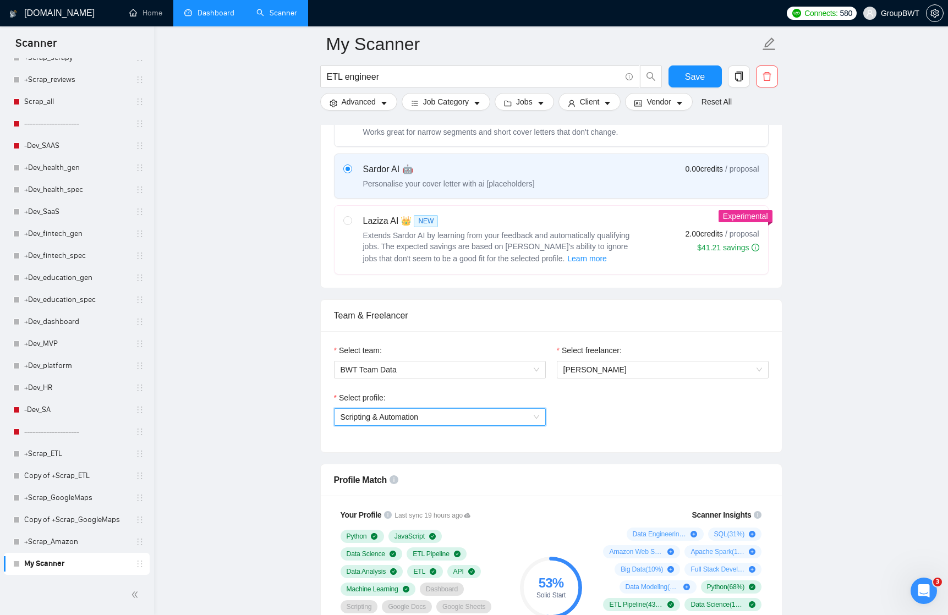
click at [539, 419] on div "Scripting & Automation" at bounding box center [440, 417] width 212 height 18
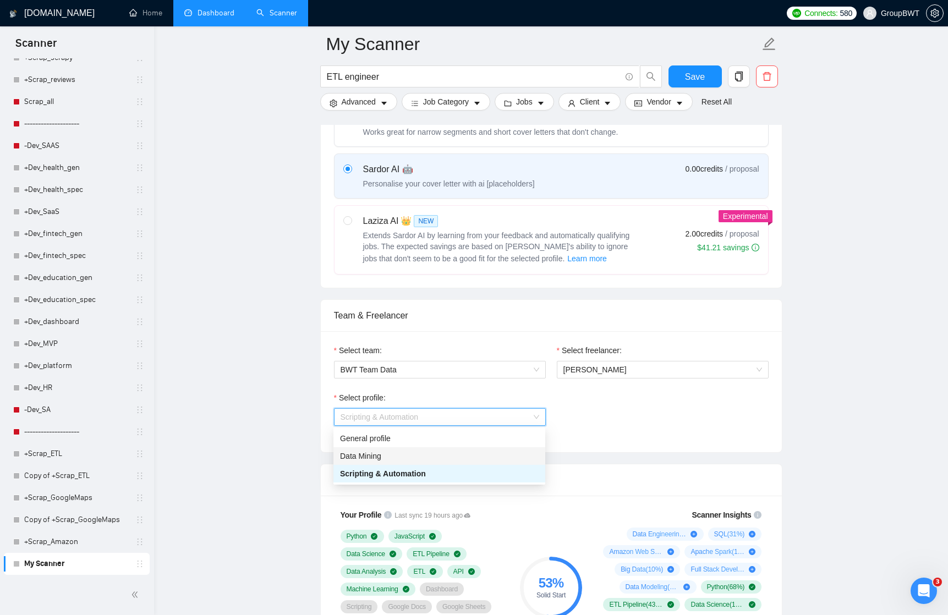
click at [511, 455] on div "Data Mining" at bounding box center [439, 456] width 199 height 12
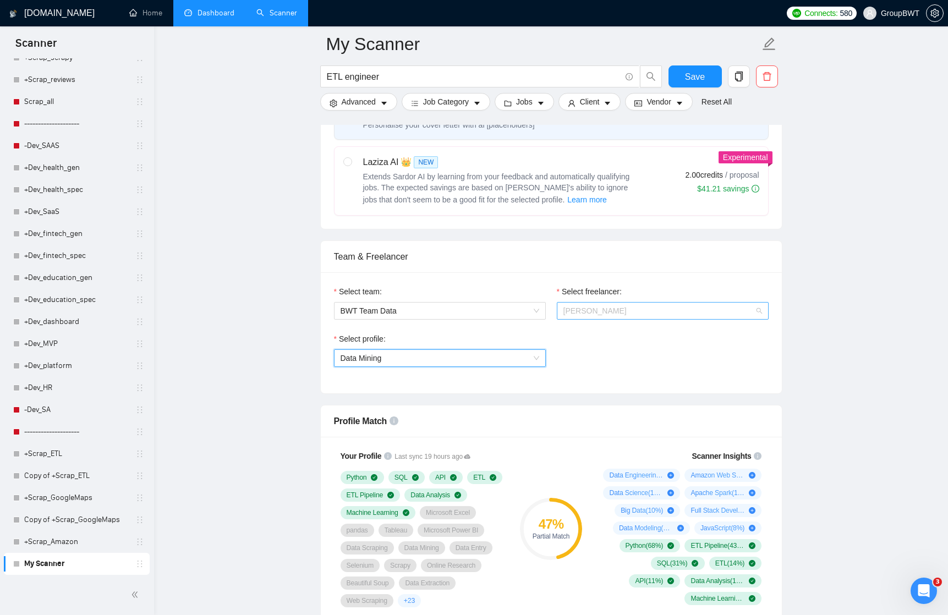
scroll to position [0, 0]
click at [623, 310] on span "[PERSON_NAME]" at bounding box center [663, 311] width 199 height 17
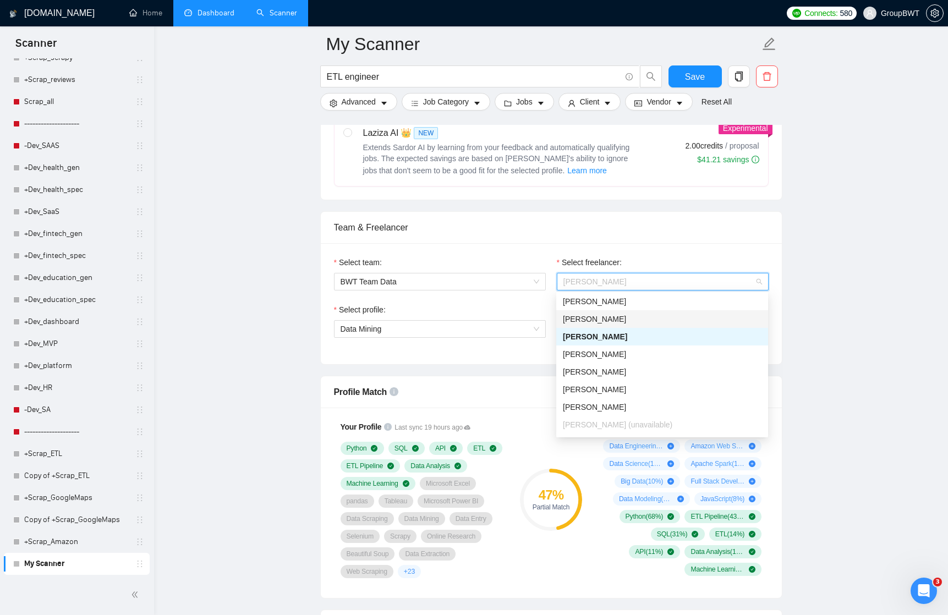
scroll to position [209, 0]
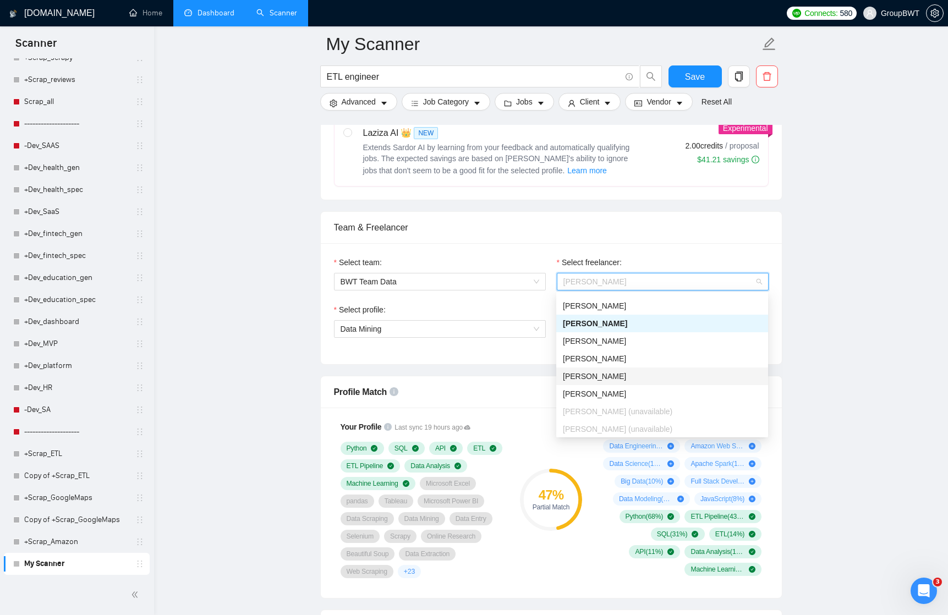
click at [589, 372] on span "[PERSON_NAME]" at bounding box center [594, 376] width 63 height 9
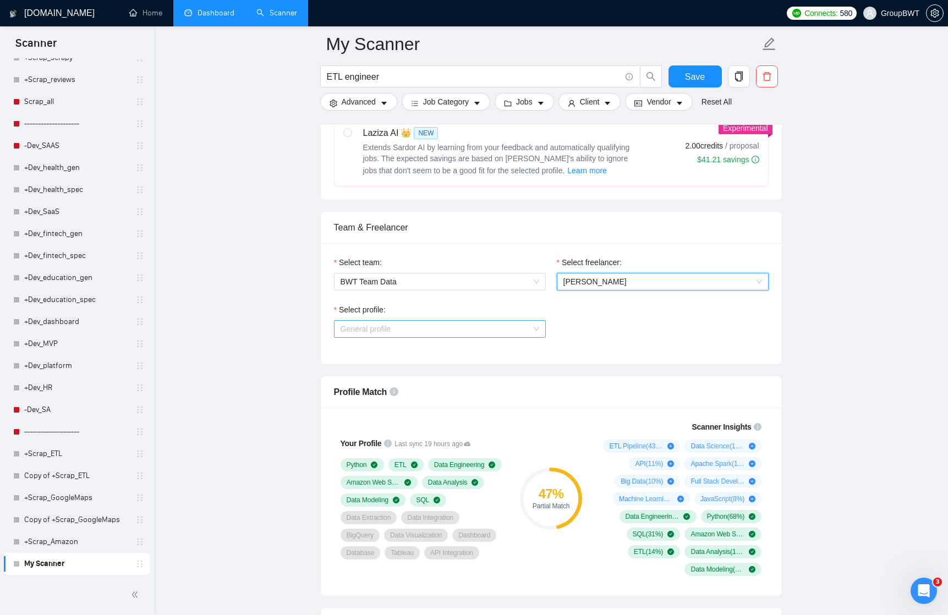
click at [528, 332] on span "General profile" at bounding box center [440, 329] width 199 height 17
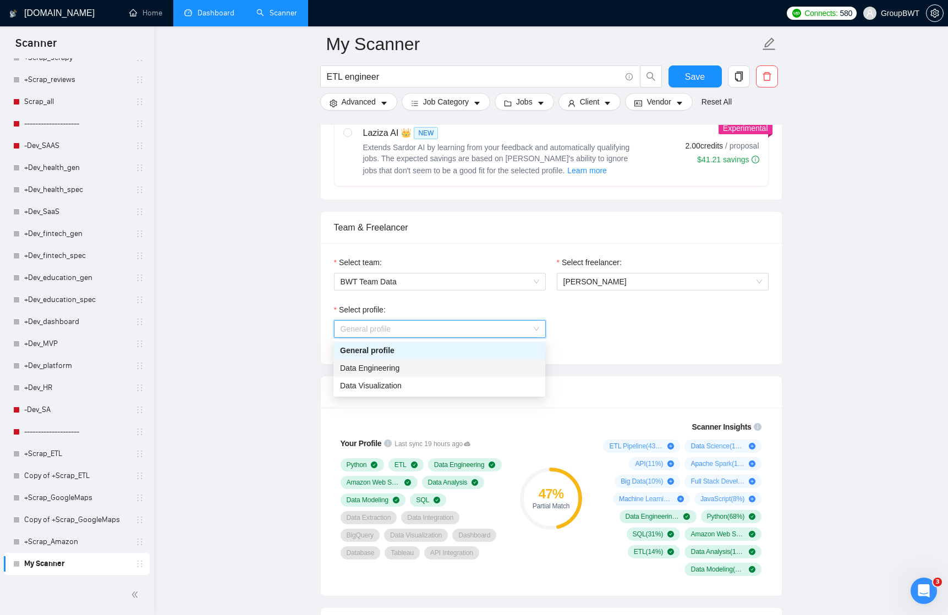
click at [489, 367] on div "Data Engineering" at bounding box center [439, 368] width 199 height 12
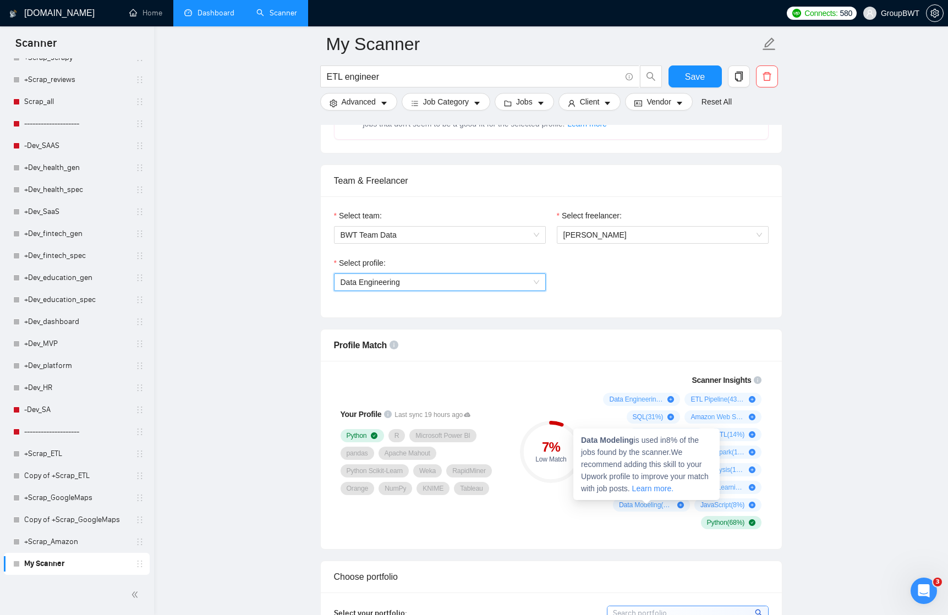
scroll to position [507, 0]
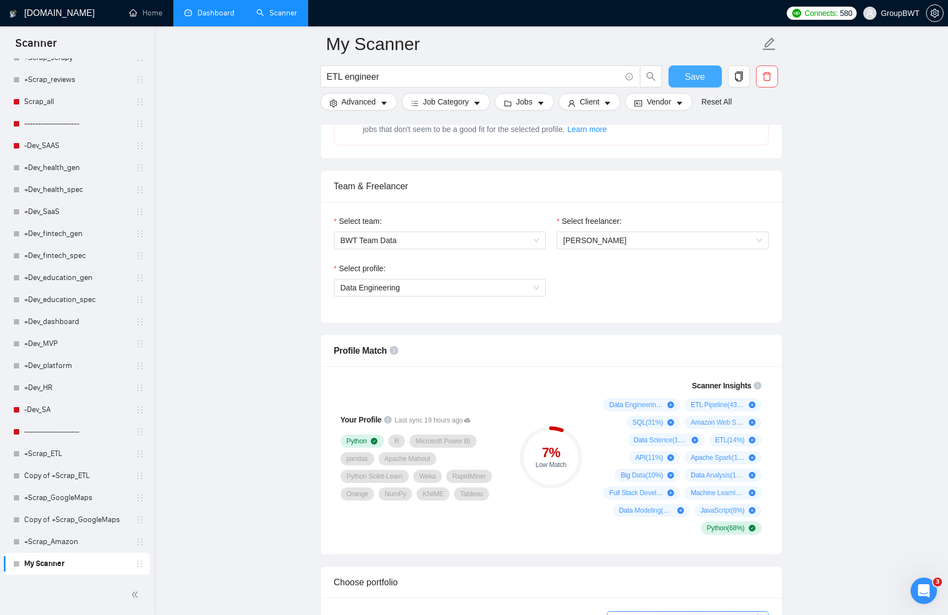
click at [696, 78] on span "Save" at bounding box center [695, 77] width 20 height 14
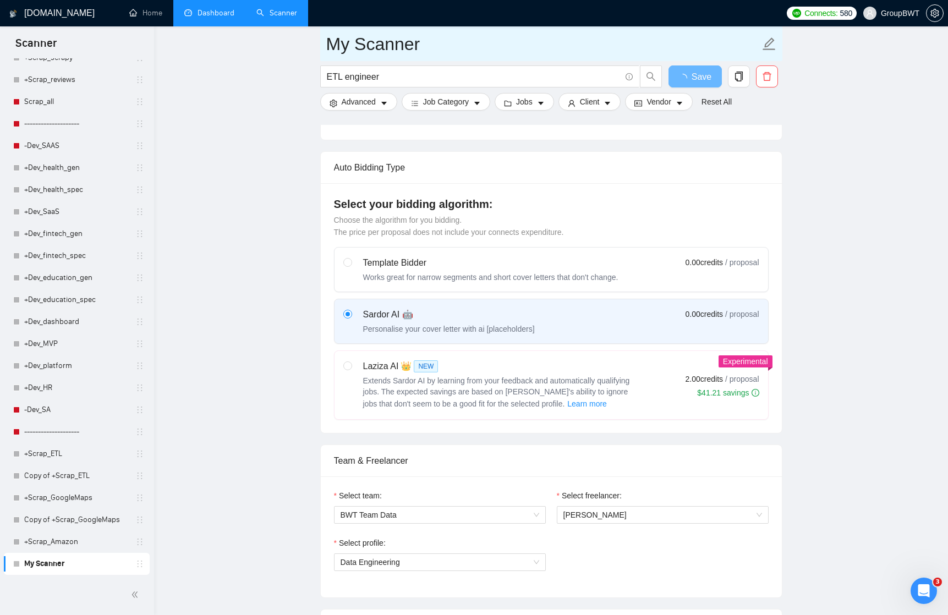
scroll to position [131, 0]
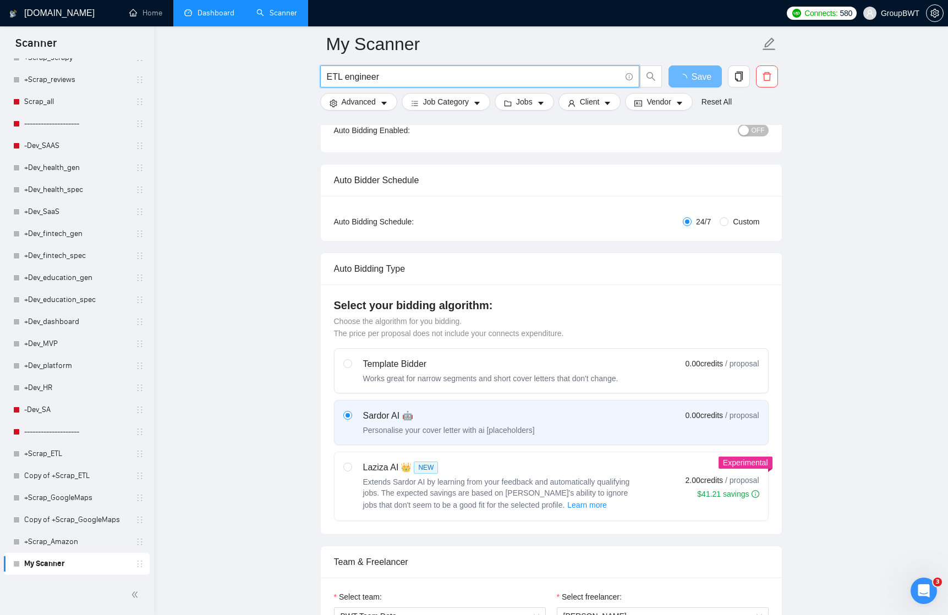
click at [384, 75] on input "ETL engineer" at bounding box center [474, 77] width 294 height 14
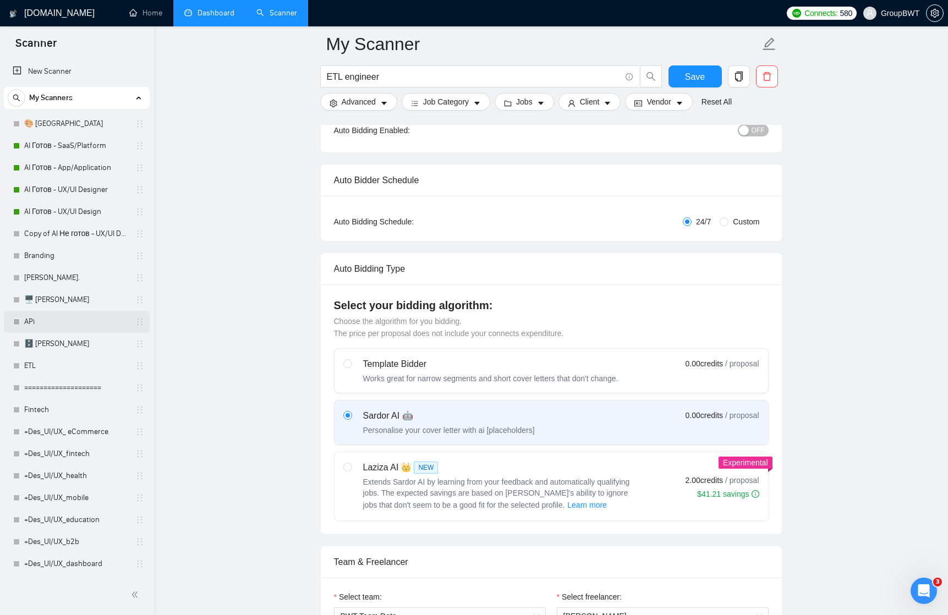
scroll to position [0, 0]
click at [31, 364] on link "ETL" at bounding box center [76, 366] width 105 height 22
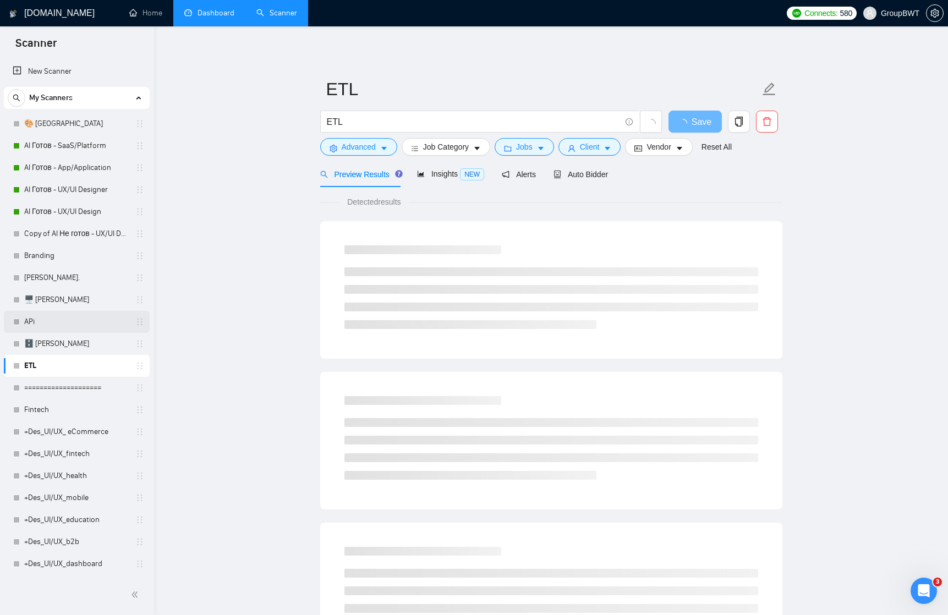
click at [31, 324] on link "APi" at bounding box center [76, 322] width 105 height 22
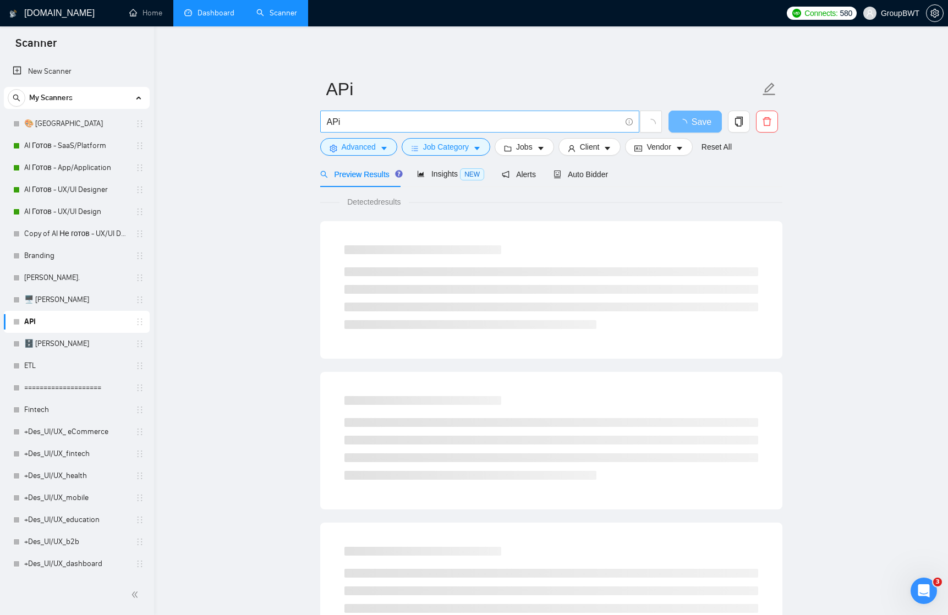
click at [367, 126] on input "APi" at bounding box center [474, 122] width 294 height 14
paste input "ETL engineer"
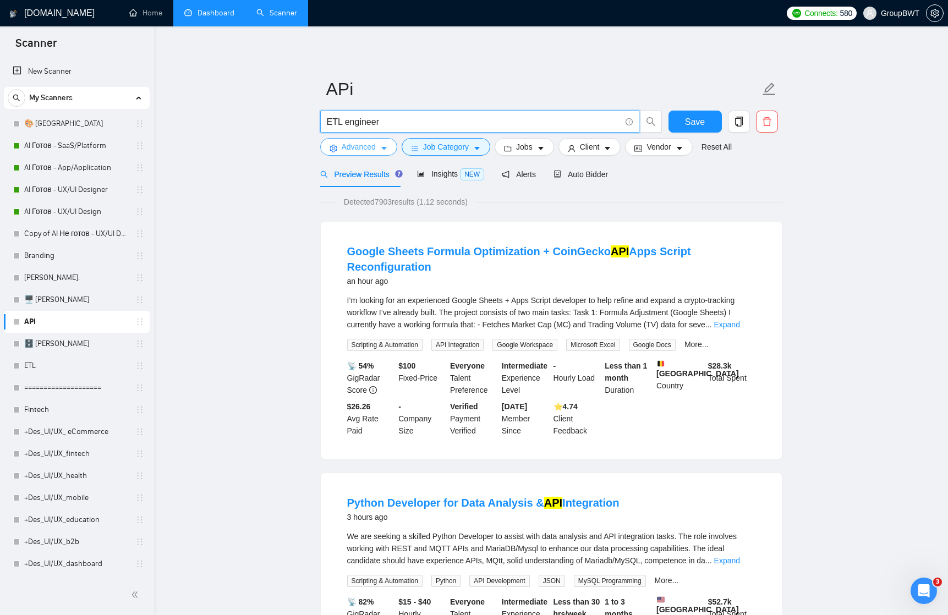
type input "ETL engineer"
click at [383, 145] on icon "caret-down" at bounding box center [384, 149] width 8 height 8
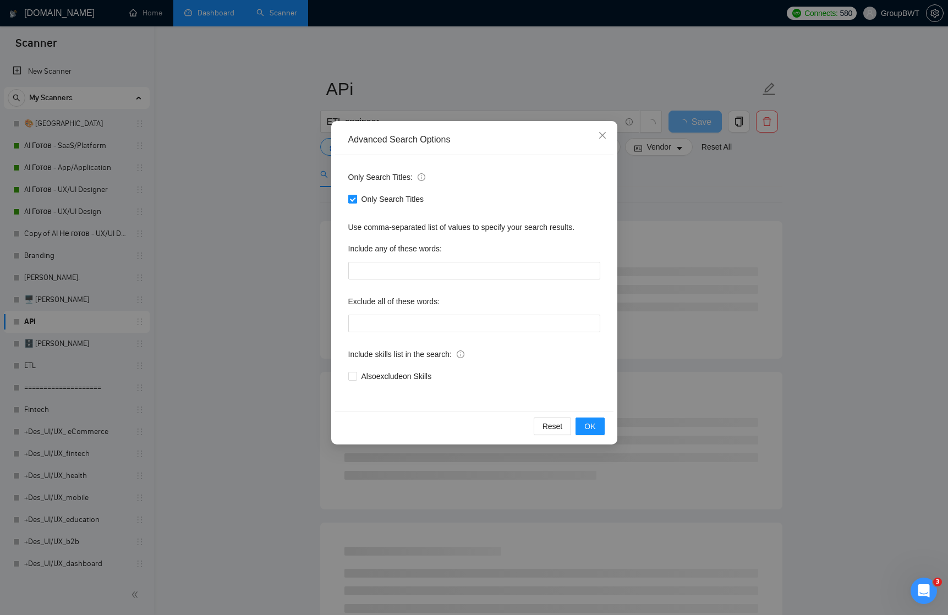
click at [351, 196] on input "Only Search Titles" at bounding box center [352, 199] width 8 height 8
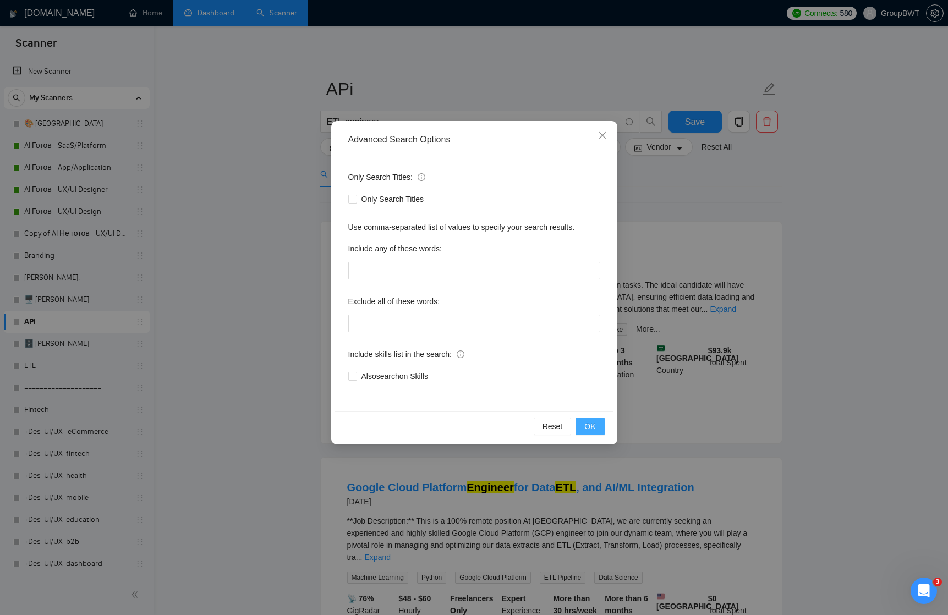
click at [585, 418] on button "OK" at bounding box center [590, 427] width 29 height 18
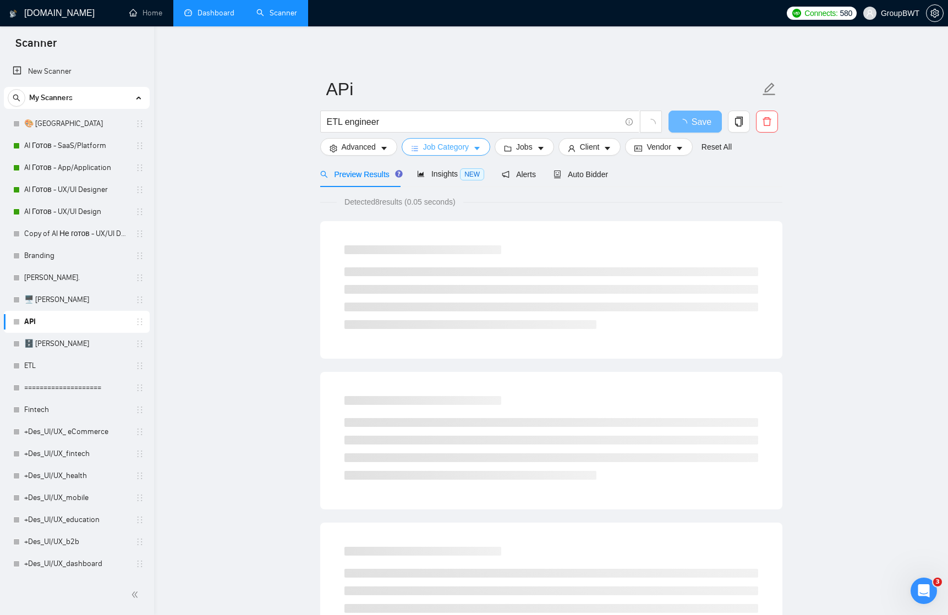
click at [474, 148] on button "Job Category" at bounding box center [446, 147] width 89 height 18
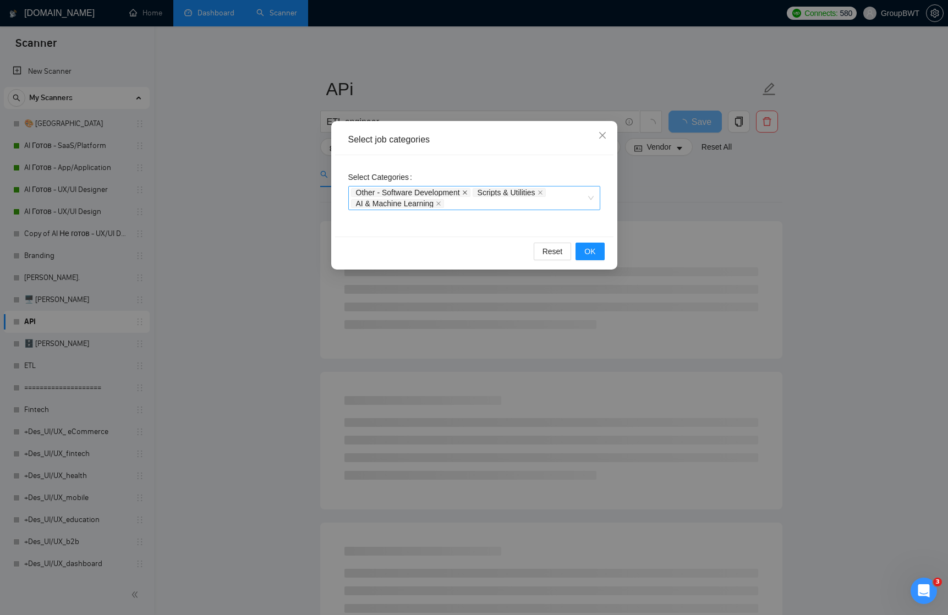
click at [468, 193] on icon "close" at bounding box center [465, 193] width 6 height 6
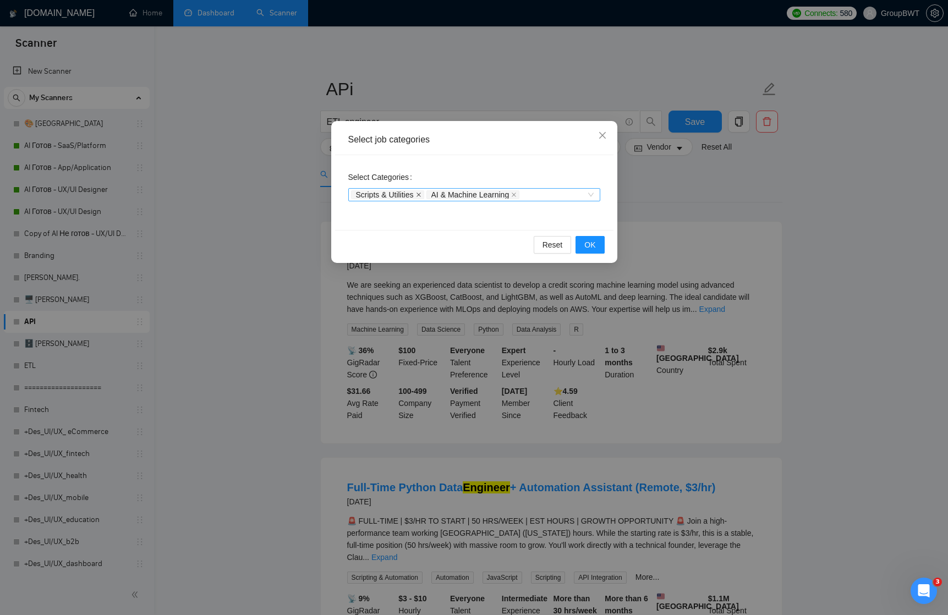
click at [421, 195] on icon "close" at bounding box center [419, 195] width 4 height 4
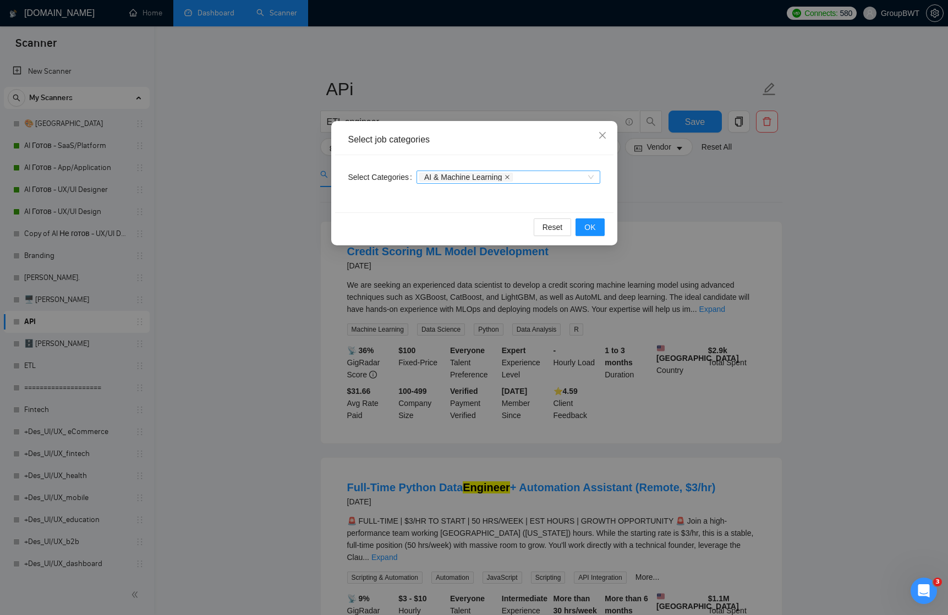
click at [510, 178] on icon "close" at bounding box center [507, 177] width 4 height 4
click at [594, 225] on span "OK" at bounding box center [590, 227] width 11 height 12
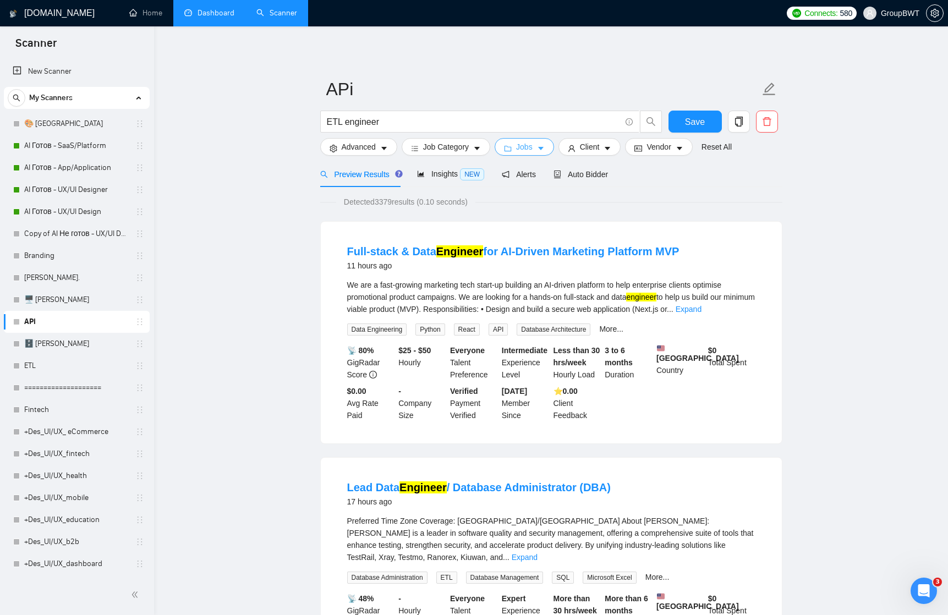
click at [545, 147] on icon "caret-down" at bounding box center [541, 149] width 8 height 8
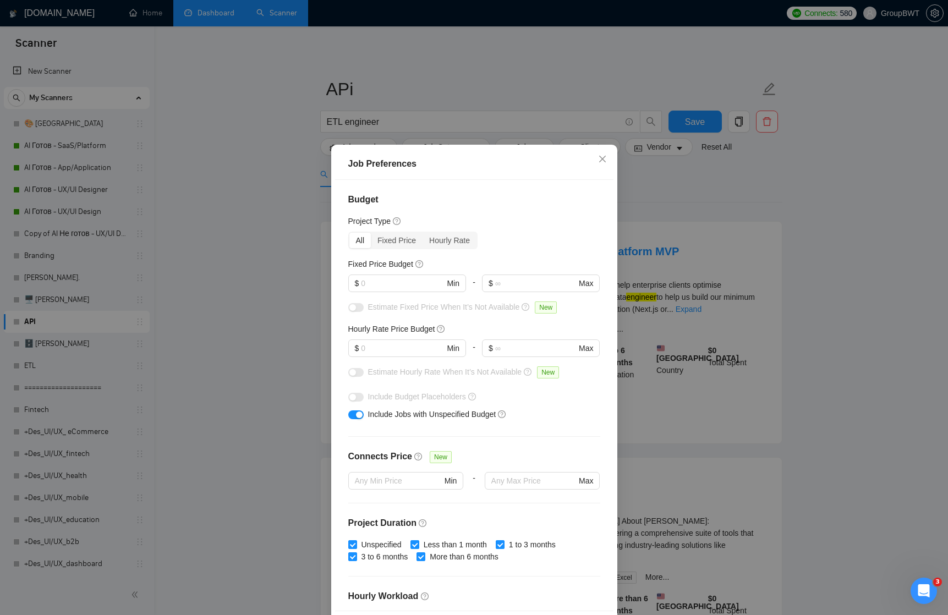
click at [610, 135] on div "Job Preferences Budget Project Type All Fixed Price Hourly Rate Fixed Price Bud…" at bounding box center [474, 307] width 948 height 615
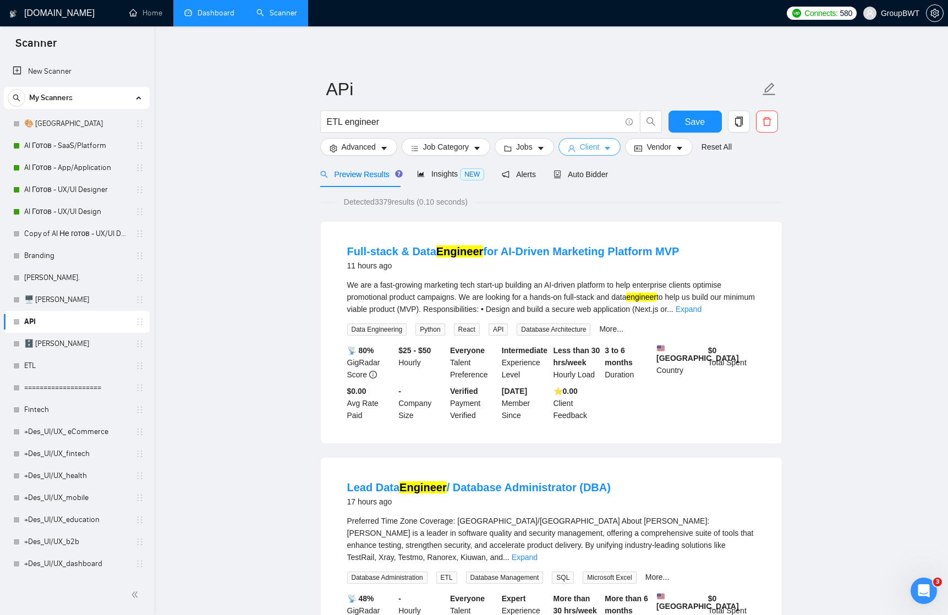
click at [609, 151] on icon "caret-down" at bounding box center [608, 149] width 8 height 8
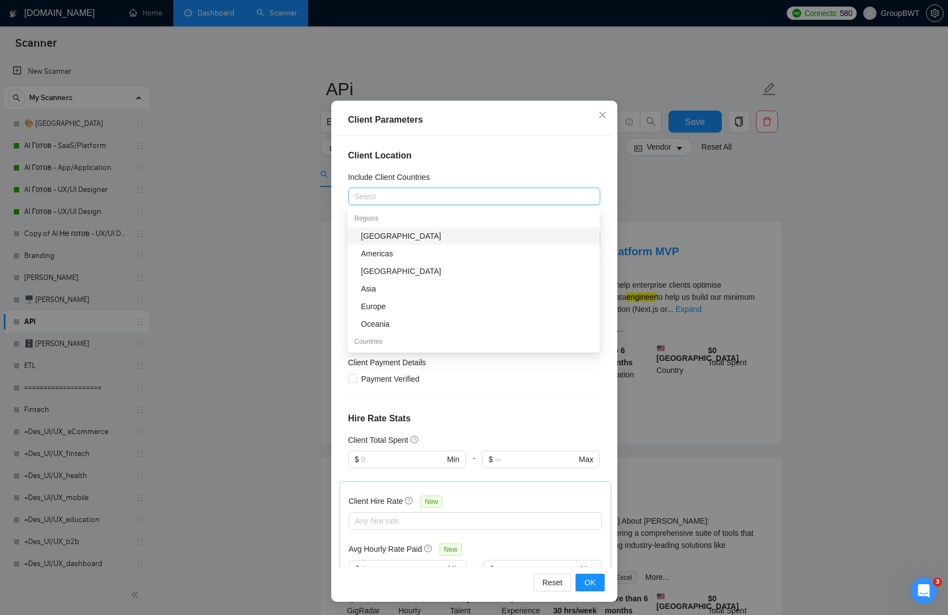
click at [385, 199] on div at bounding box center [469, 196] width 236 height 13
click at [396, 239] on div "[GEOGRAPHIC_DATA]" at bounding box center [477, 236] width 232 height 12
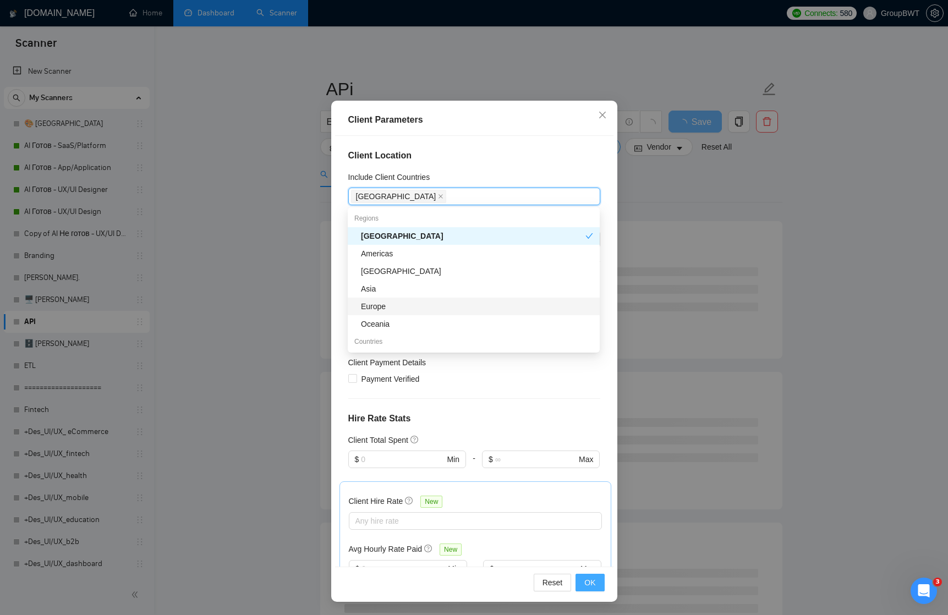
click at [594, 581] on span "OK" at bounding box center [590, 583] width 11 height 12
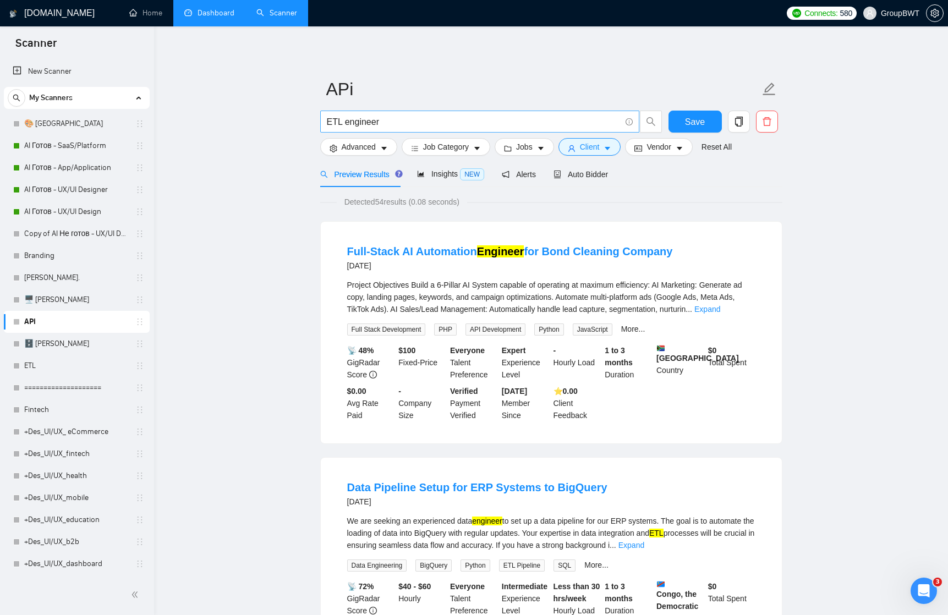
click at [397, 119] on input "ETL engineer" at bounding box center [474, 122] width 294 height 14
click at [385, 149] on icon "caret-down" at bounding box center [384, 149] width 6 height 3
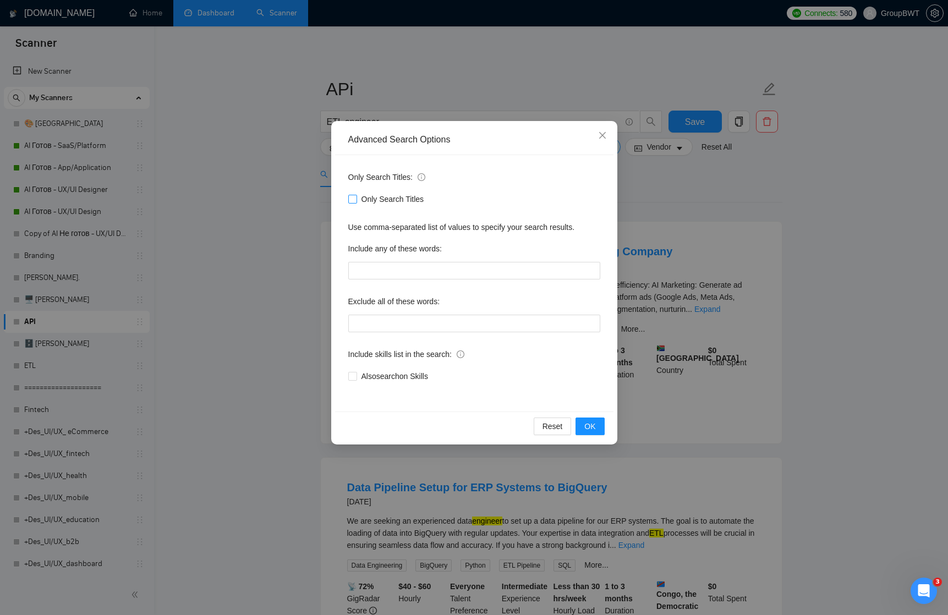
click at [354, 198] on input "Only Search Titles" at bounding box center [352, 199] width 8 height 8
click at [592, 424] on span "OK" at bounding box center [590, 427] width 11 height 12
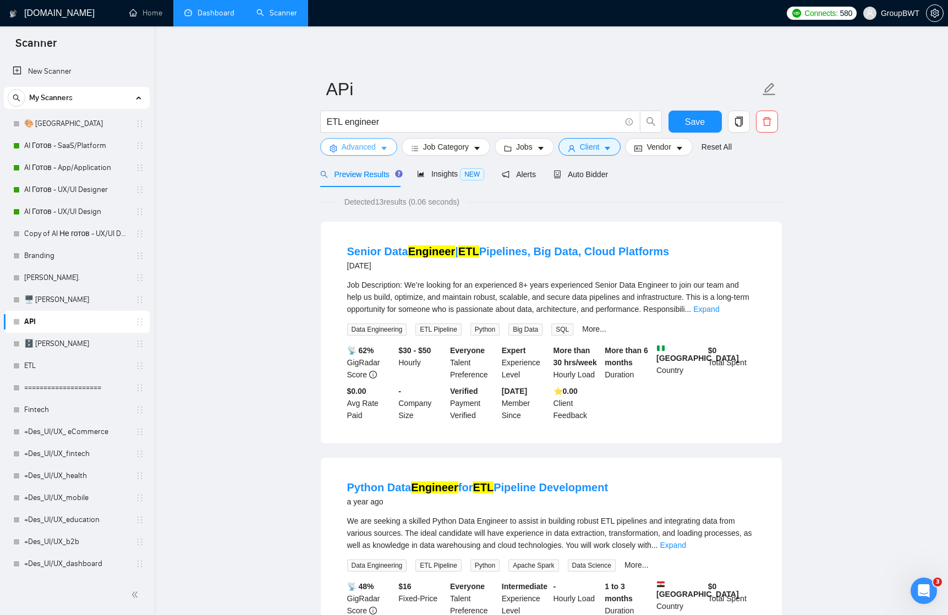
click at [386, 148] on icon "caret-down" at bounding box center [384, 149] width 6 height 3
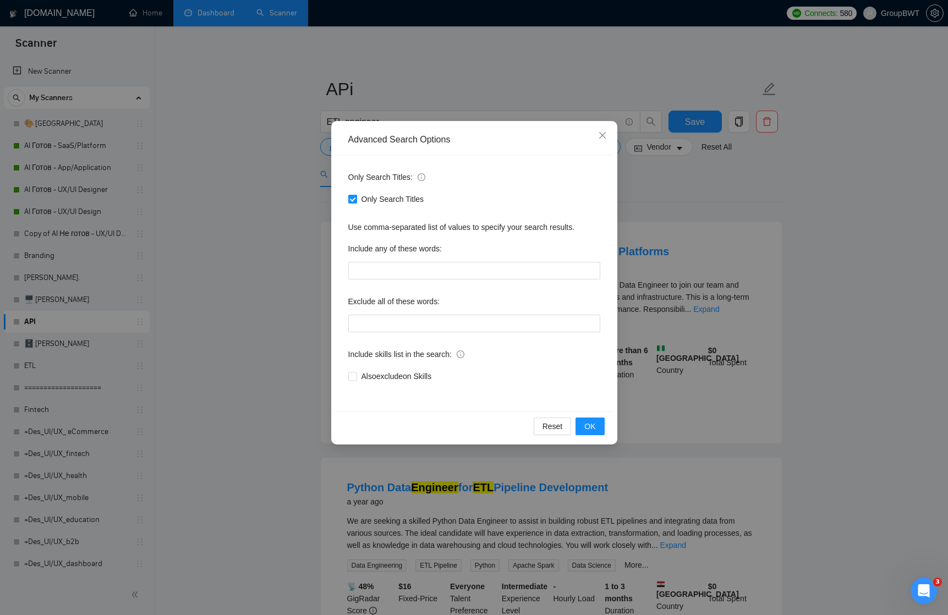
click at [354, 202] on input "Only Search Titles" at bounding box center [352, 199] width 8 height 8
checkbox input "false"
click at [590, 428] on span "OK" at bounding box center [590, 427] width 11 height 12
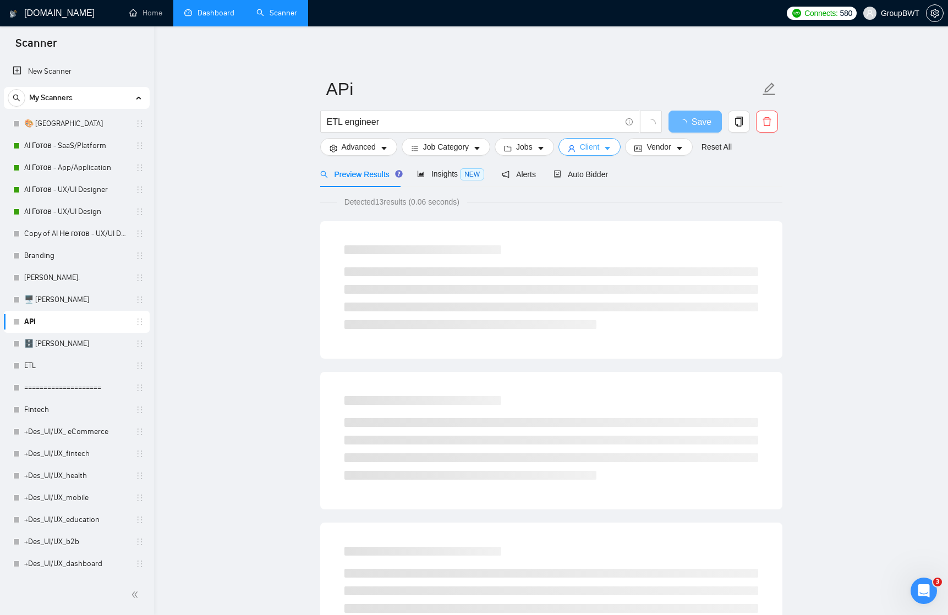
click at [611, 150] on icon "caret-down" at bounding box center [608, 149] width 8 height 8
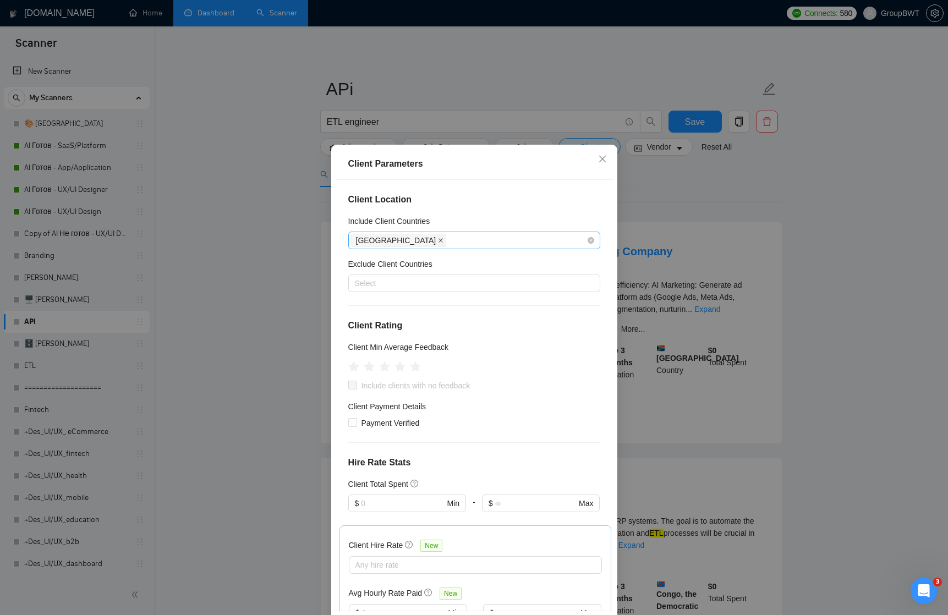
click at [438, 239] on icon "close" at bounding box center [441, 241] width 6 height 6
click at [387, 239] on div at bounding box center [469, 240] width 236 height 13
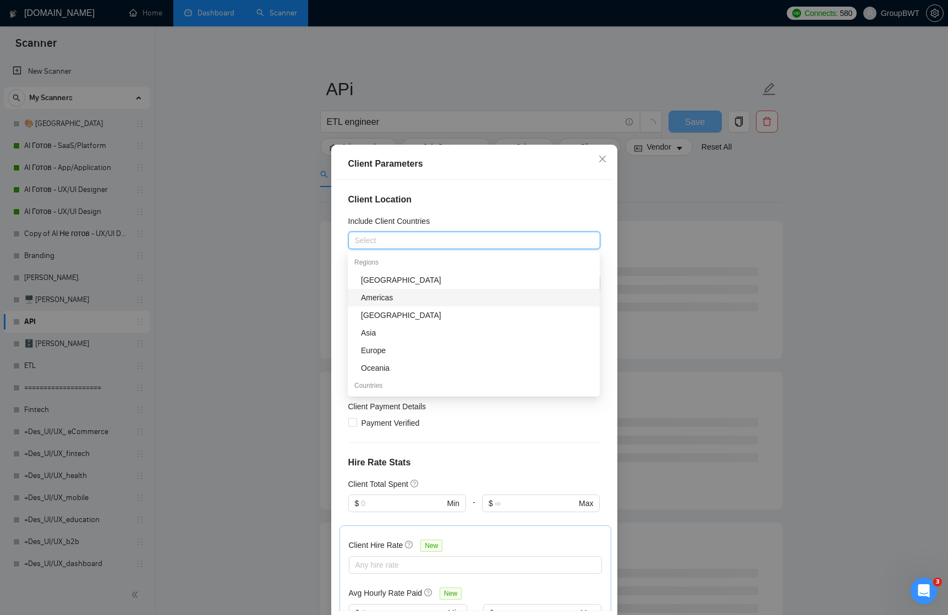
click at [398, 300] on div "Americas" at bounding box center [477, 298] width 232 height 12
click at [384, 350] on div "Europe" at bounding box center [477, 351] width 232 height 12
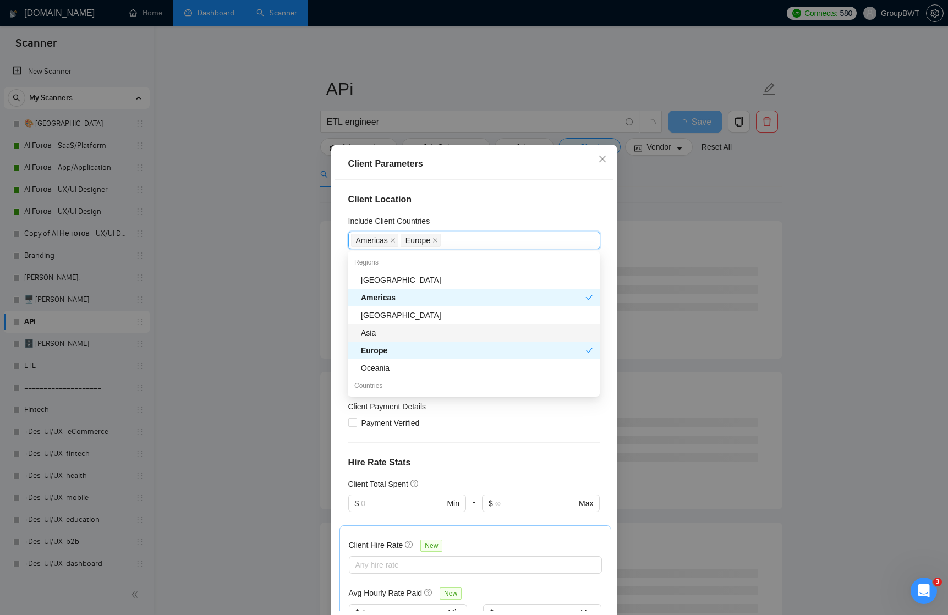
click at [385, 334] on div "Asia" at bounding box center [477, 333] width 232 height 12
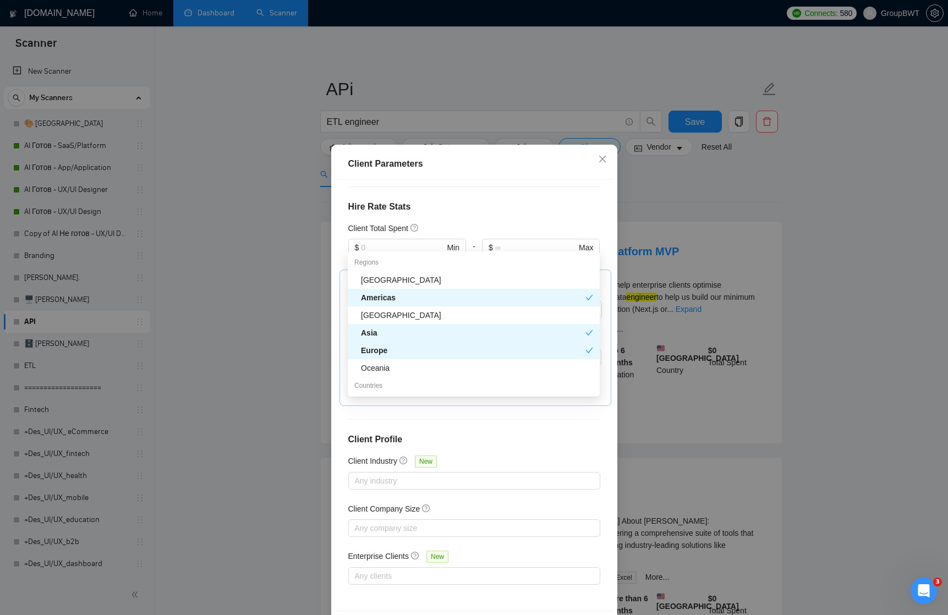
scroll to position [256, 0]
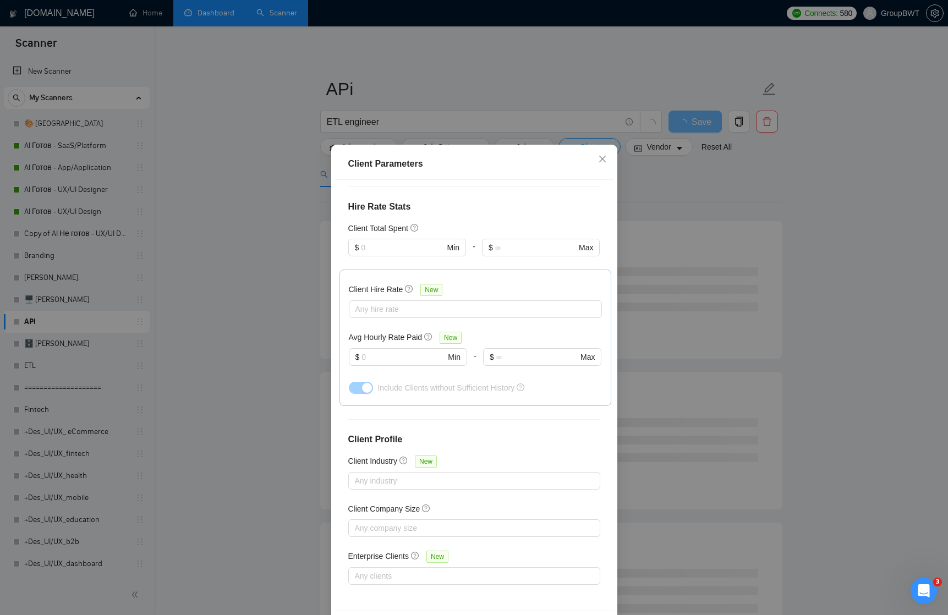
click at [399, 598] on div "Client Location Include Client Countries [GEOGRAPHIC_DATA] [GEOGRAPHIC_DATA] [G…" at bounding box center [474, 395] width 279 height 431
click at [699, 209] on div "Client Parameters Client Location Include Client Countries [GEOGRAPHIC_DATA] [G…" at bounding box center [474, 307] width 948 height 615
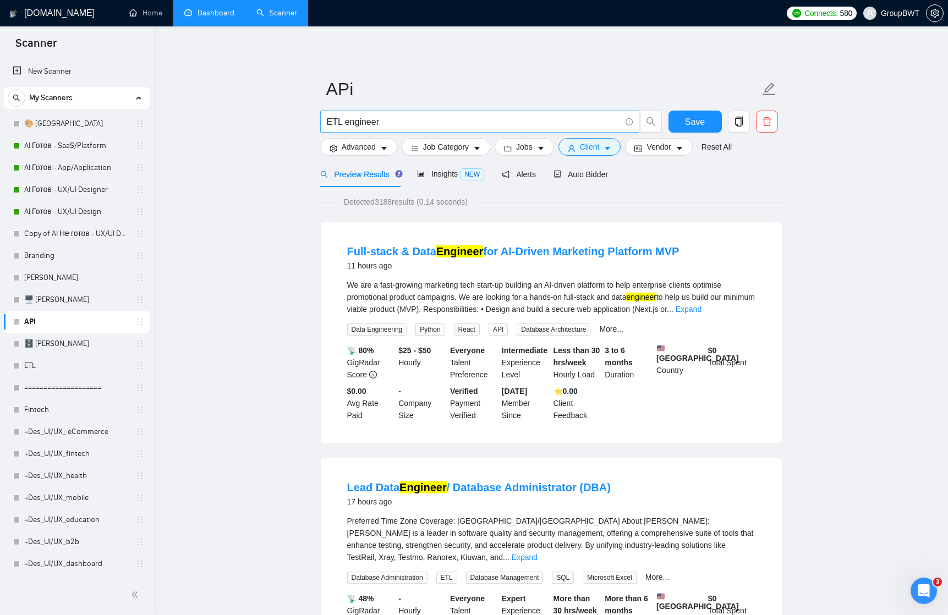
scroll to position [0, 0]
drag, startPoint x: 341, startPoint y: 122, endPoint x: 288, endPoint y: 122, distance: 52.8
type input "Data engineer"
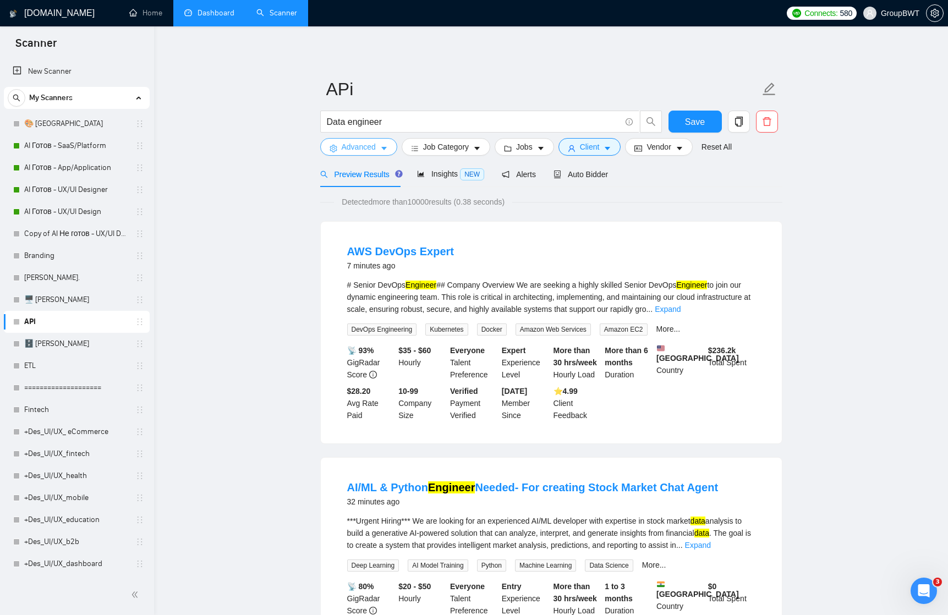
click at [381, 149] on icon "caret-down" at bounding box center [384, 149] width 8 height 8
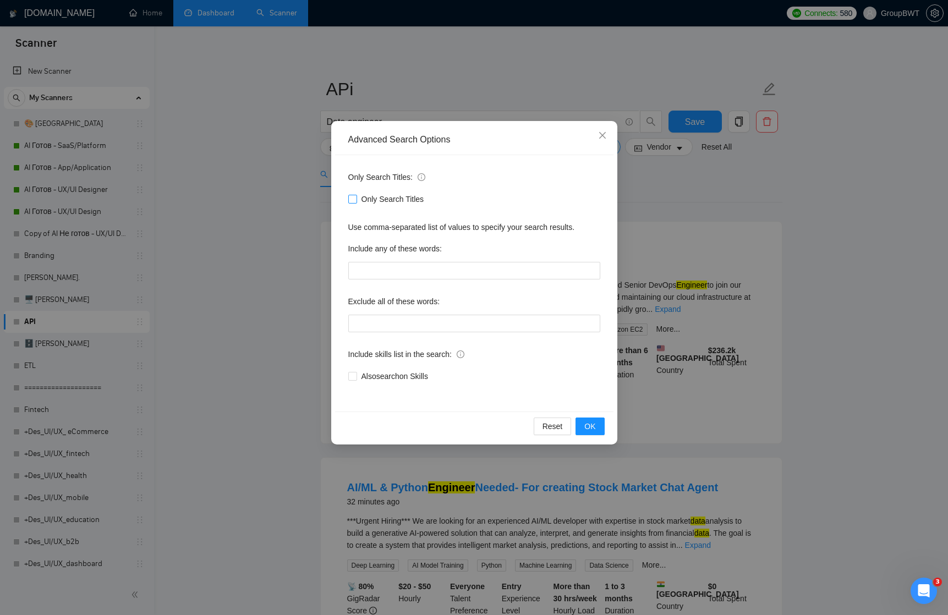
click at [356, 199] on span at bounding box center [352, 199] width 9 height 9
click at [356, 199] on input "Only Search Titles" at bounding box center [352, 199] width 8 height 8
checkbox input "true"
click at [586, 423] on span "OK" at bounding box center [590, 427] width 11 height 12
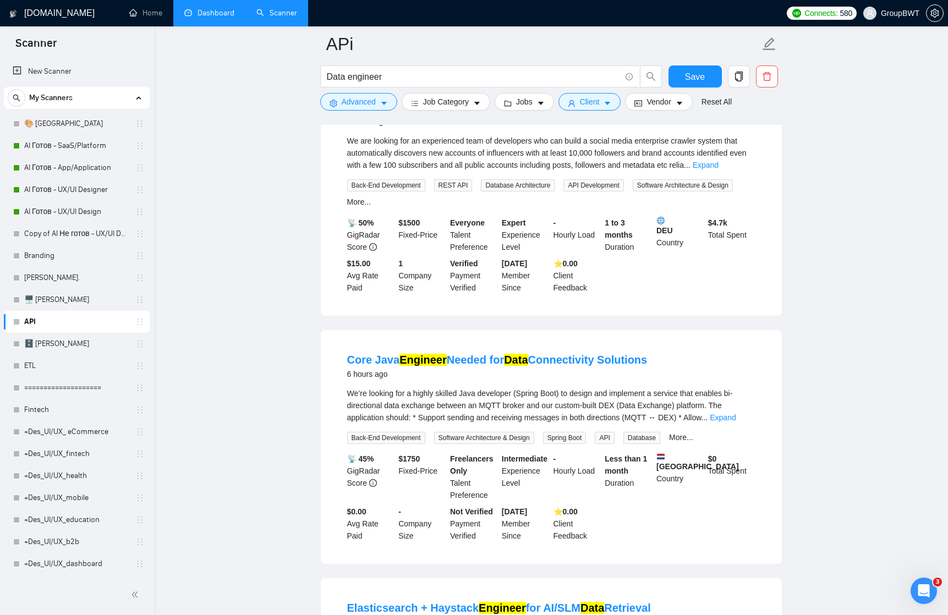
scroll to position [725, 0]
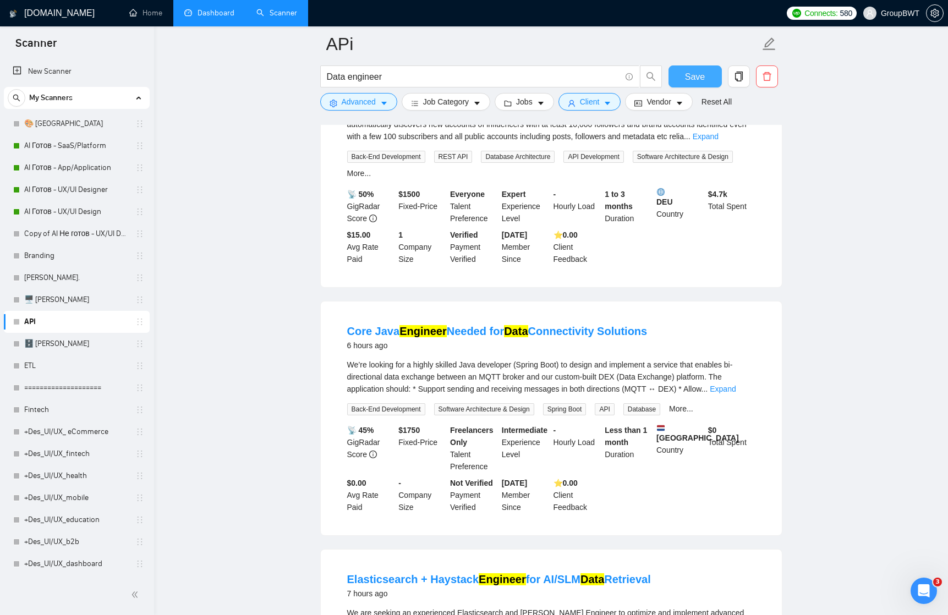
click at [703, 78] on span "Save" at bounding box center [695, 77] width 20 height 14
